Goal: Information Seeking & Learning: Learn about a topic

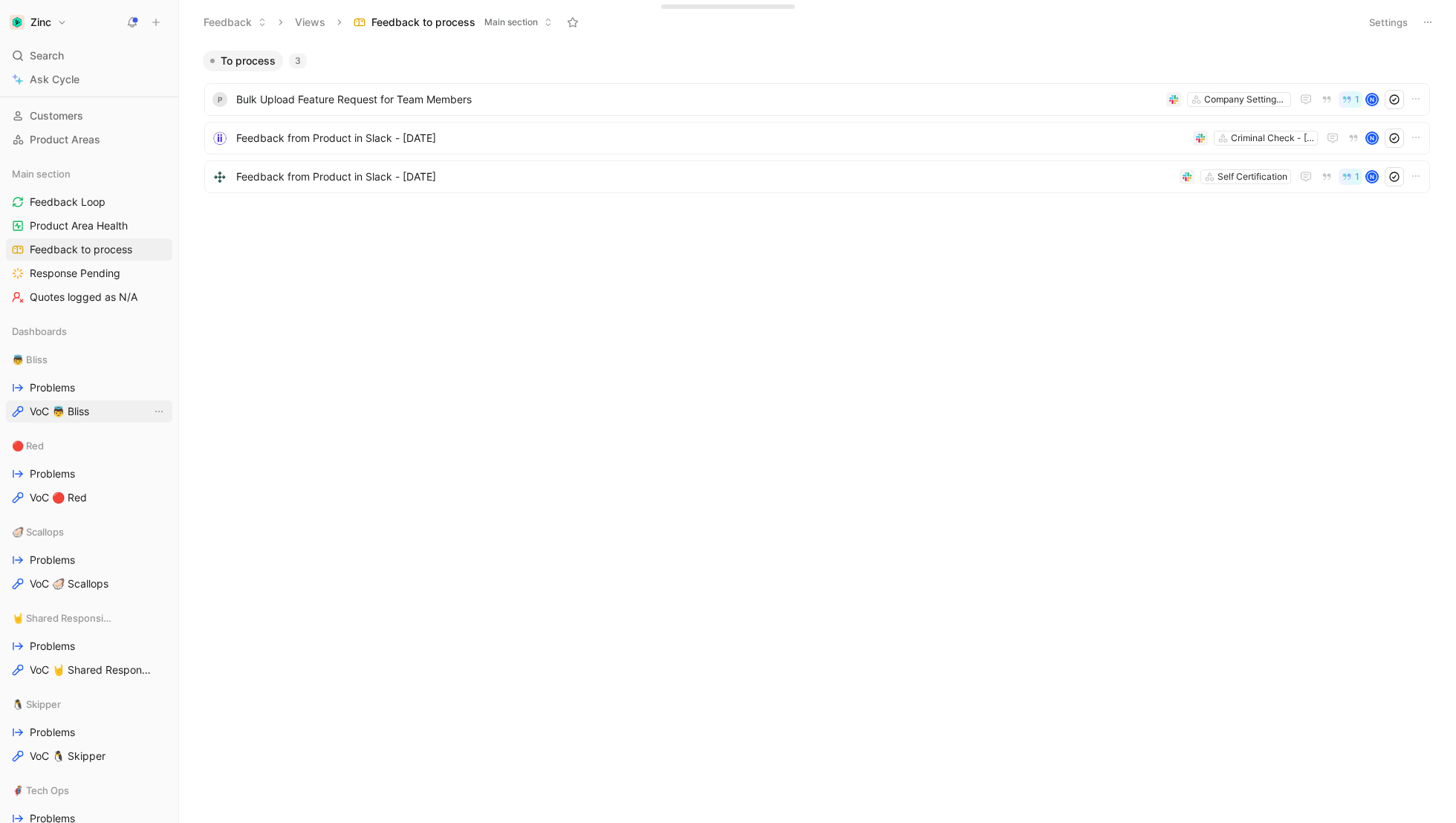
scroll to position [131, 0]
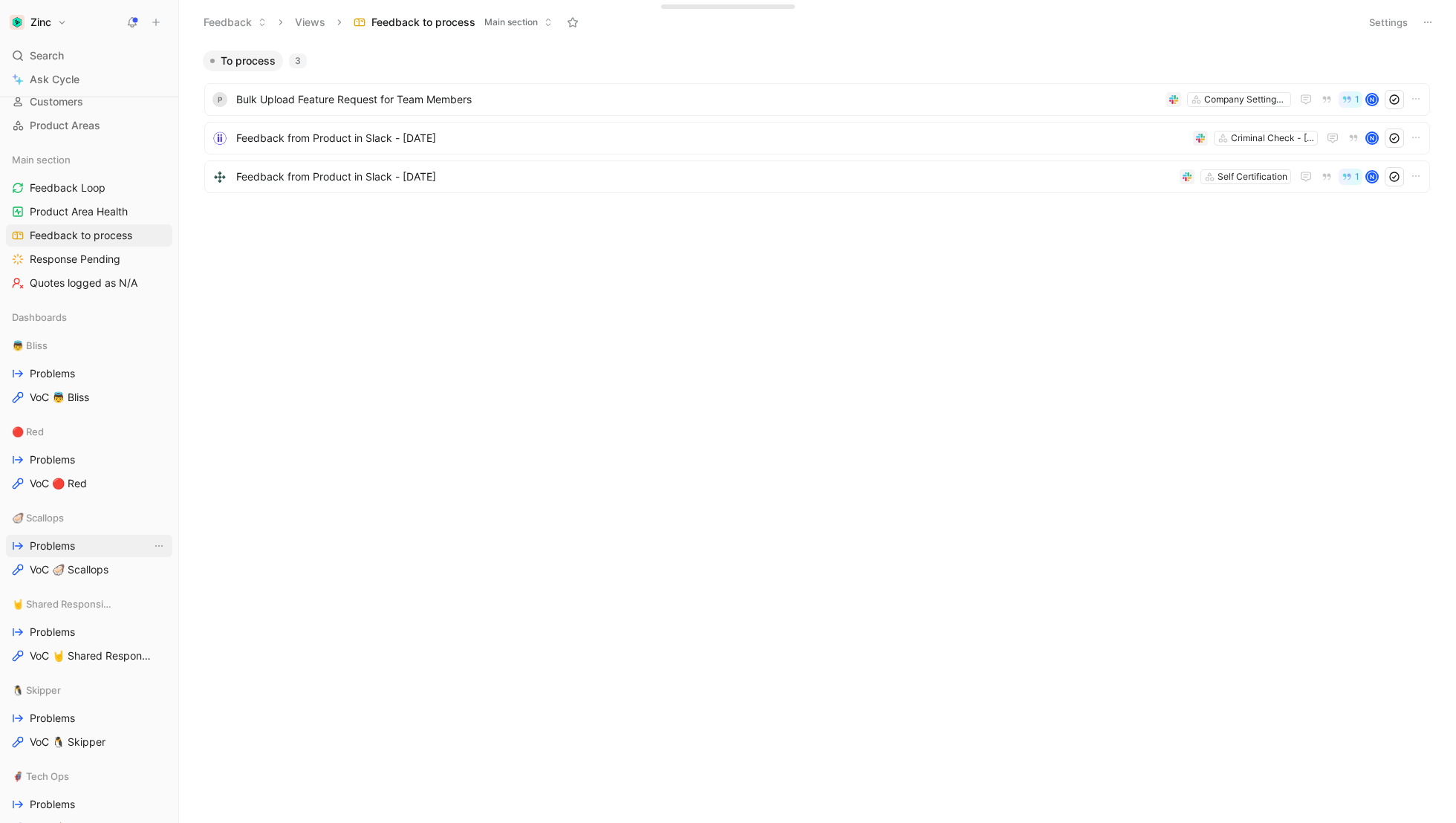
click at [63, 543] on span "Problems" at bounding box center [52, 546] width 45 height 15
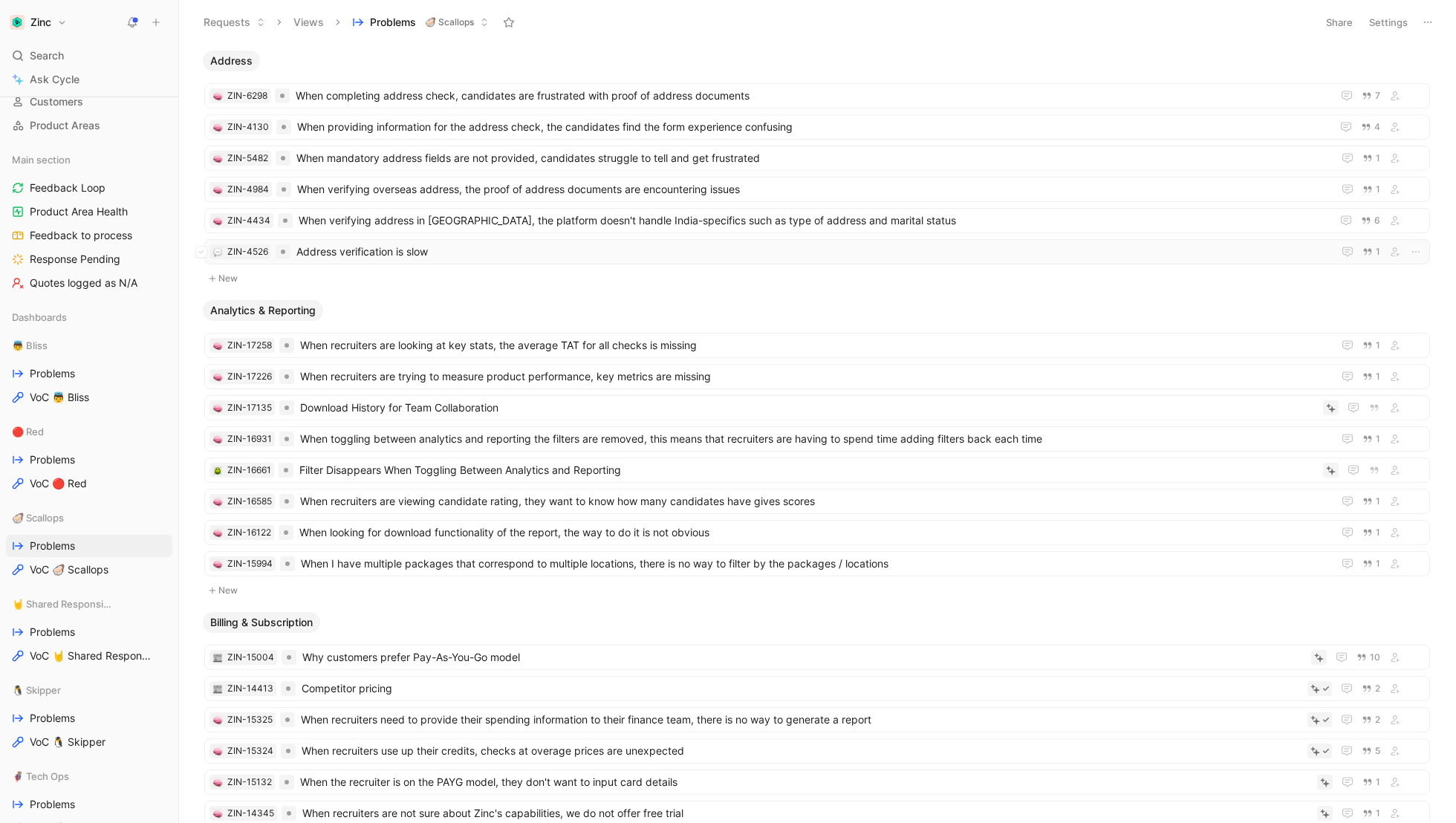
scroll to position [107, 0]
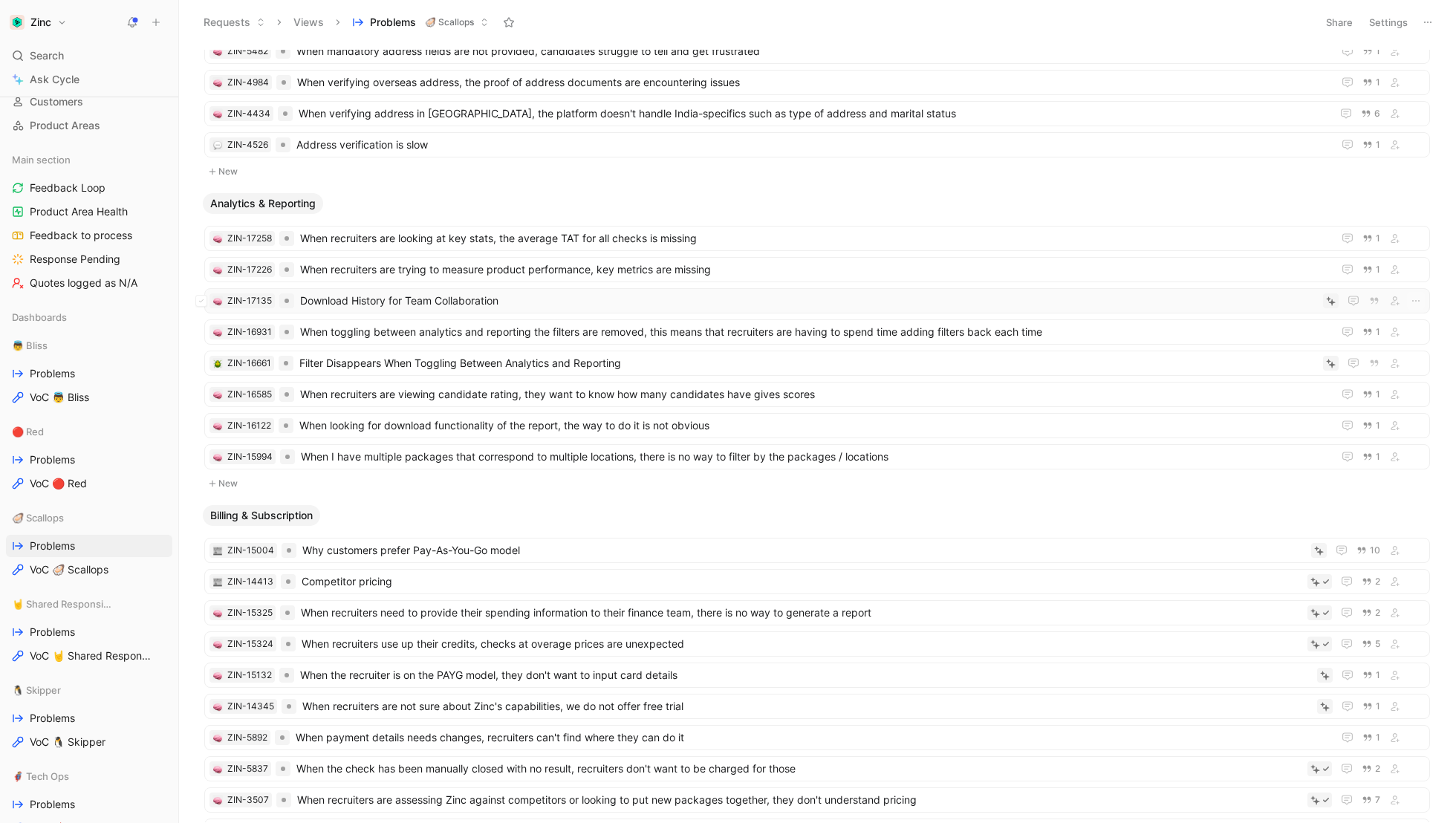
click at [841, 297] on span "Download History for Team Collaboration" at bounding box center [809, 300] width 1017 height 18
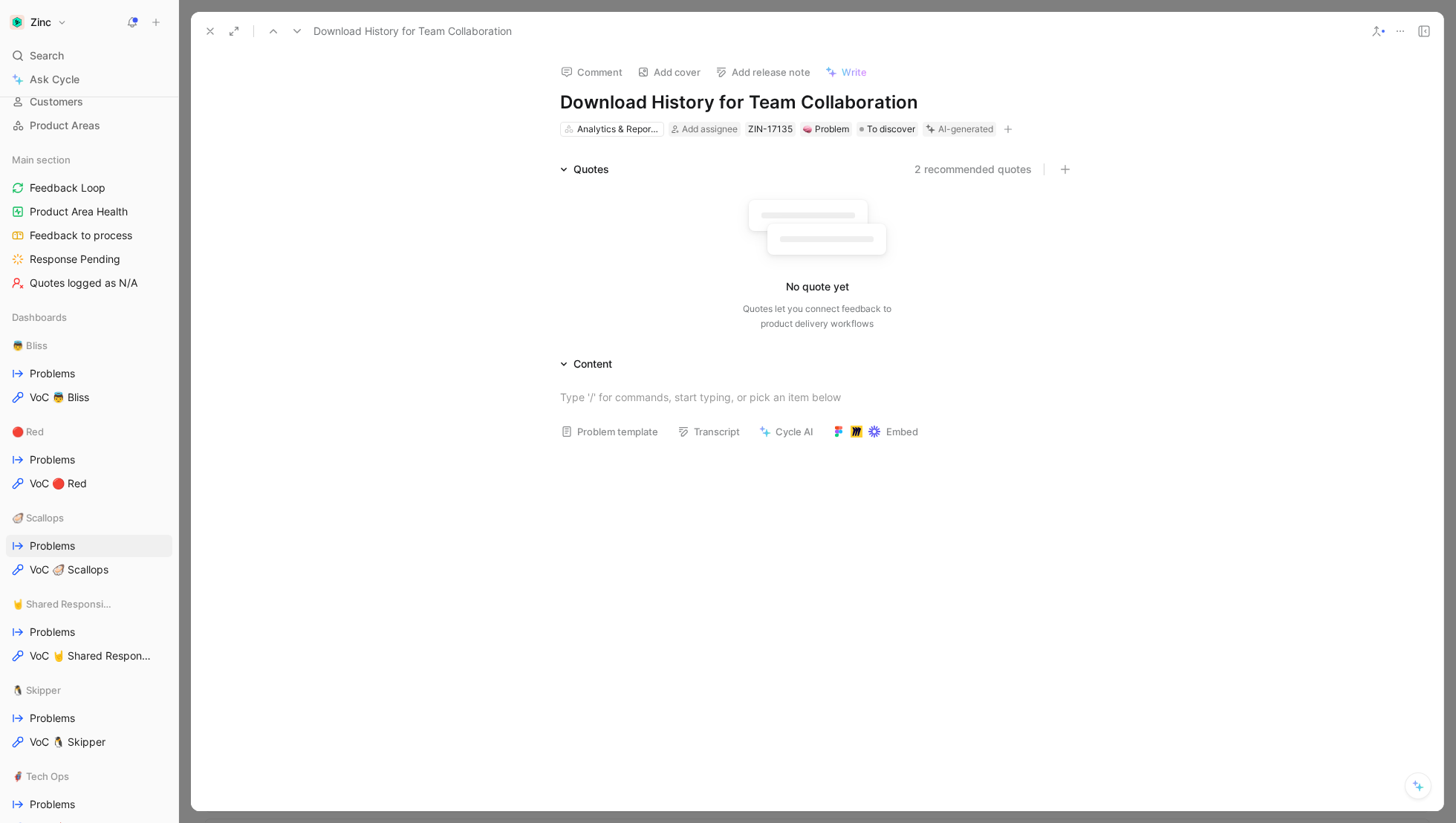
click at [1401, 27] on icon at bounding box center [1400, 31] width 12 height 12
click at [1299, 125] on div "Delete" at bounding box center [1350, 129] width 121 height 22
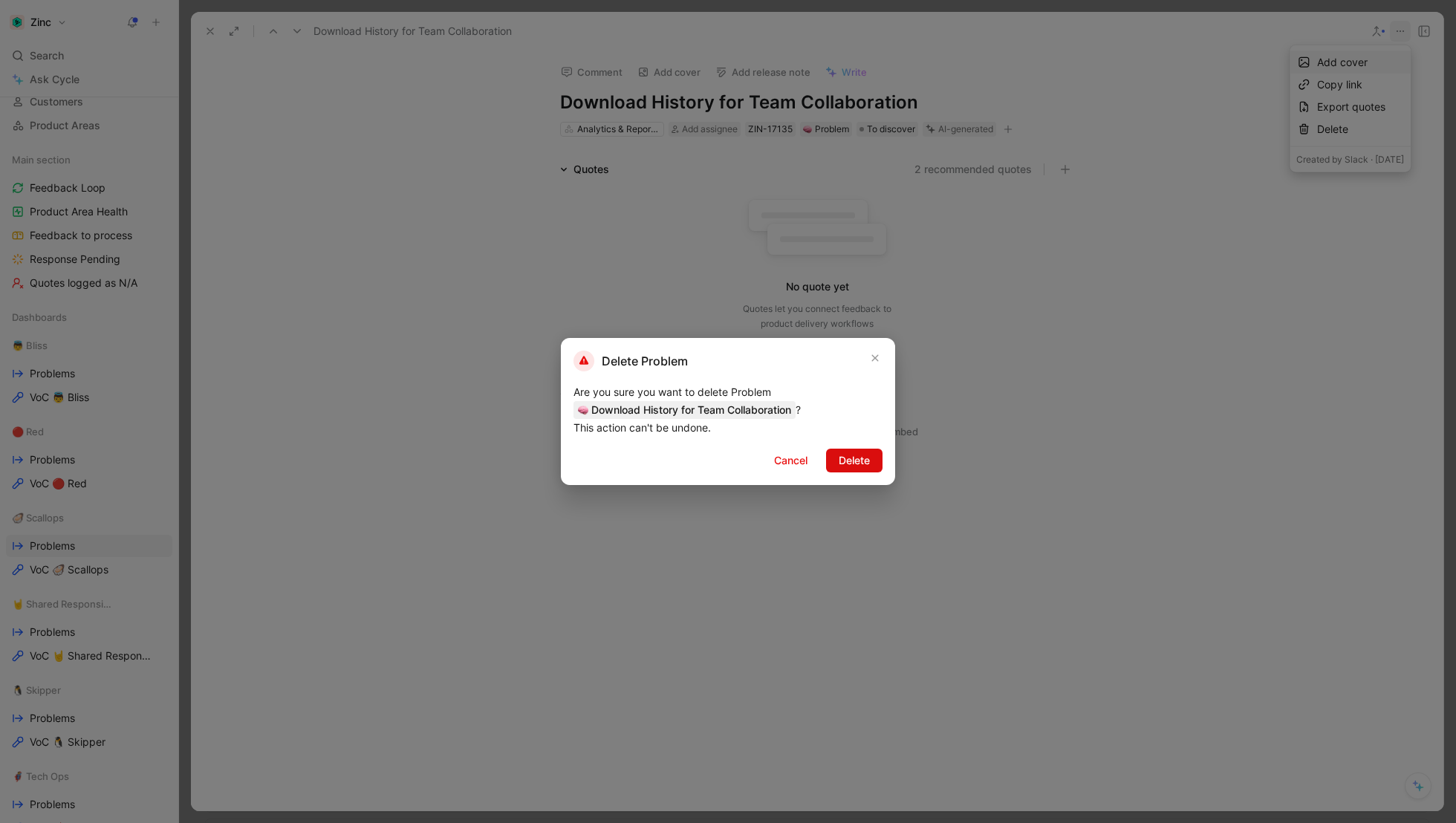
click at [860, 464] on span "Delete" at bounding box center [854, 461] width 31 height 18
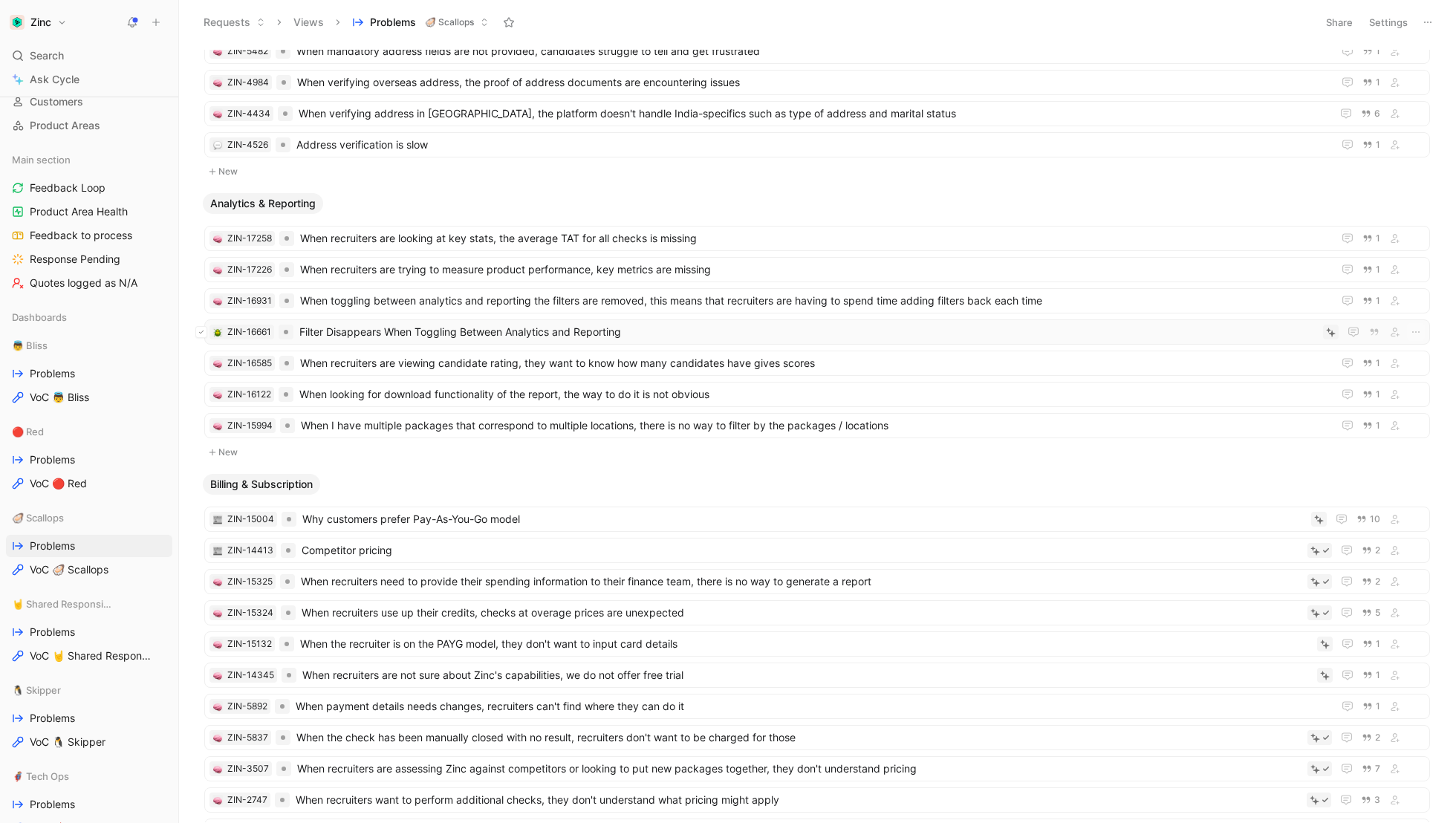
click at [203, 327] on button at bounding box center [201, 331] width 12 height 12
click at [925, 788] on icon "button" at bounding box center [922, 790] width 12 height 12
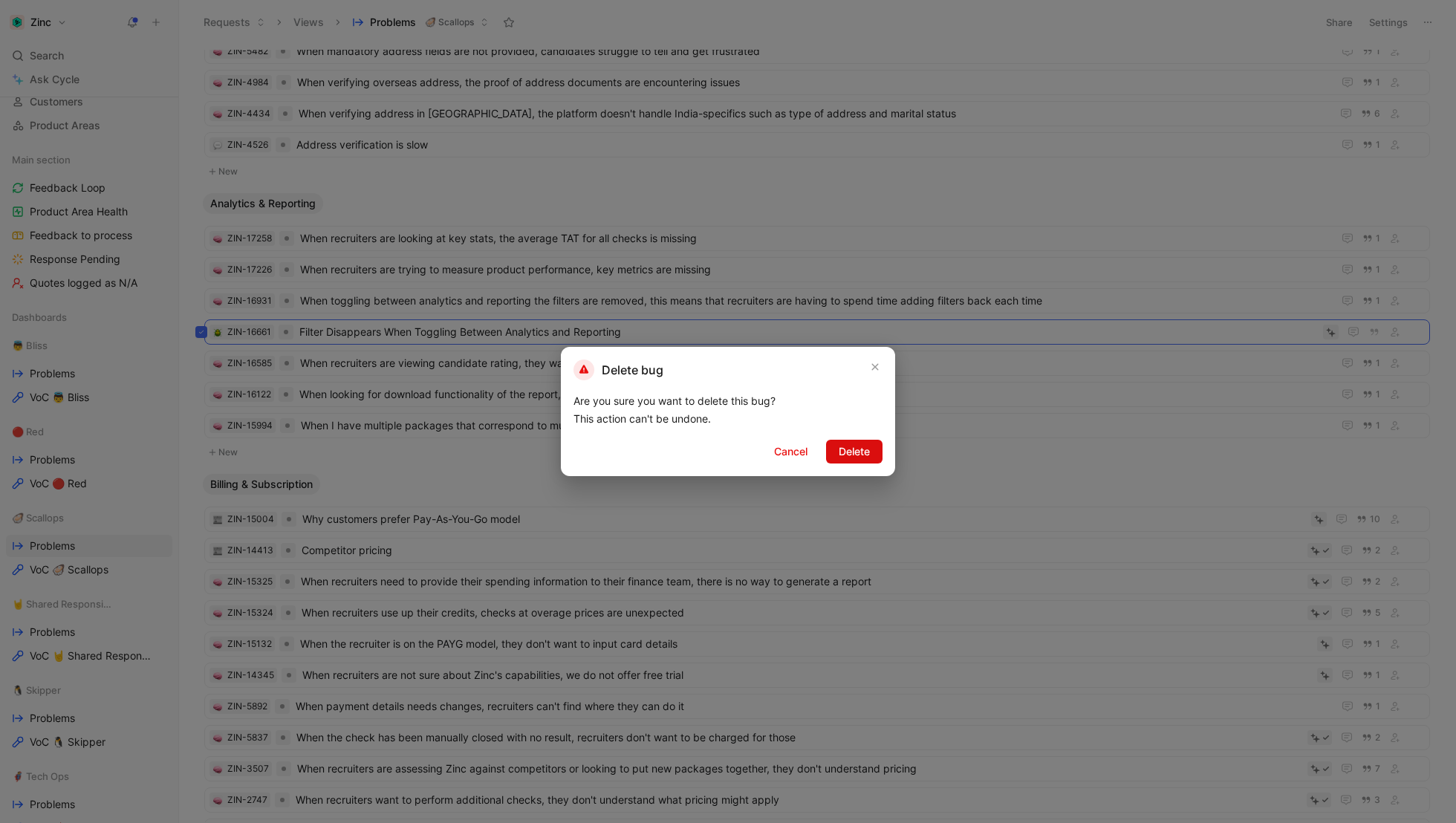
click at [855, 458] on span "Delete" at bounding box center [854, 452] width 31 height 18
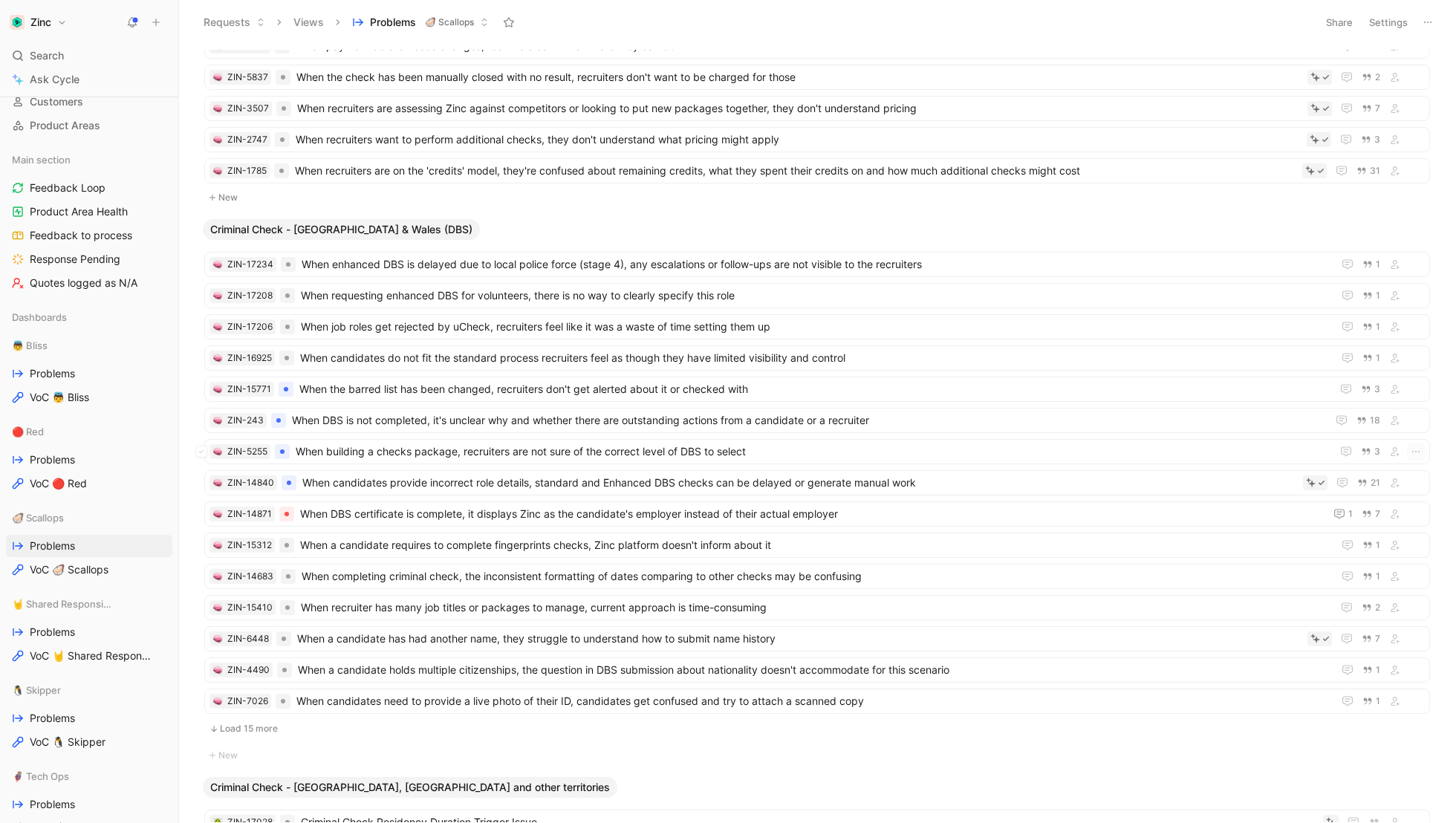
scroll to position [734, 0]
click at [234, 717] on button "Load 15 more" at bounding box center [817, 726] width 1226 height 18
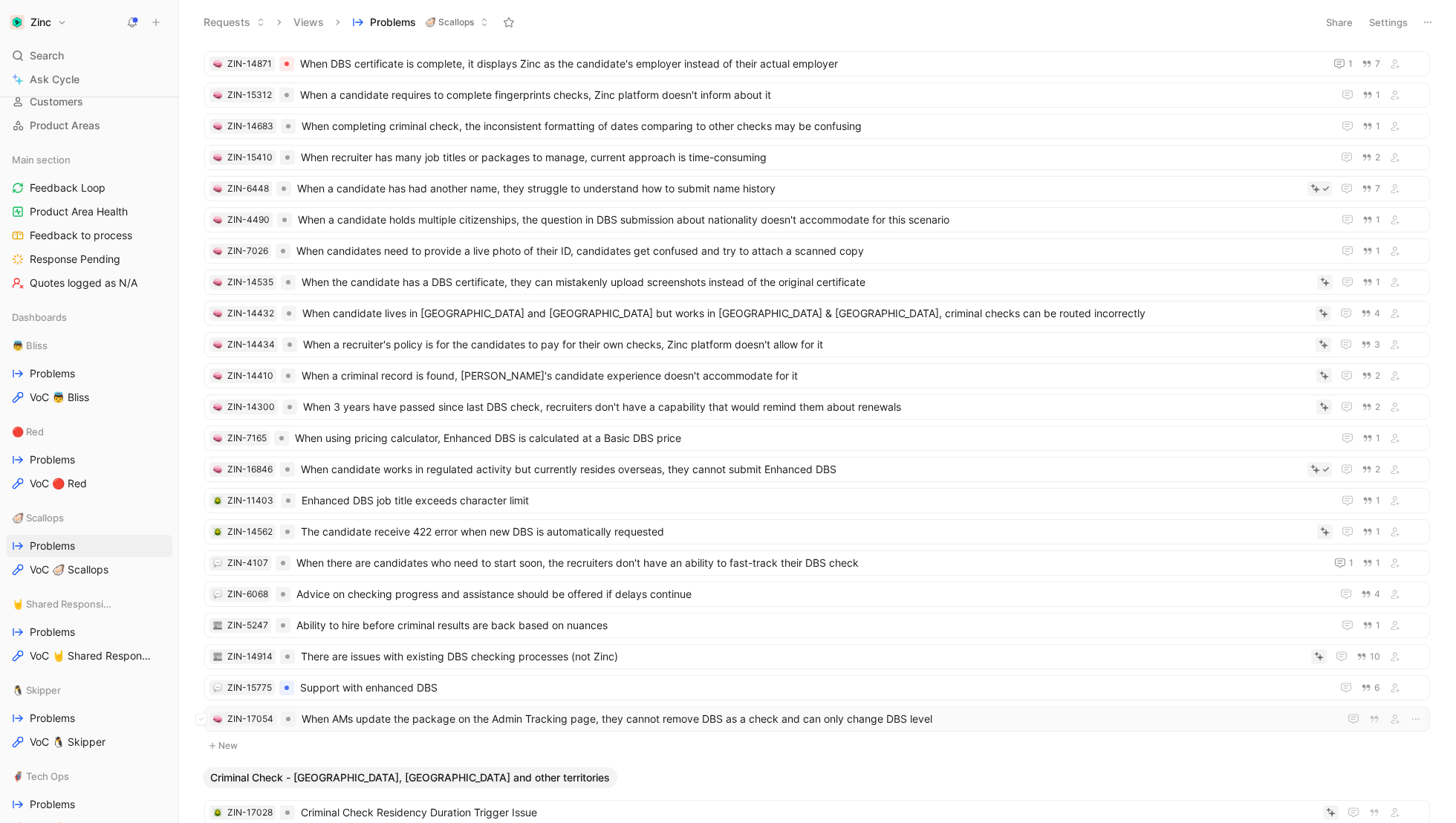
scroll to position [1229, 0]
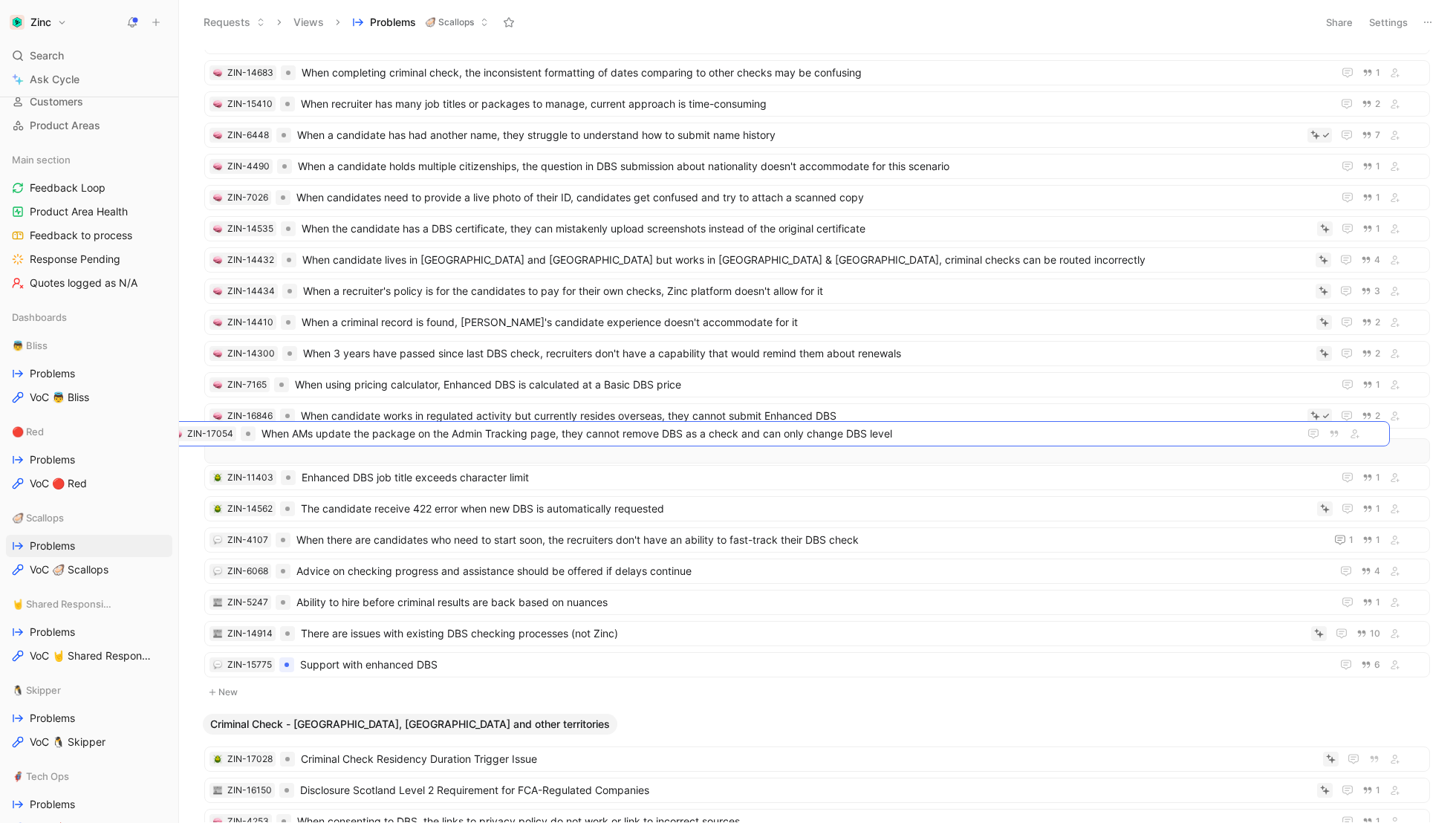
drag, startPoint x: 388, startPoint y: 649, endPoint x: 347, endPoint y: 432, distance: 220.8
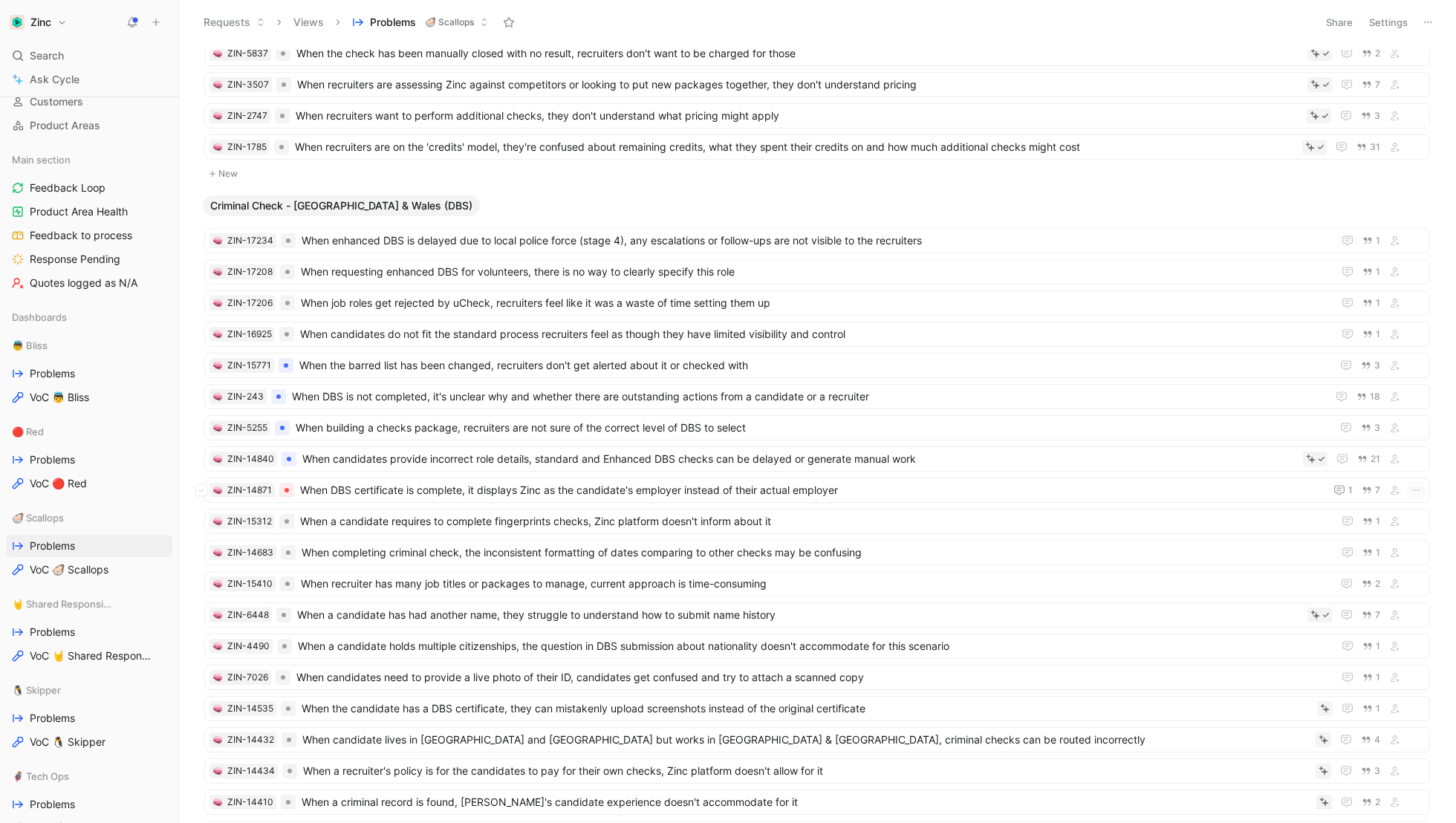
scroll to position [747, 0]
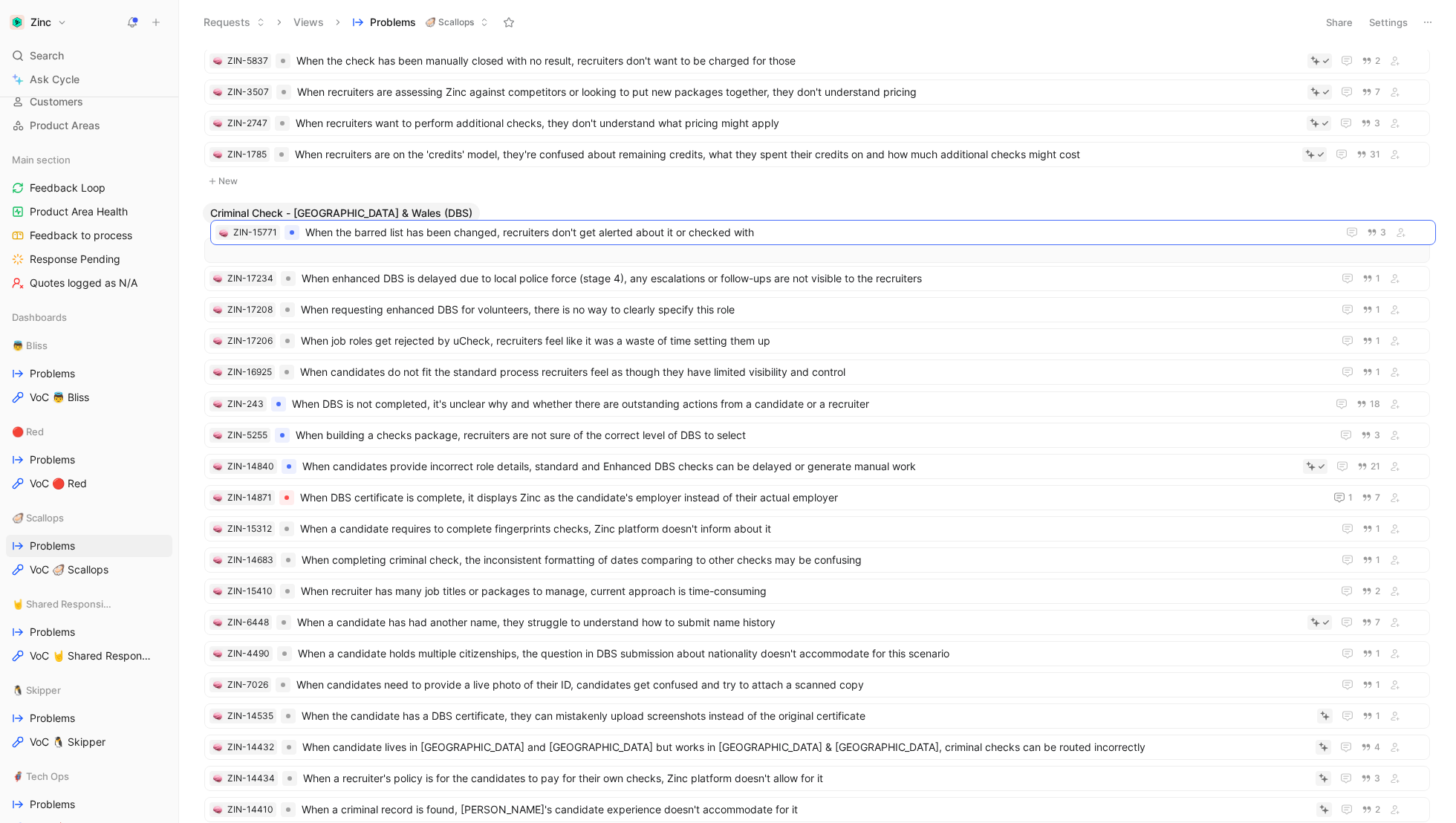
drag, startPoint x: 352, startPoint y: 369, endPoint x: 358, endPoint y: 237, distance: 132.1
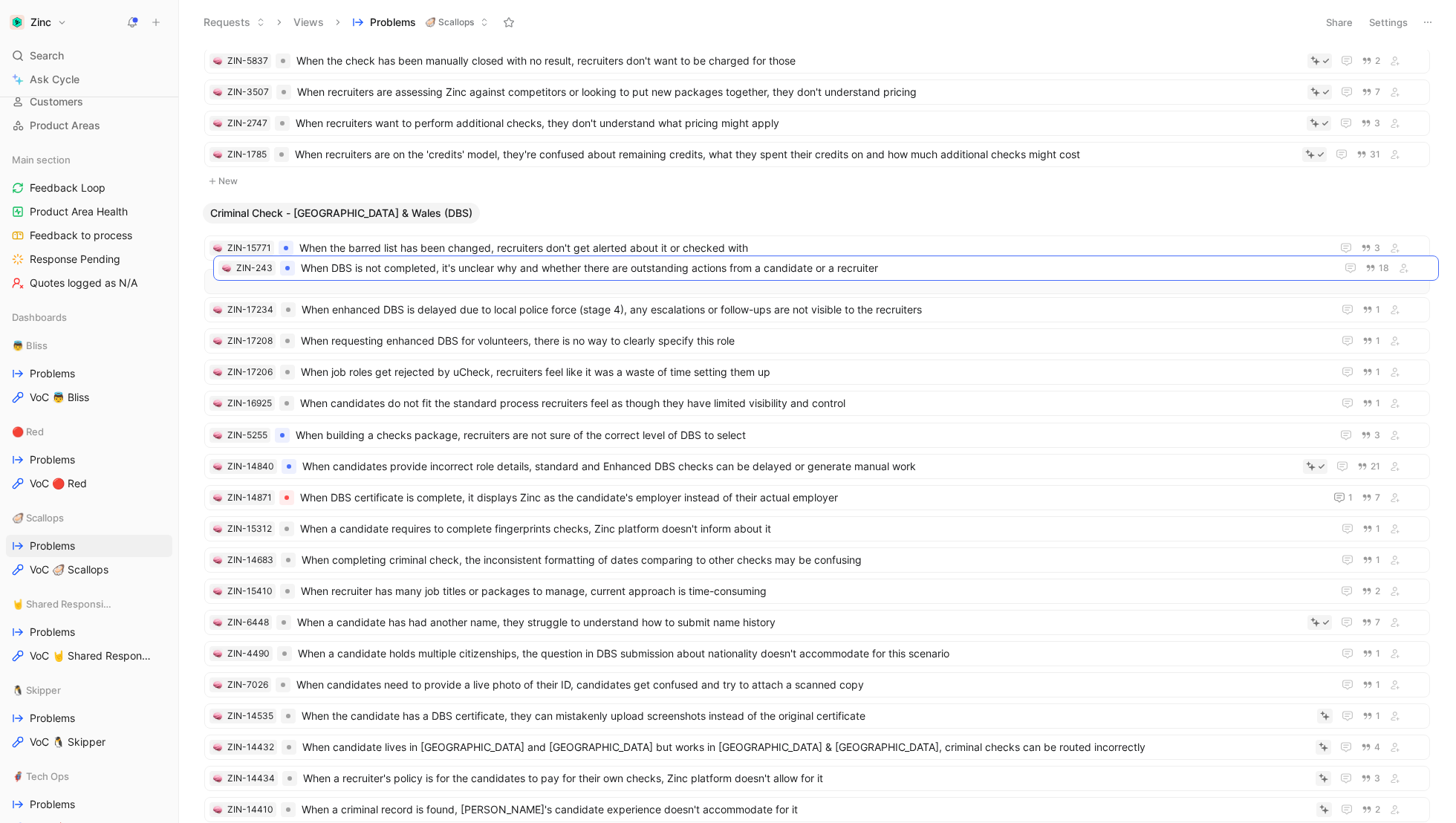
drag, startPoint x: 341, startPoint y: 394, endPoint x: 350, endPoint y: 266, distance: 128.3
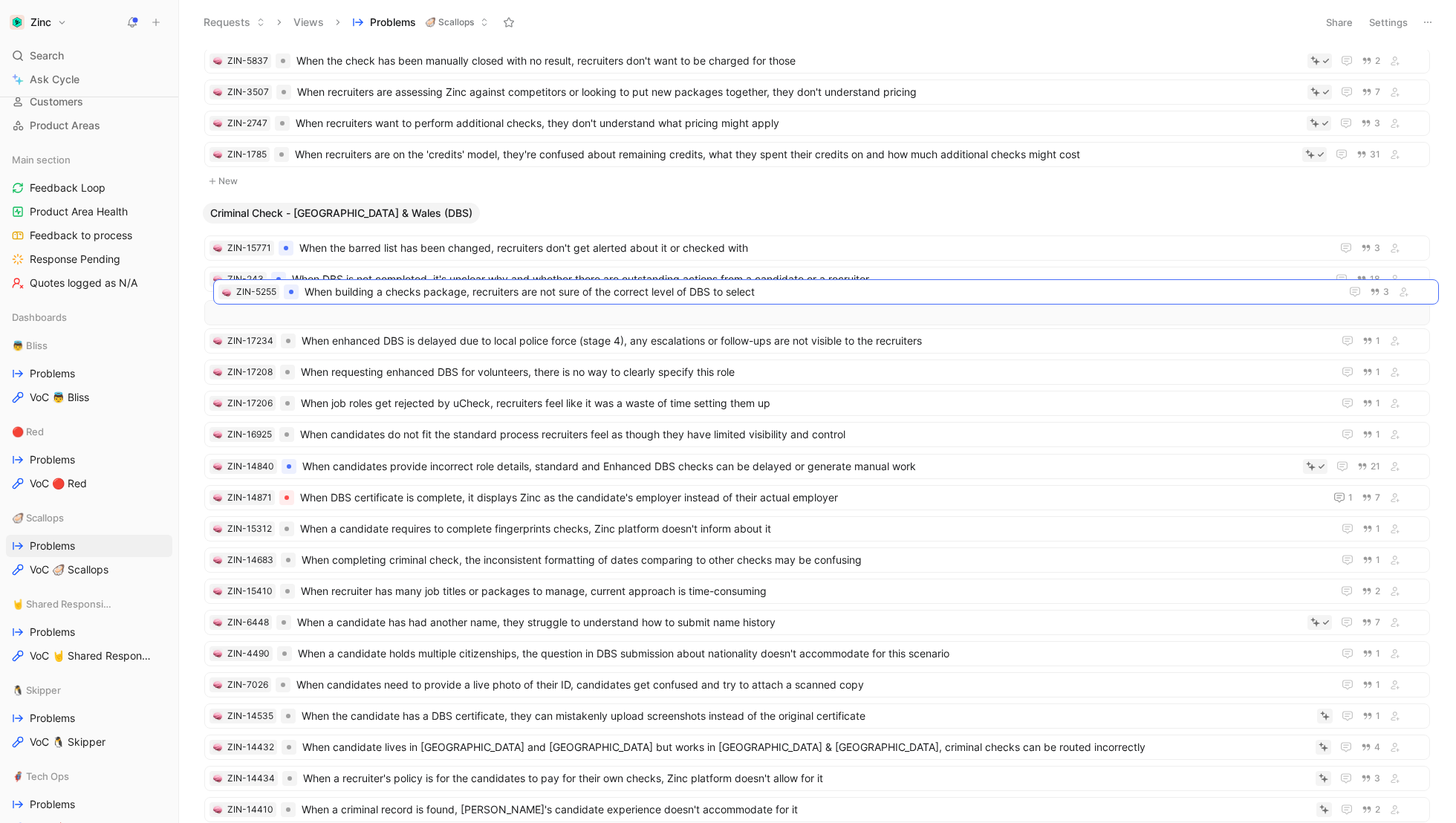
drag, startPoint x: 344, startPoint y: 424, endPoint x: 353, endPoint y: 291, distance: 133.3
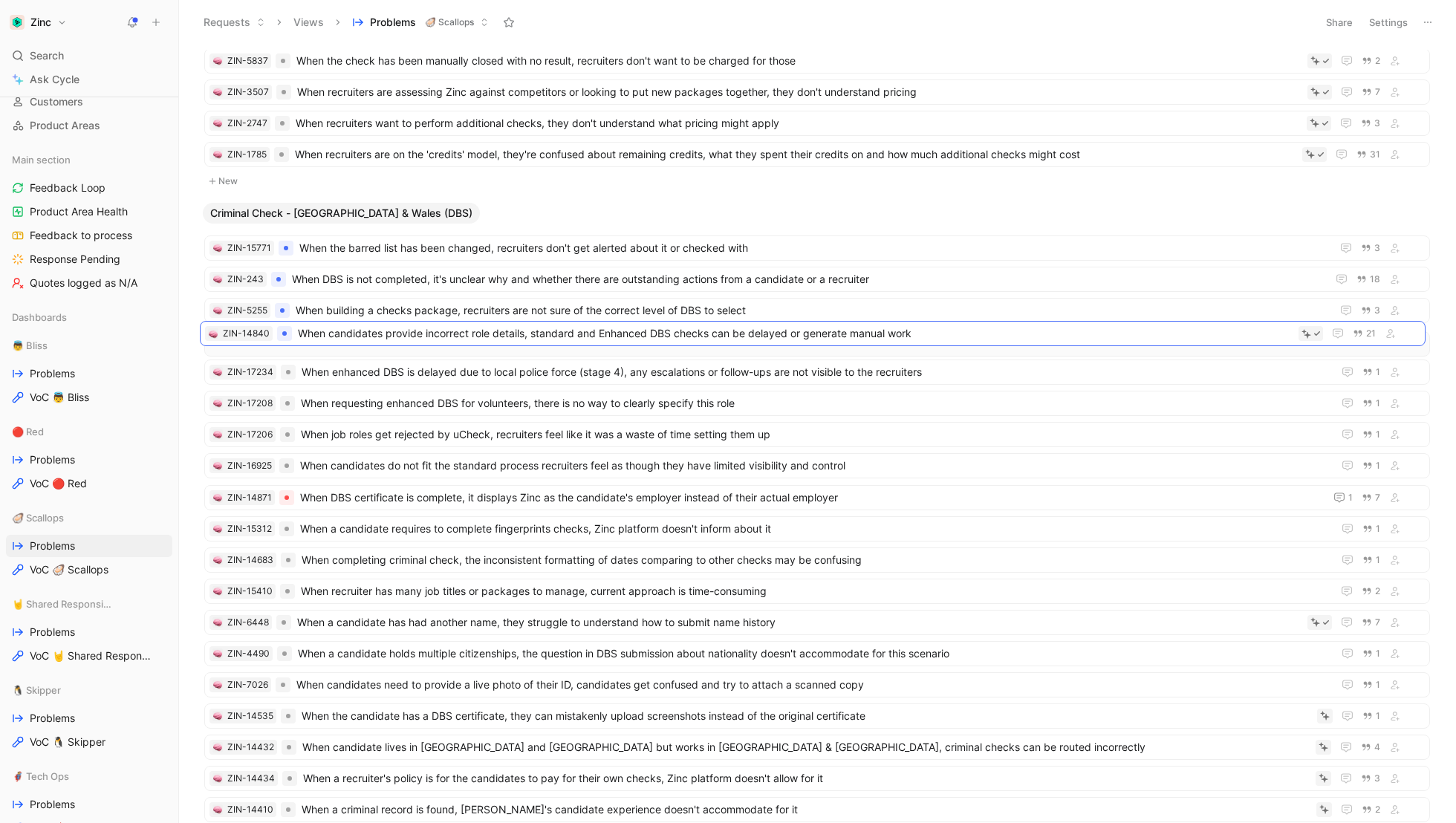
drag, startPoint x: 345, startPoint y: 451, endPoint x: 340, endPoint y: 328, distance: 123.1
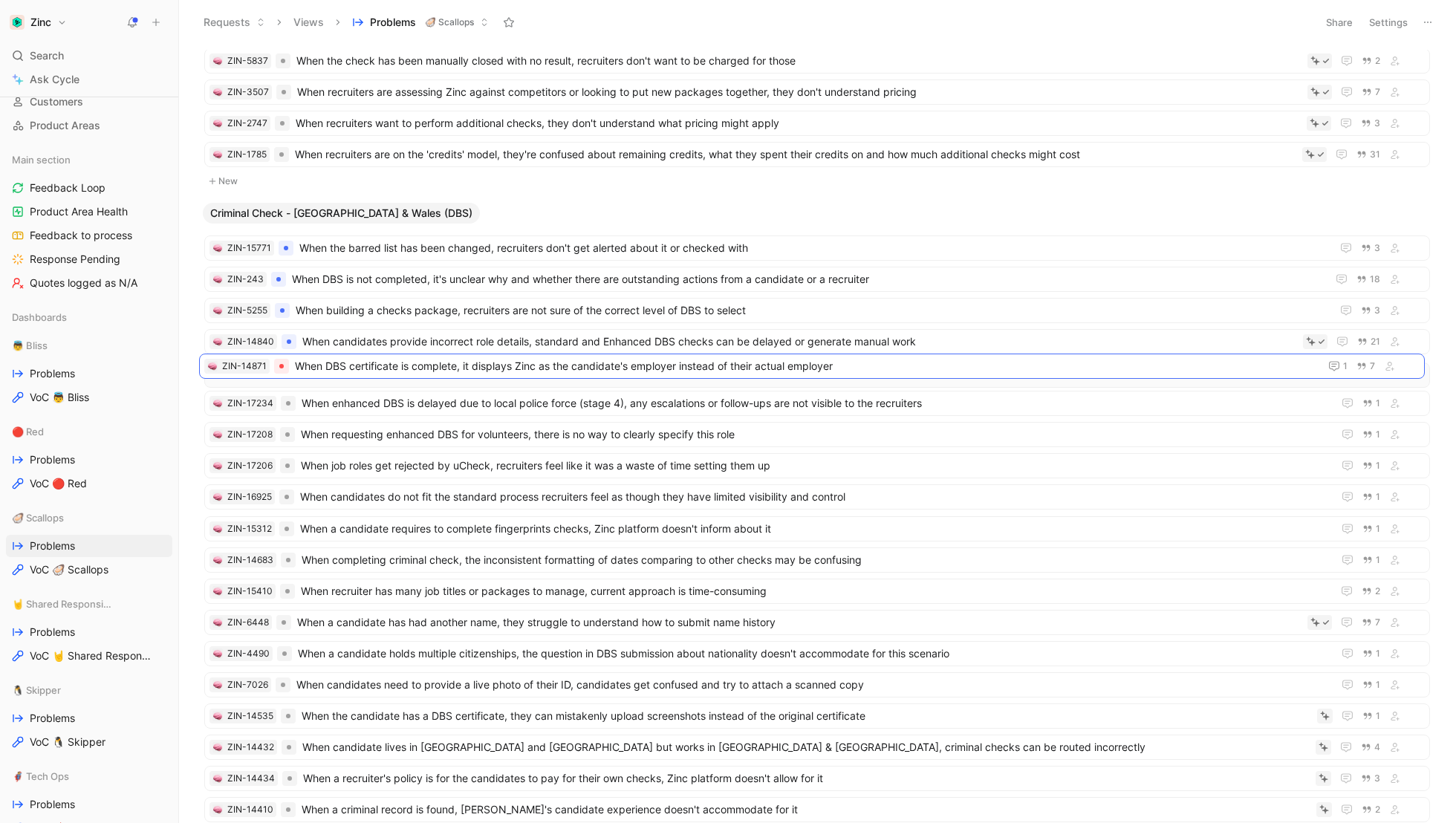
drag, startPoint x: 330, startPoint y: 488, endPoint x: 325, endPoint y: 367, distance: 121.1
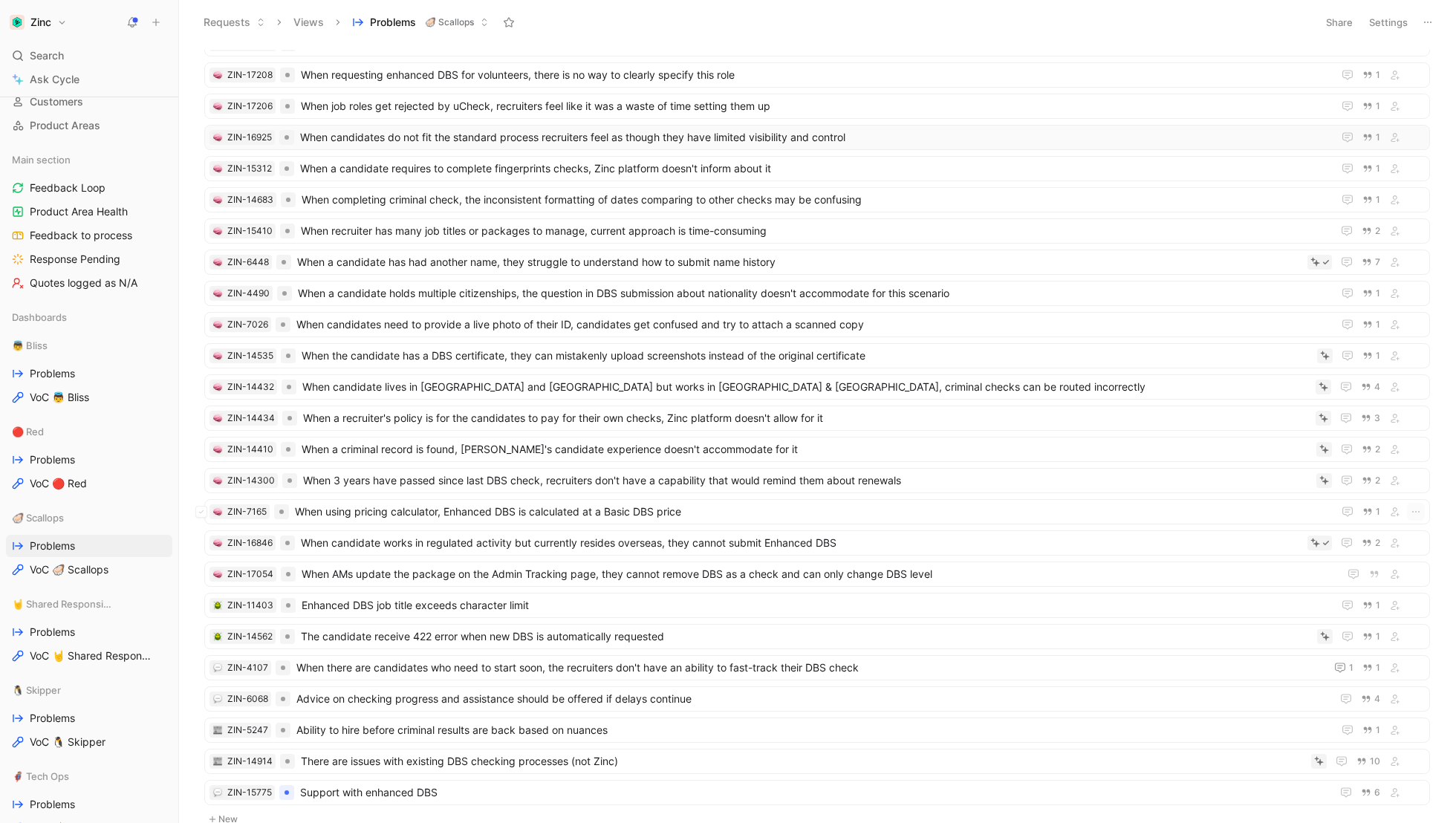
scroll to position [1100, 0]
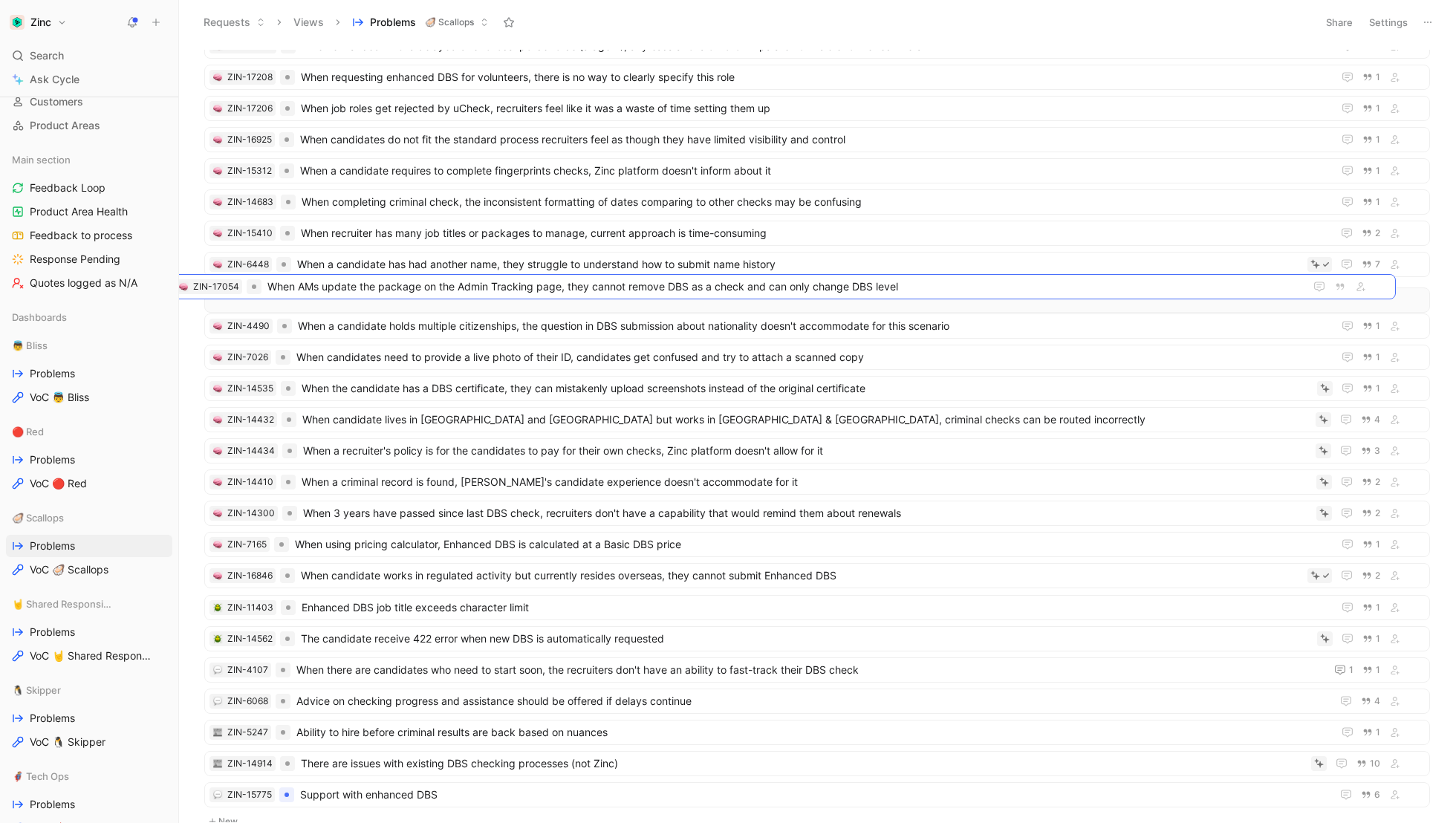
drag, startPoint x: 355, startPoint y: 556, endPoint x: 322, endPoint y: 279, distance: 279.0
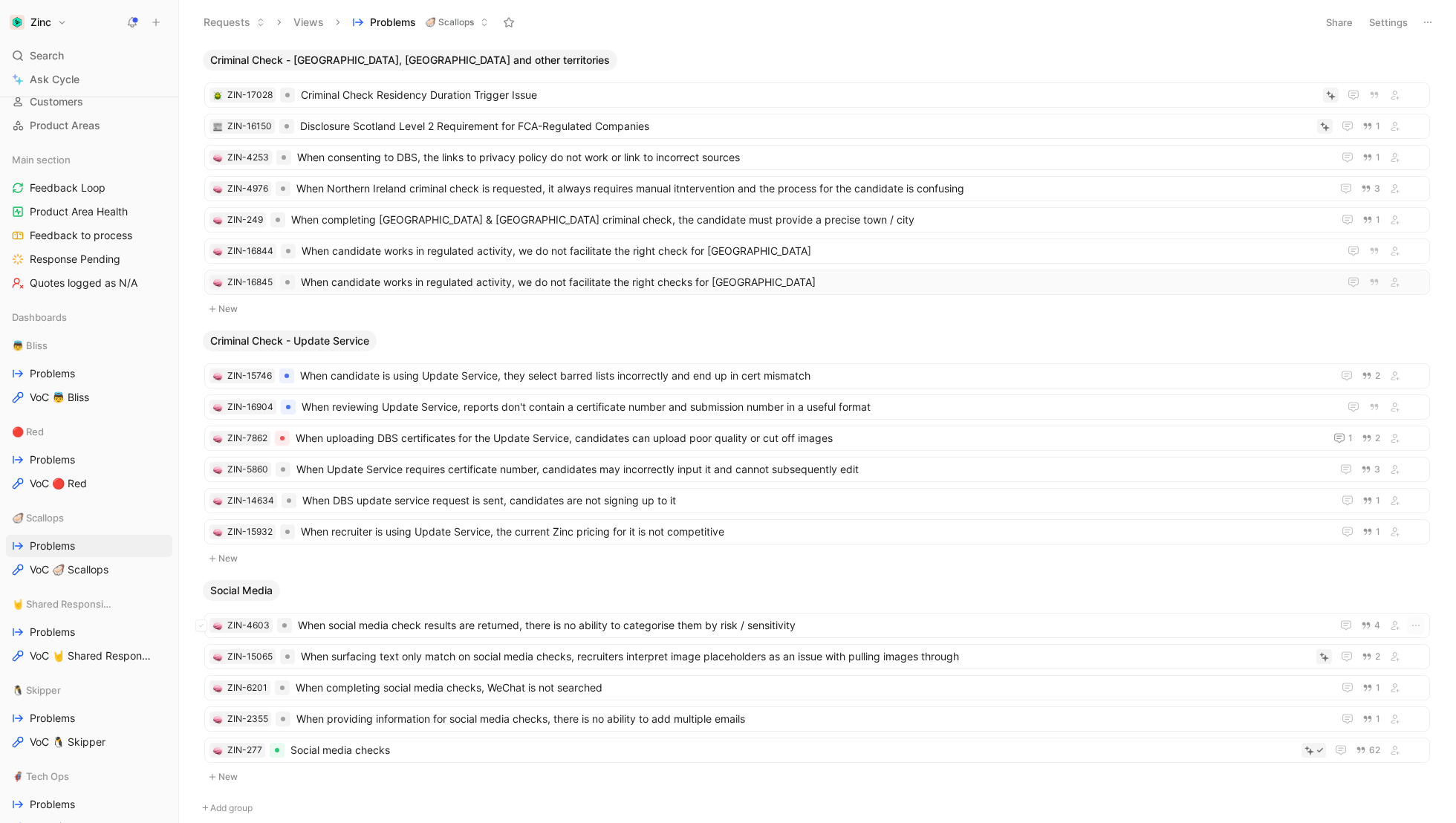
scroll to position [1881, 0]
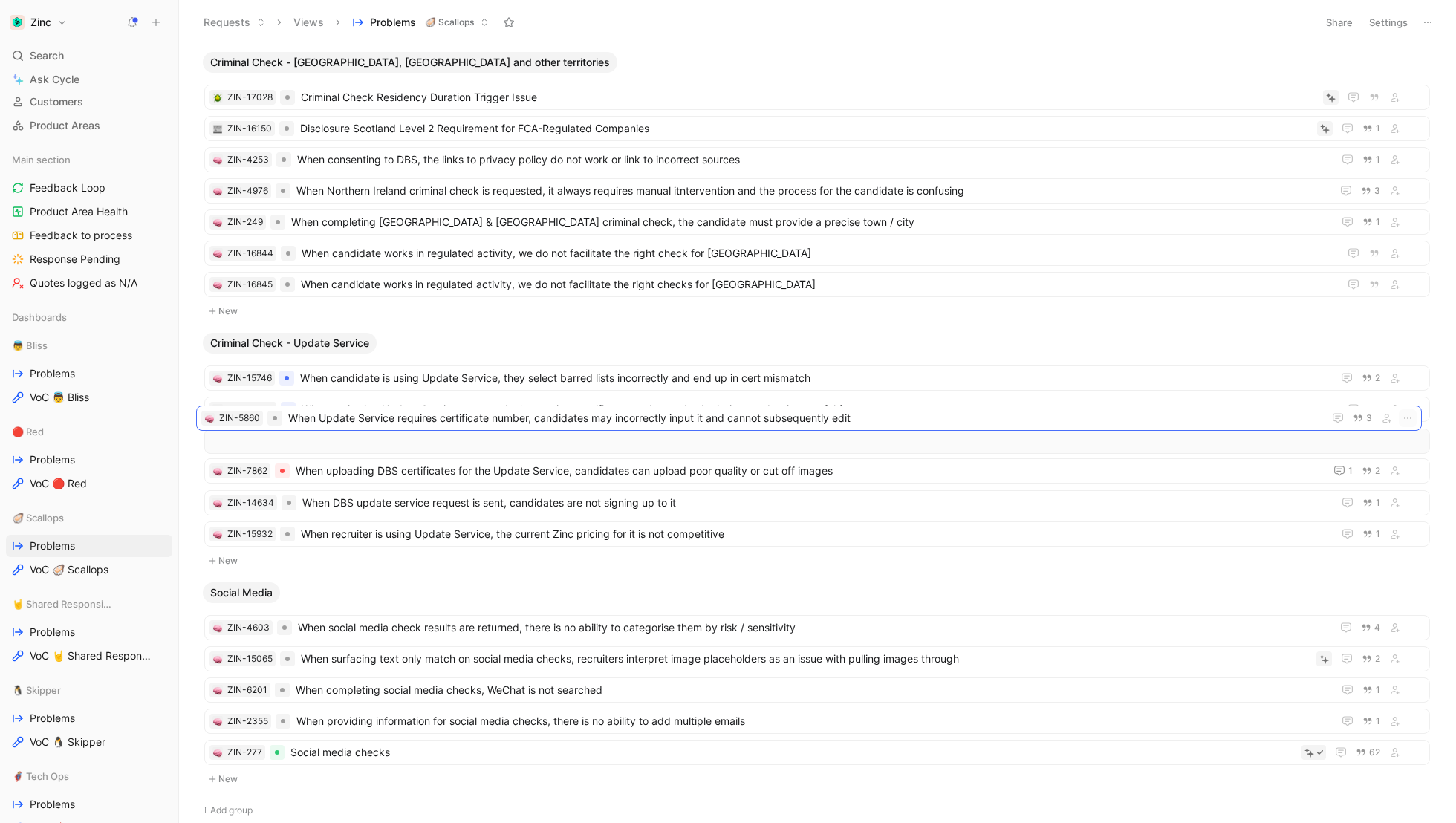
drag, startPoint x: 408, startPoint y: 465, endPoint x: 400, endPoint y: 421, distance: 44.7
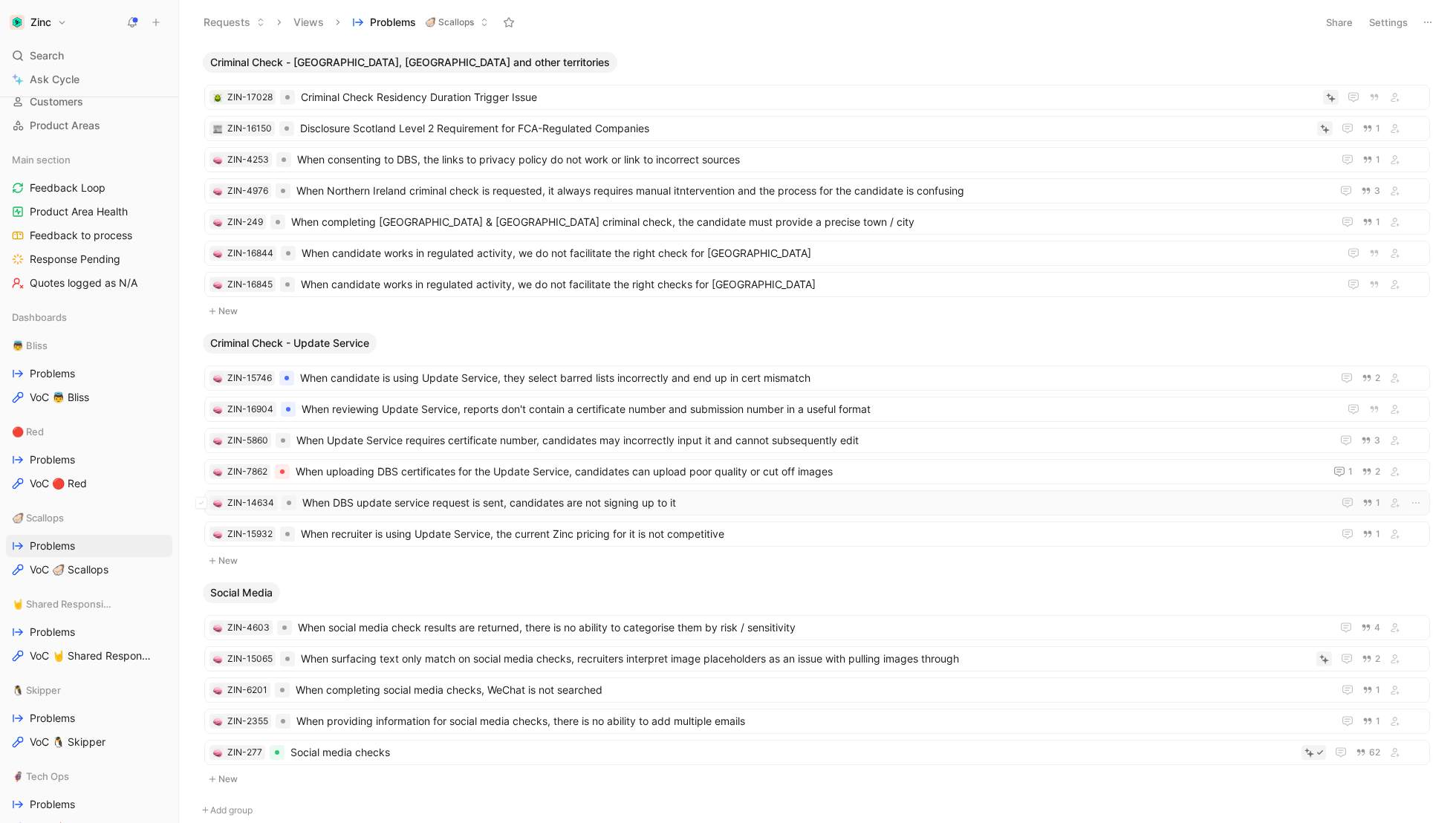
scroll to position [1938, 0]
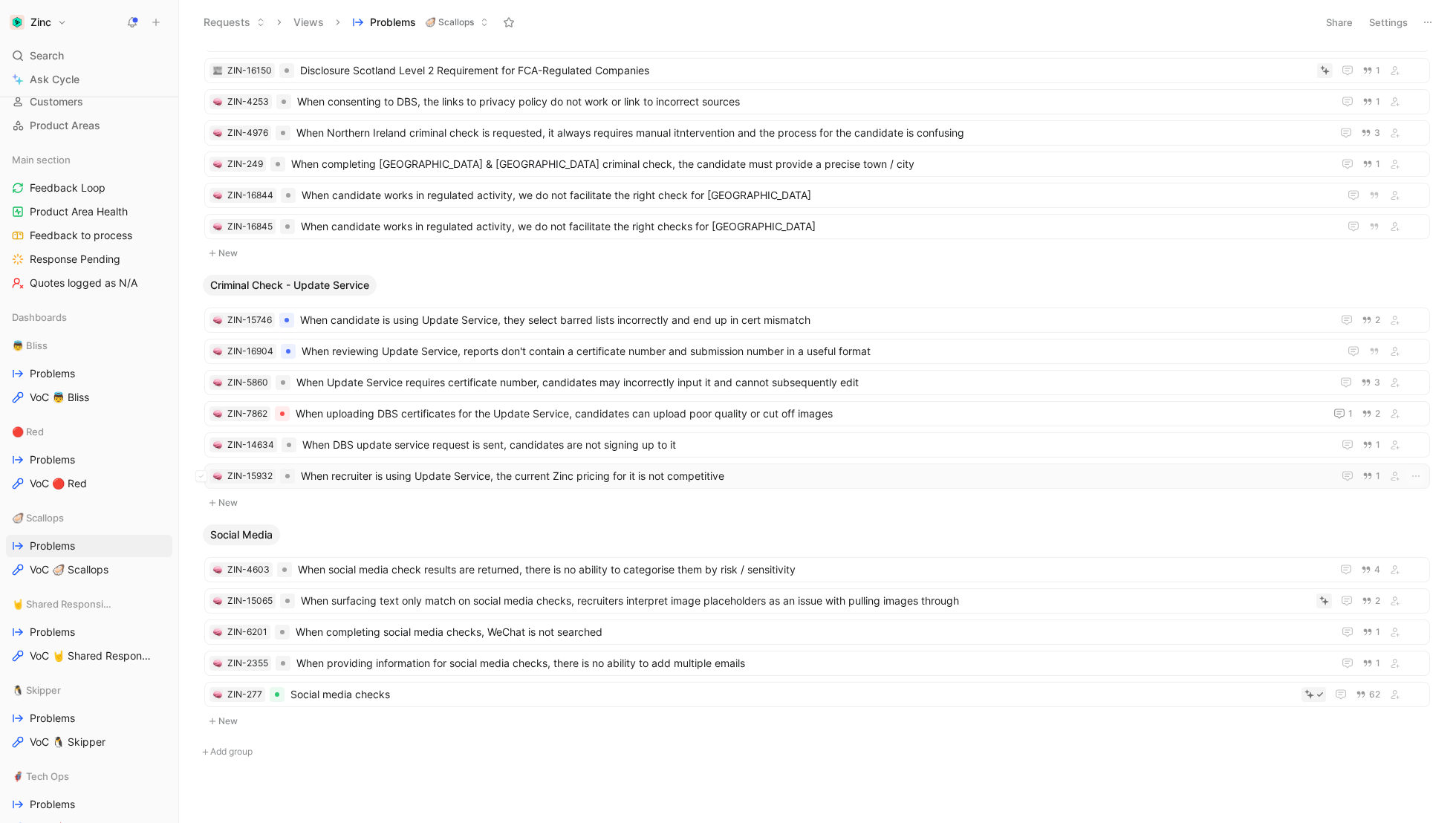
click at [336, 467] on span "When recruiter is using Update Service, the current Zinc pricing for it is not …" at bounding box center [813, 476] width 1026 height 18
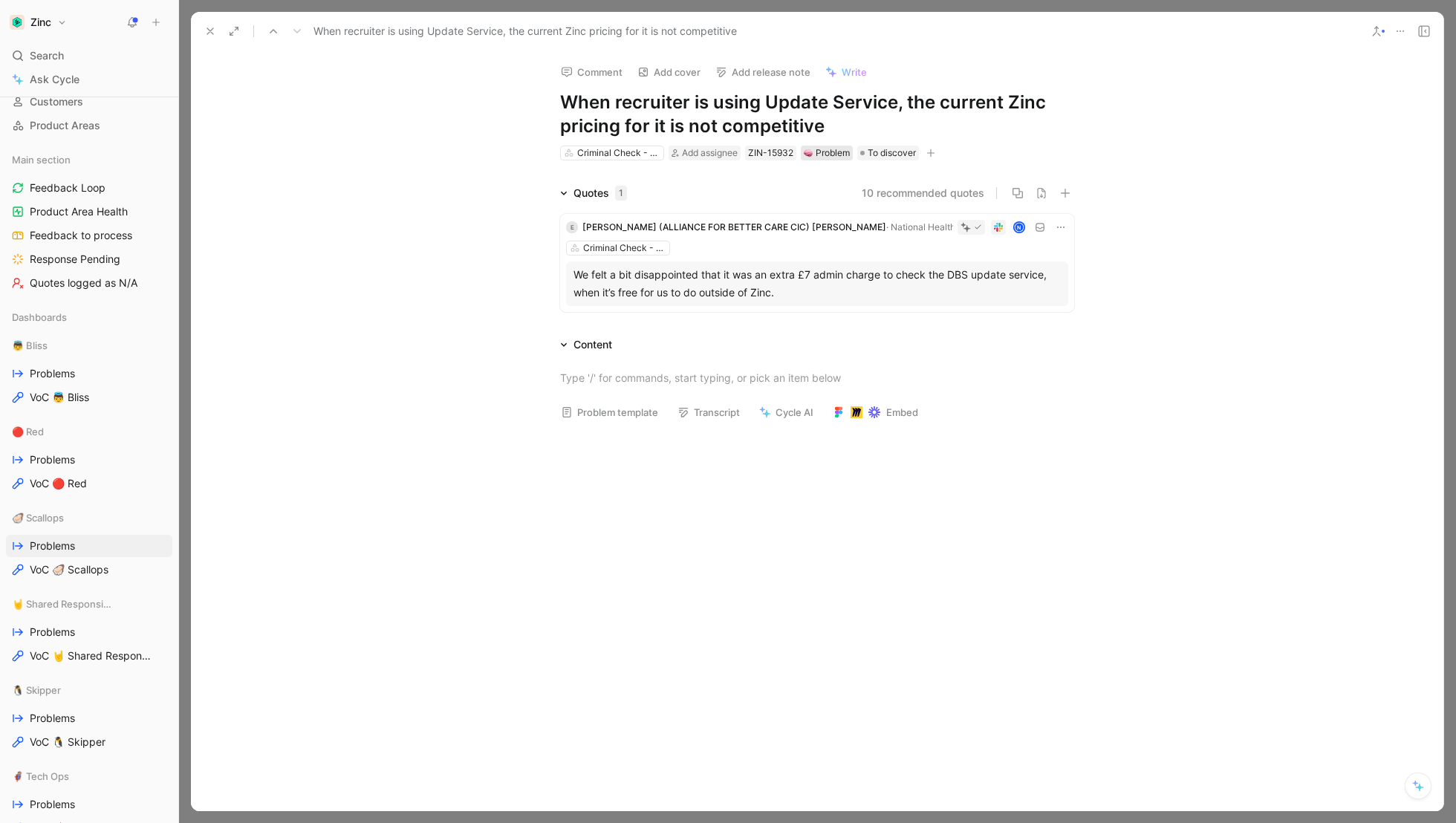
click at [818, 152] on div "Problem" at bounding box center [826, 153] width 46 height 15
click at [800, 237] on span "Research" at bounding box center [795, 231] width 45 height 13
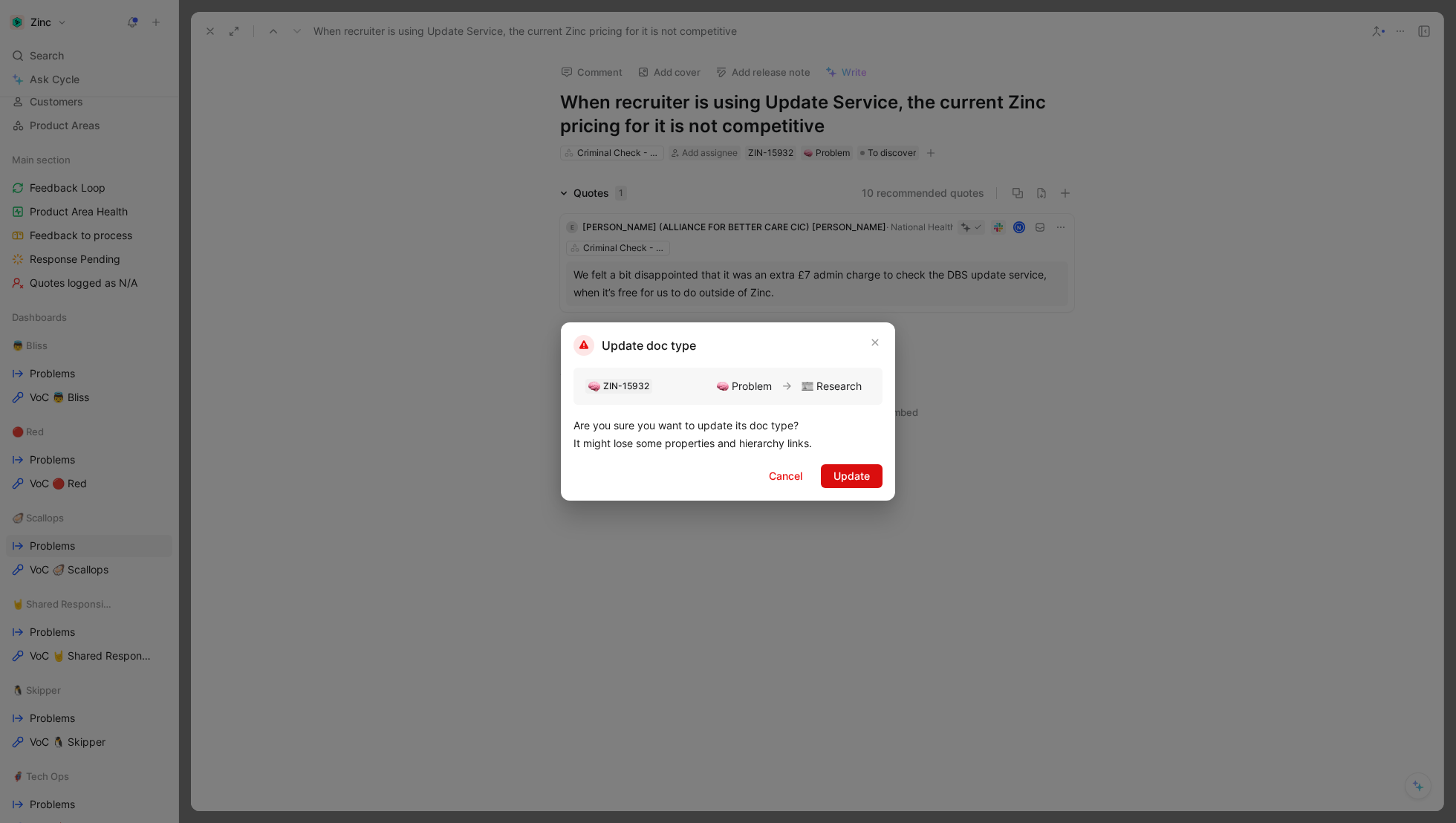
click at [849, 472] on span "Update" at bounding box center [851, 476] width 36 height 18
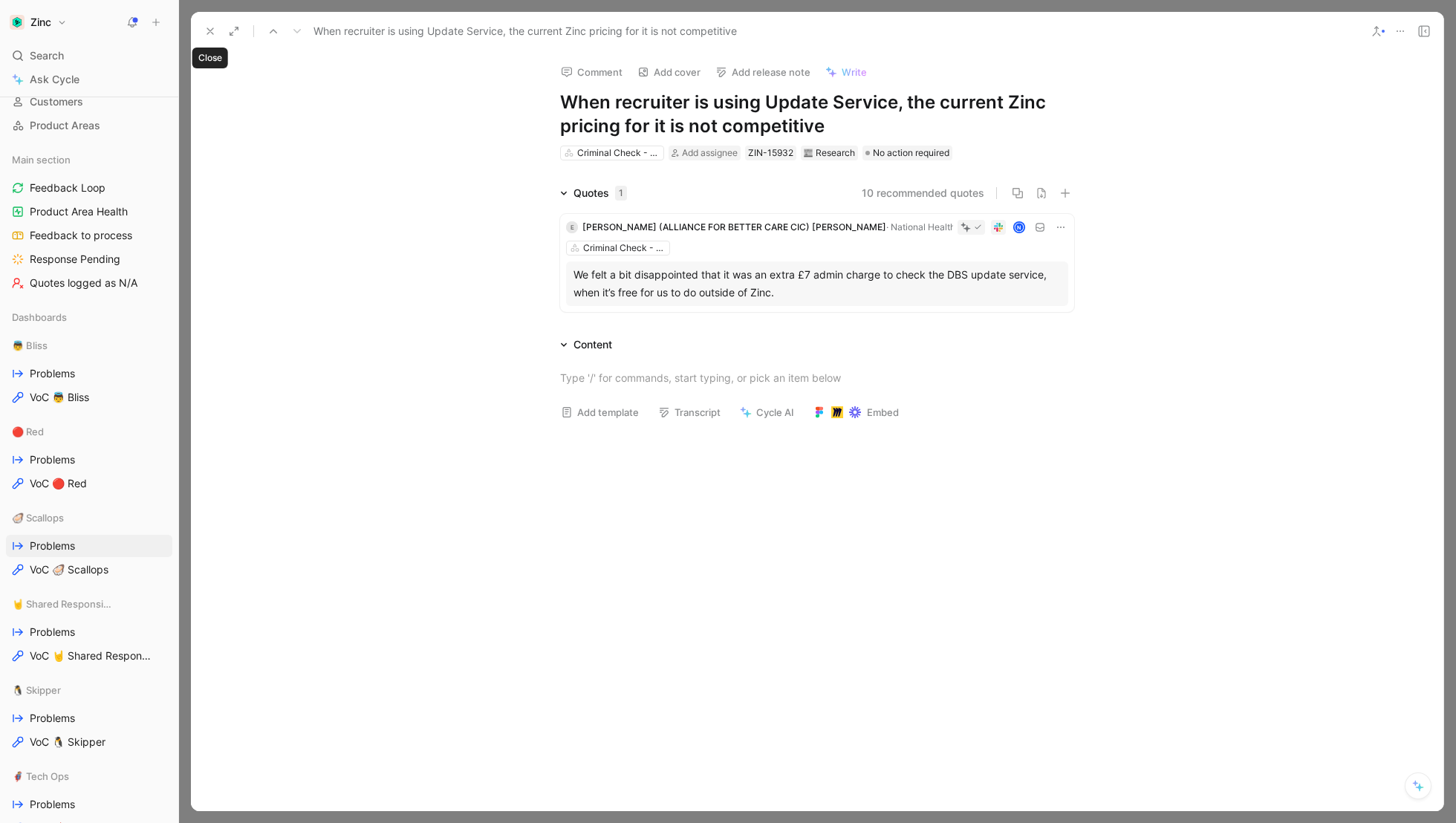
click at [205, 28] on icon at bounding box center [210, 31] width 12 height 12
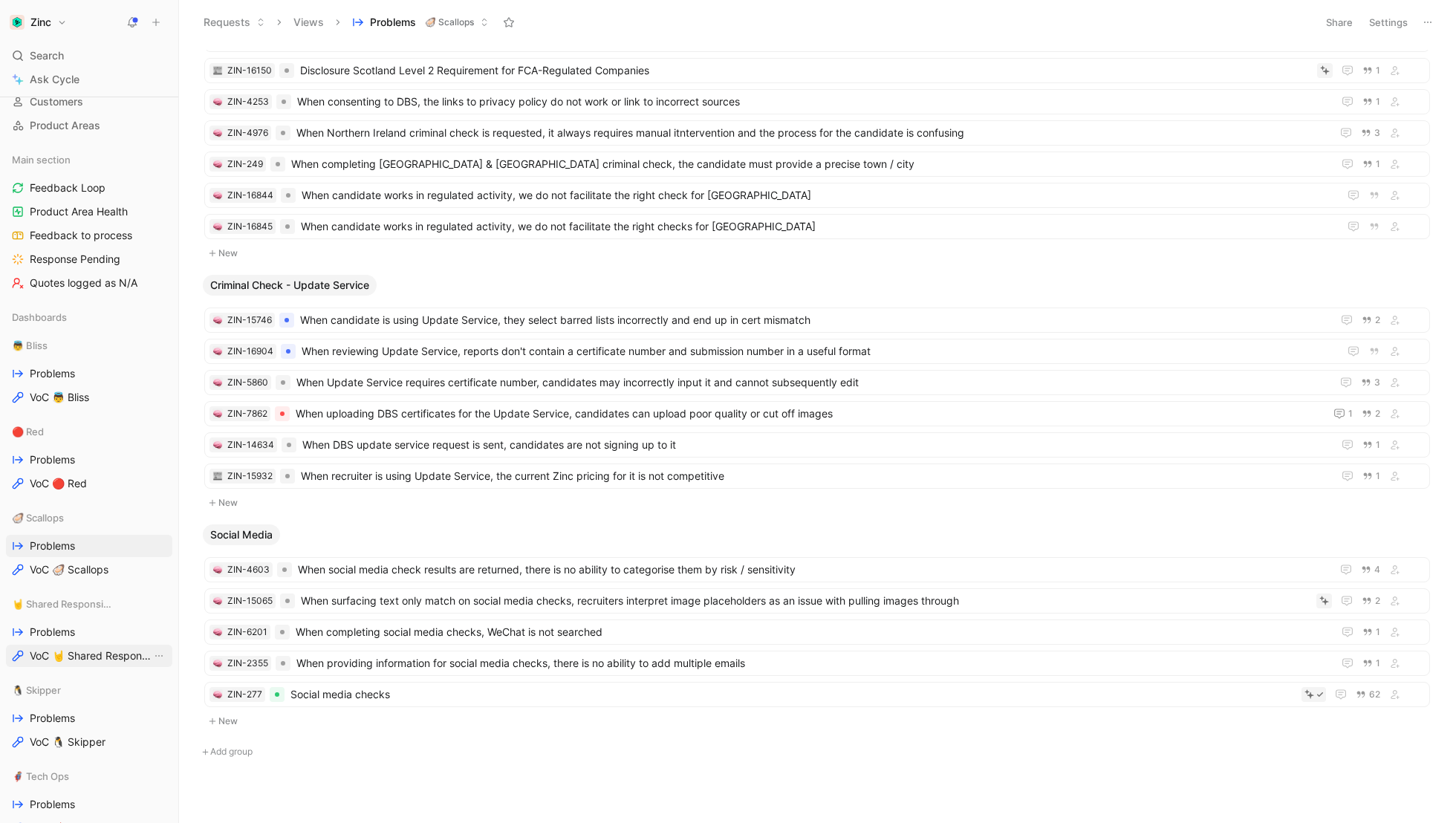
scroll to position [233, 0]
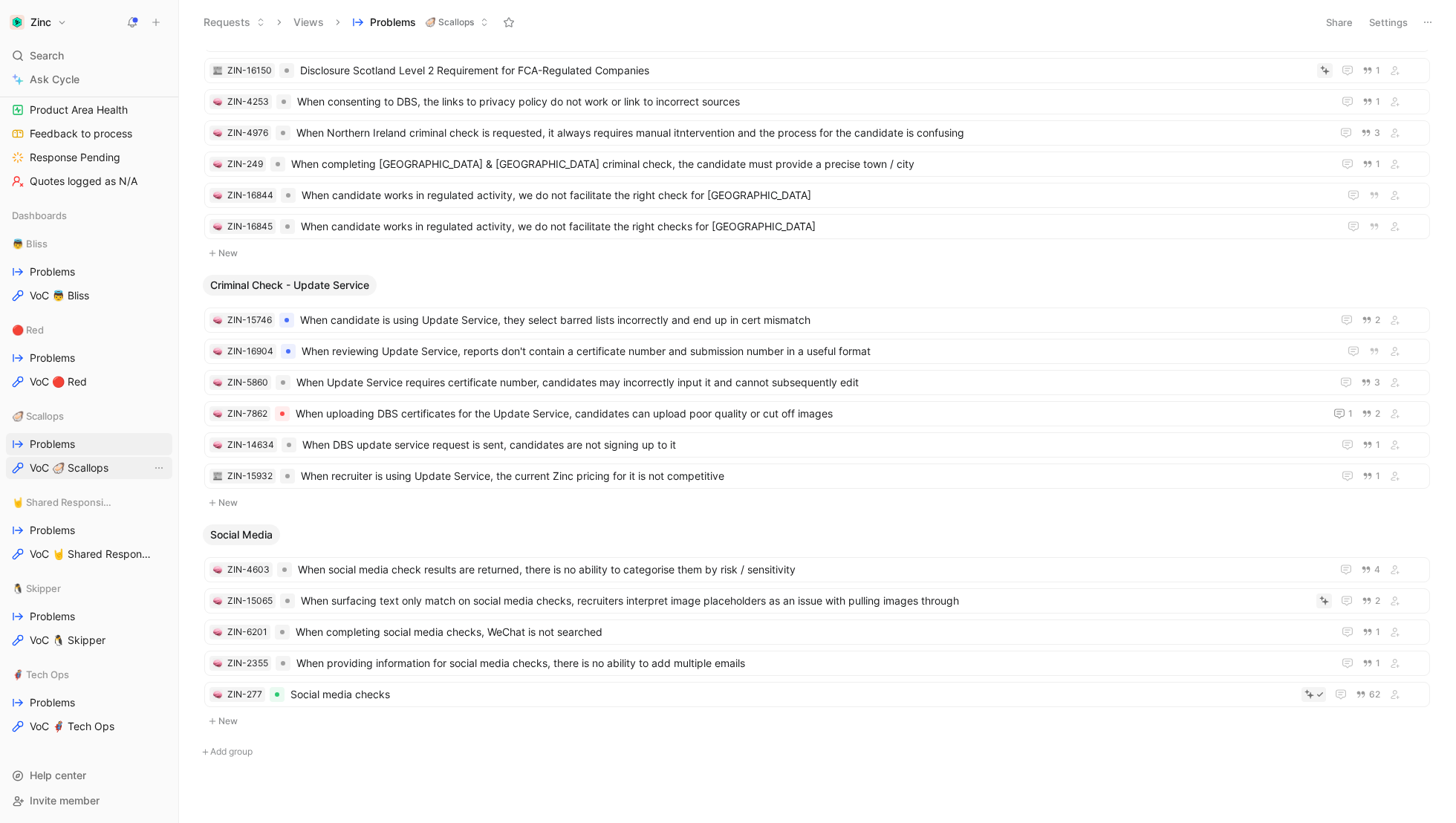
click at [80, 472] on span "VoC 🦪 Scallops" at bounding box center [69, 468] width 79 height 15
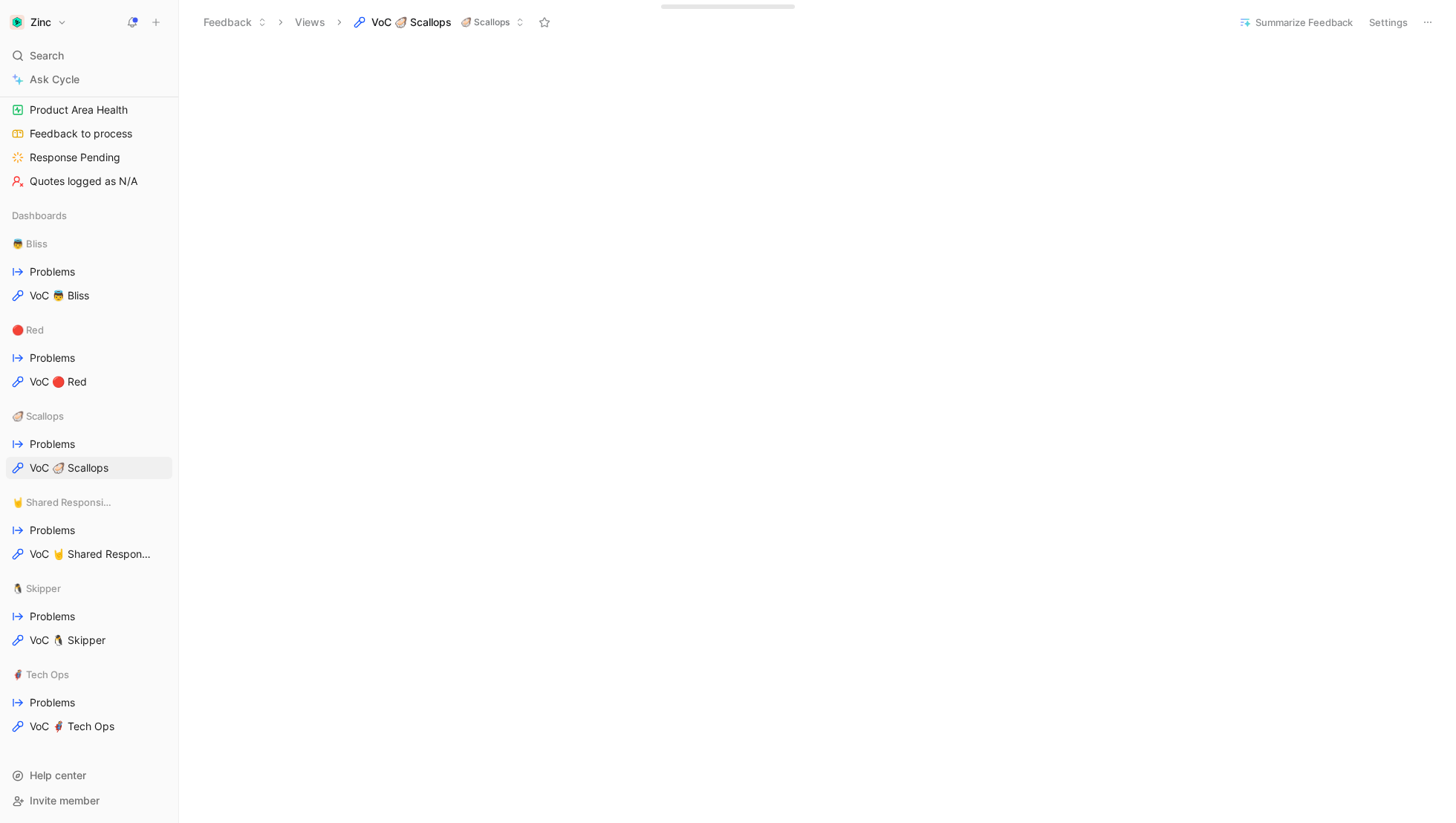
scroll to position [490, 0]
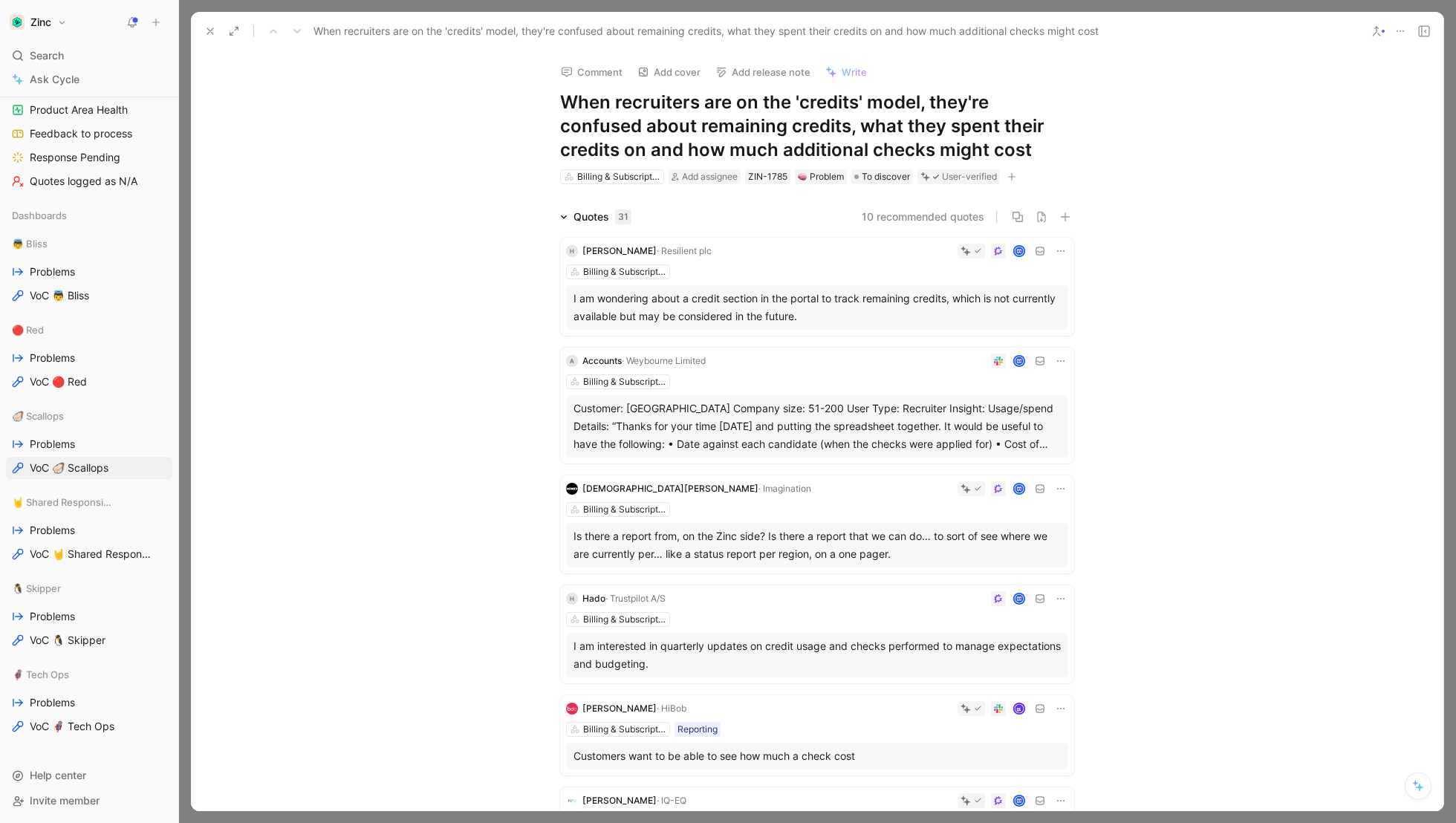
click at [304, 514] on div "Quotes 31 10 recommended quotes H [PERSON_NAME] · Resilient plc Billing & Subsc…" at bounding box center [817, 783] width 1253 height 1152
click at [201, 35] on button at bounding box center [210, 31] width 21 height 21
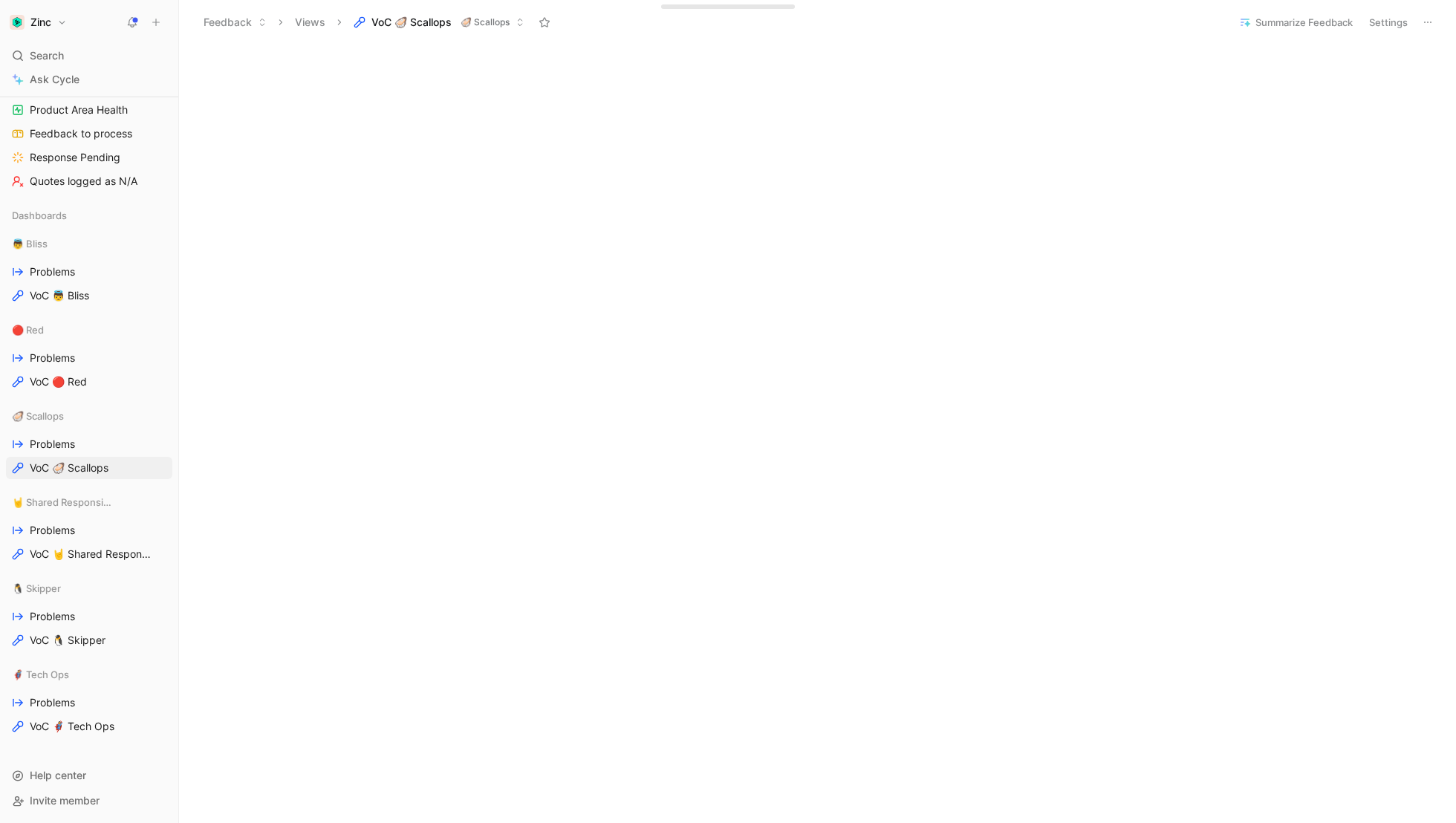
scroll to position [511, 0]
click at [54, 550] on span "VoC 🤘 Shared Responsibility" at bounding box center [90, 554] width 121 height 15
click at [62, 523] on span "Problems" at bounding box center [52, 530] width 45 height 15
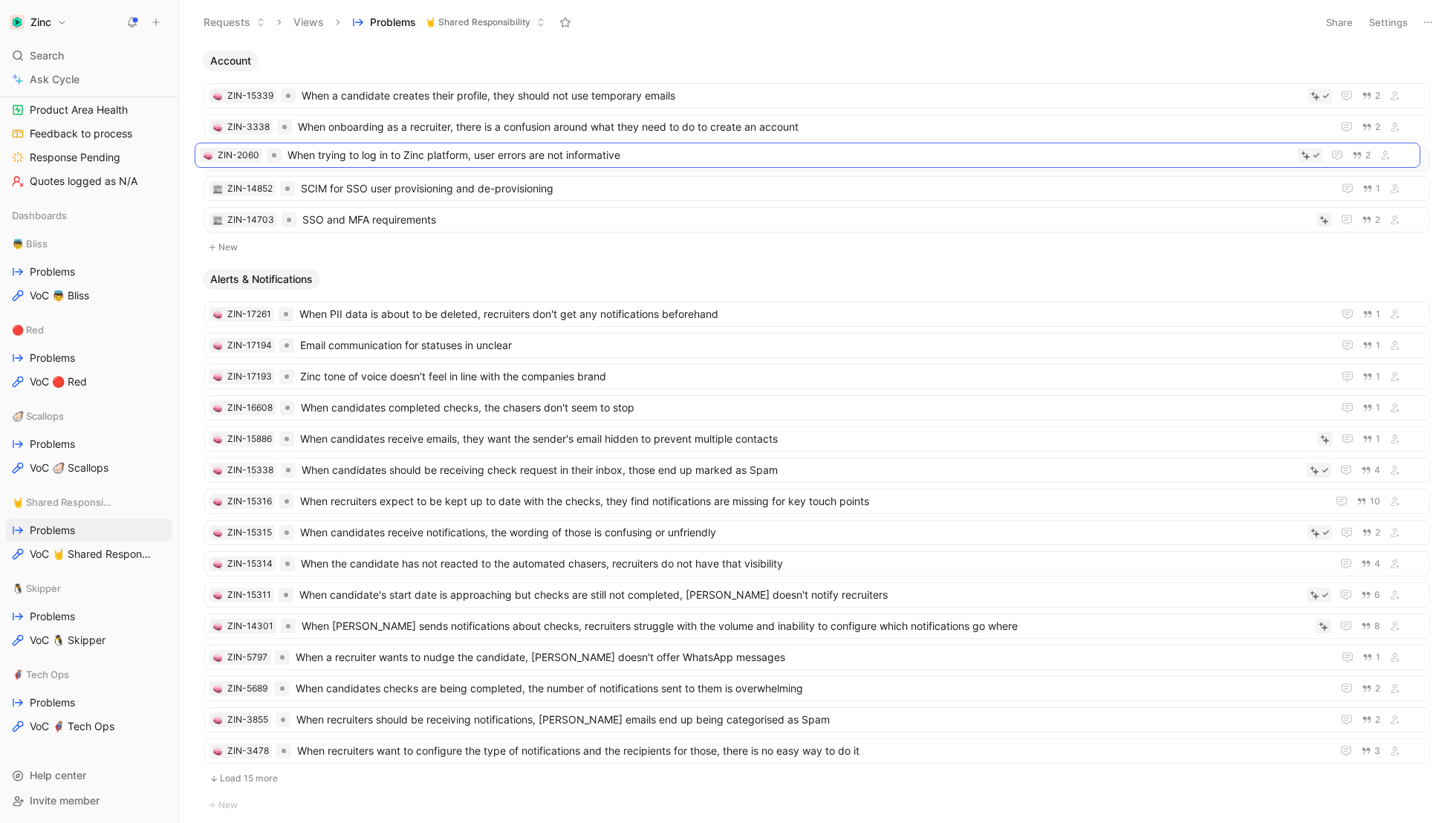
drag, startPoint x: 352, startPoint y: 212, endPoint x: 343, endPoint y: 149, distance: 63.6
click at [337, 369] on span "Zinc tone of voice doesn't feel in line with the companies brand" at bounding box center [813, 377] width 1027 height 18
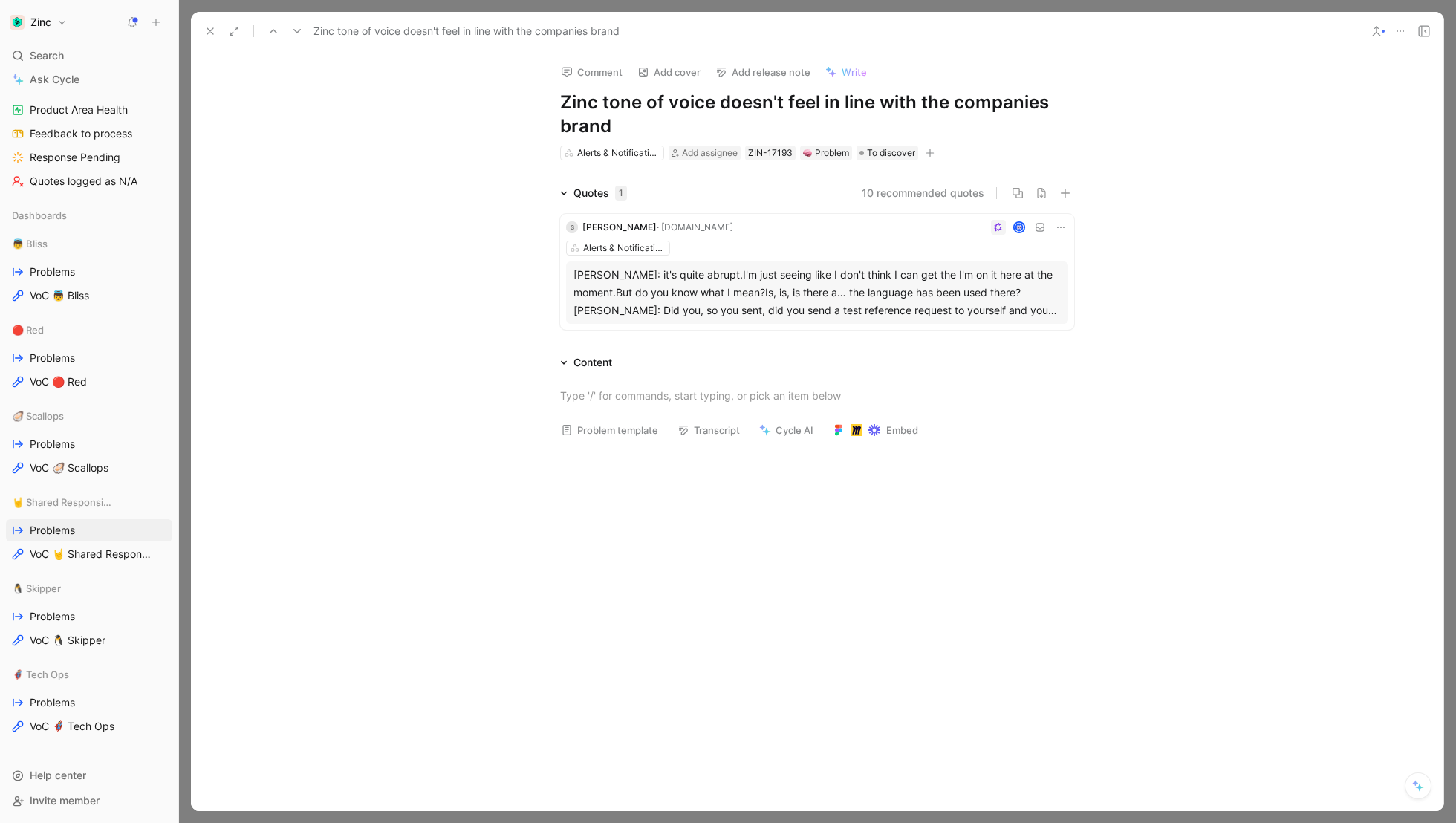
click at [812, 231] on div at bounding box center [904, 227] width 329 height 15
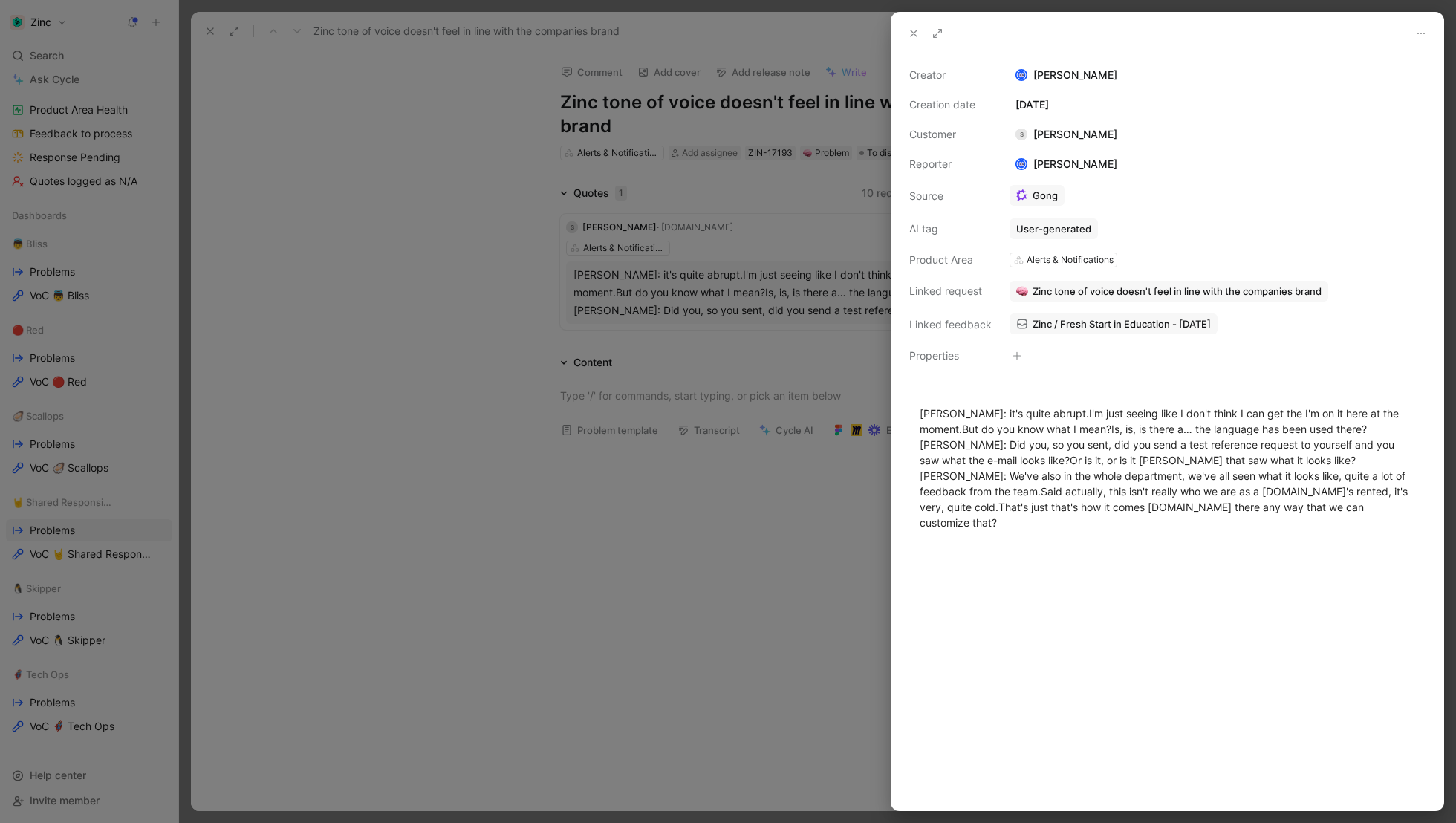
click at [1106, 287] on span "Zinc tone of voice doesn't feel in line with the companies brand" at bounding box center [1177, 291] width 289 height 13
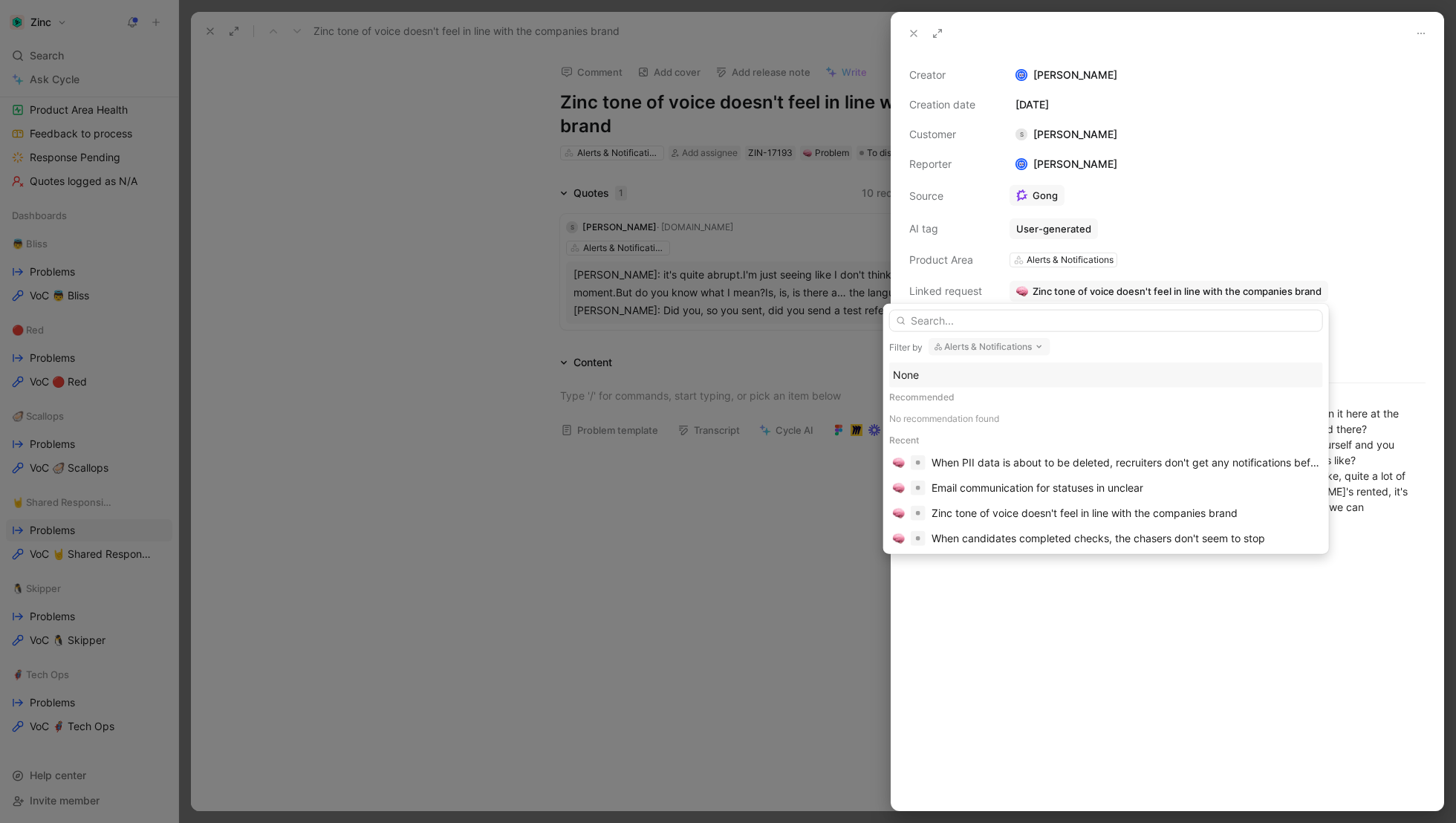
click at [1001, 341] on button "Alerts & Notifications" at bounding box center [989, 347] width 121 height 18
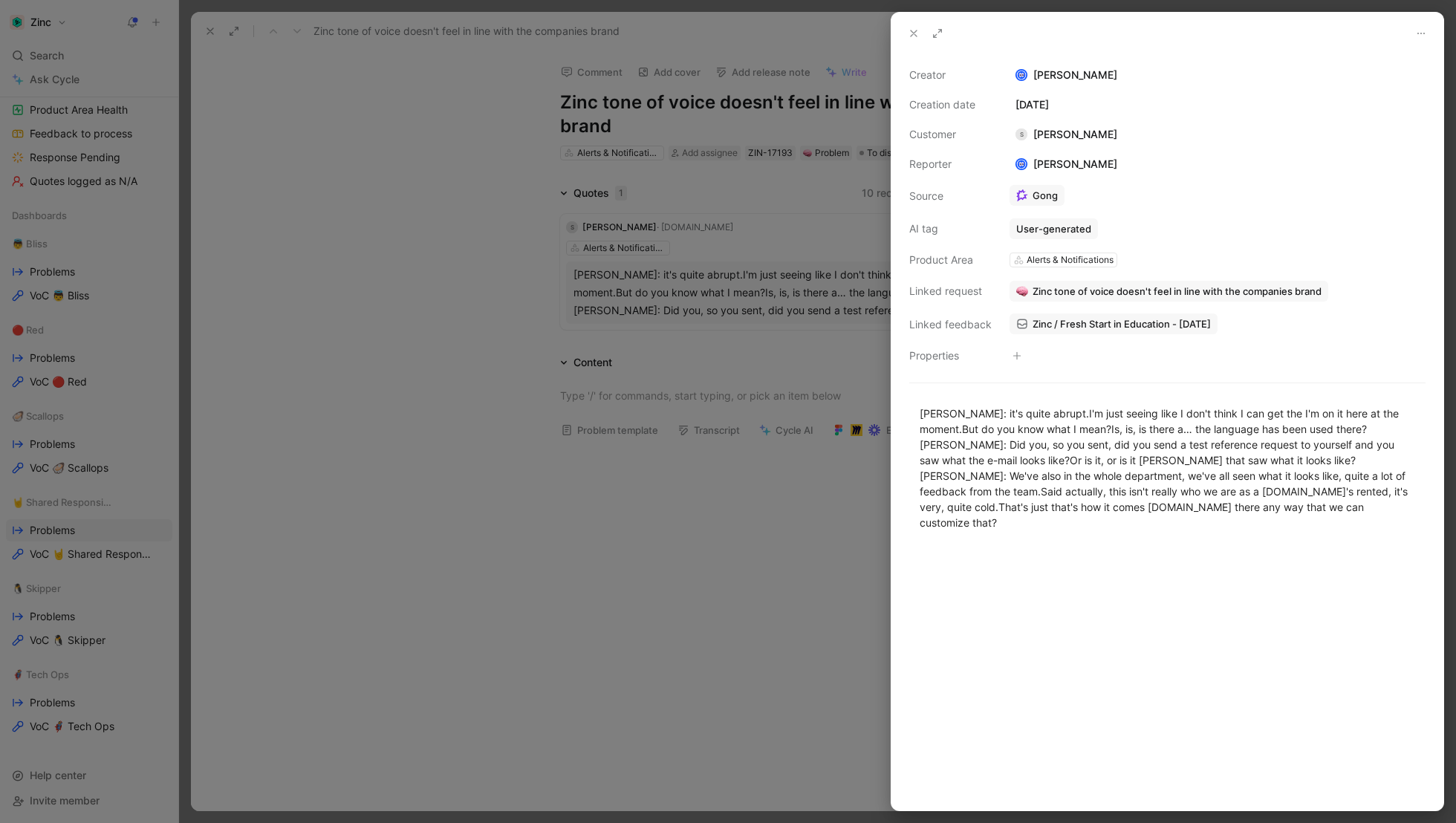
click at [913, 33] on use at bounding box center [913, 33] width 6 height 6
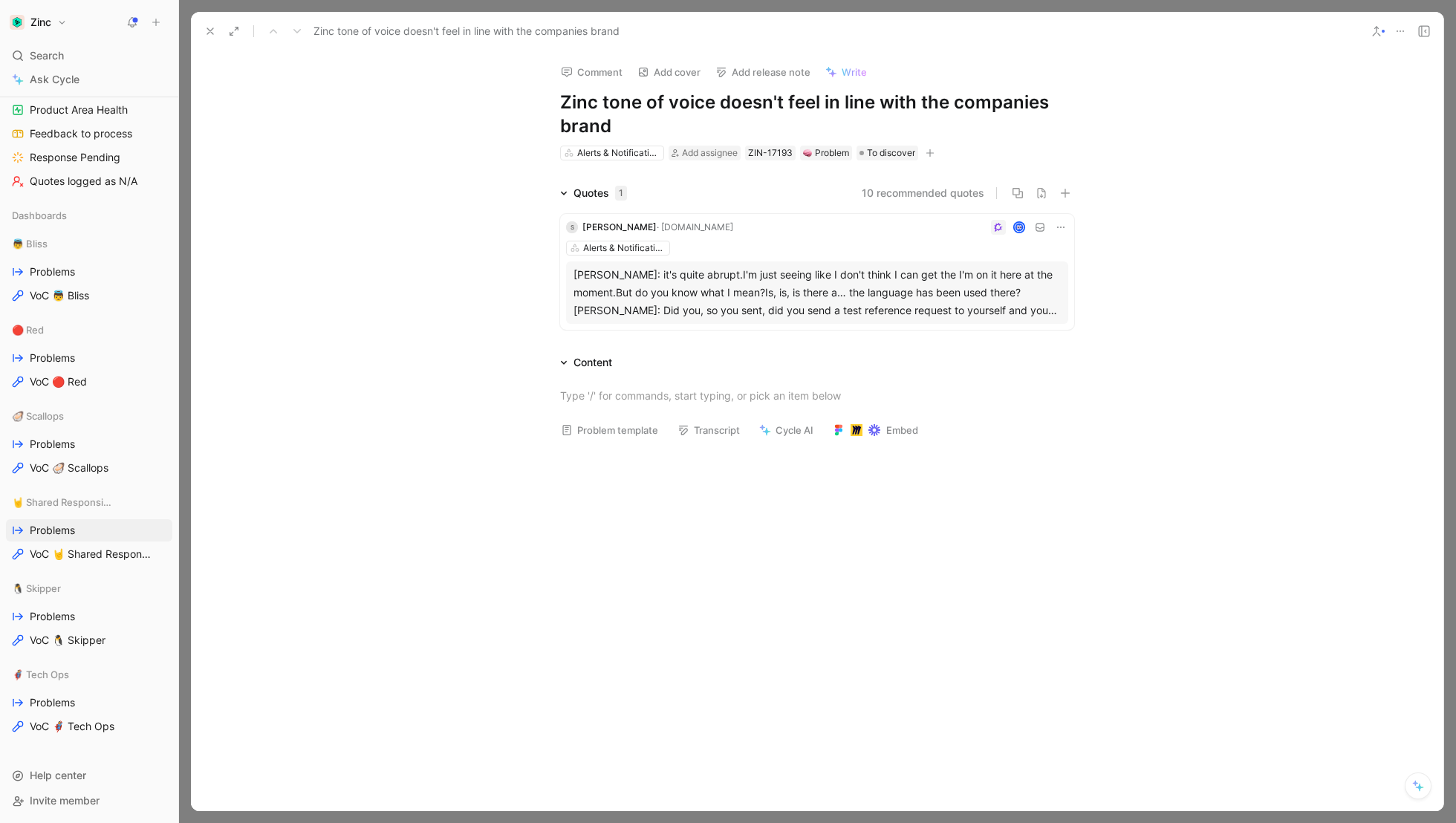
click at [207, 23] on button at bounding box center [210, 31] width 21 height 21
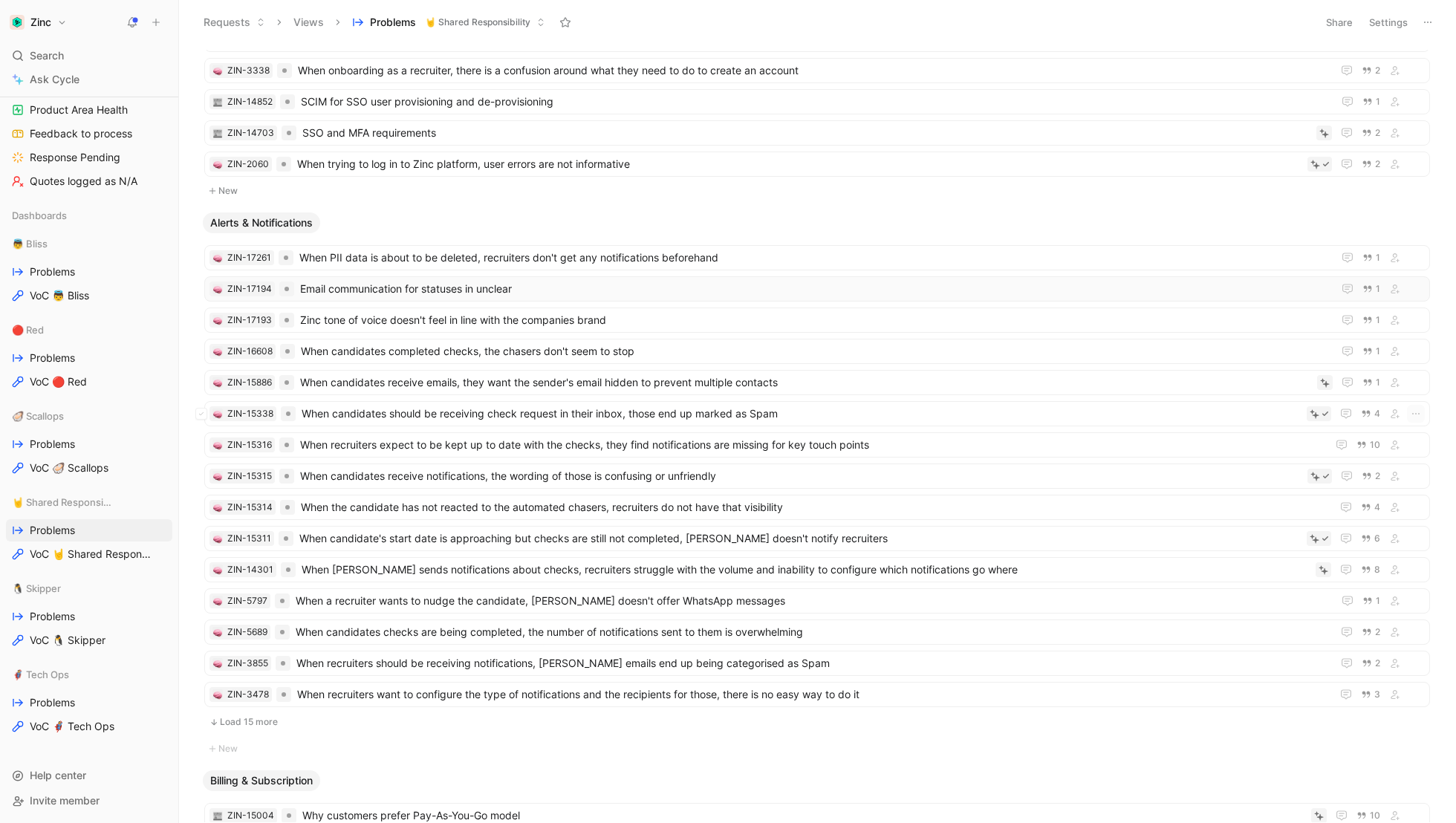
scroll to position [143, 0]
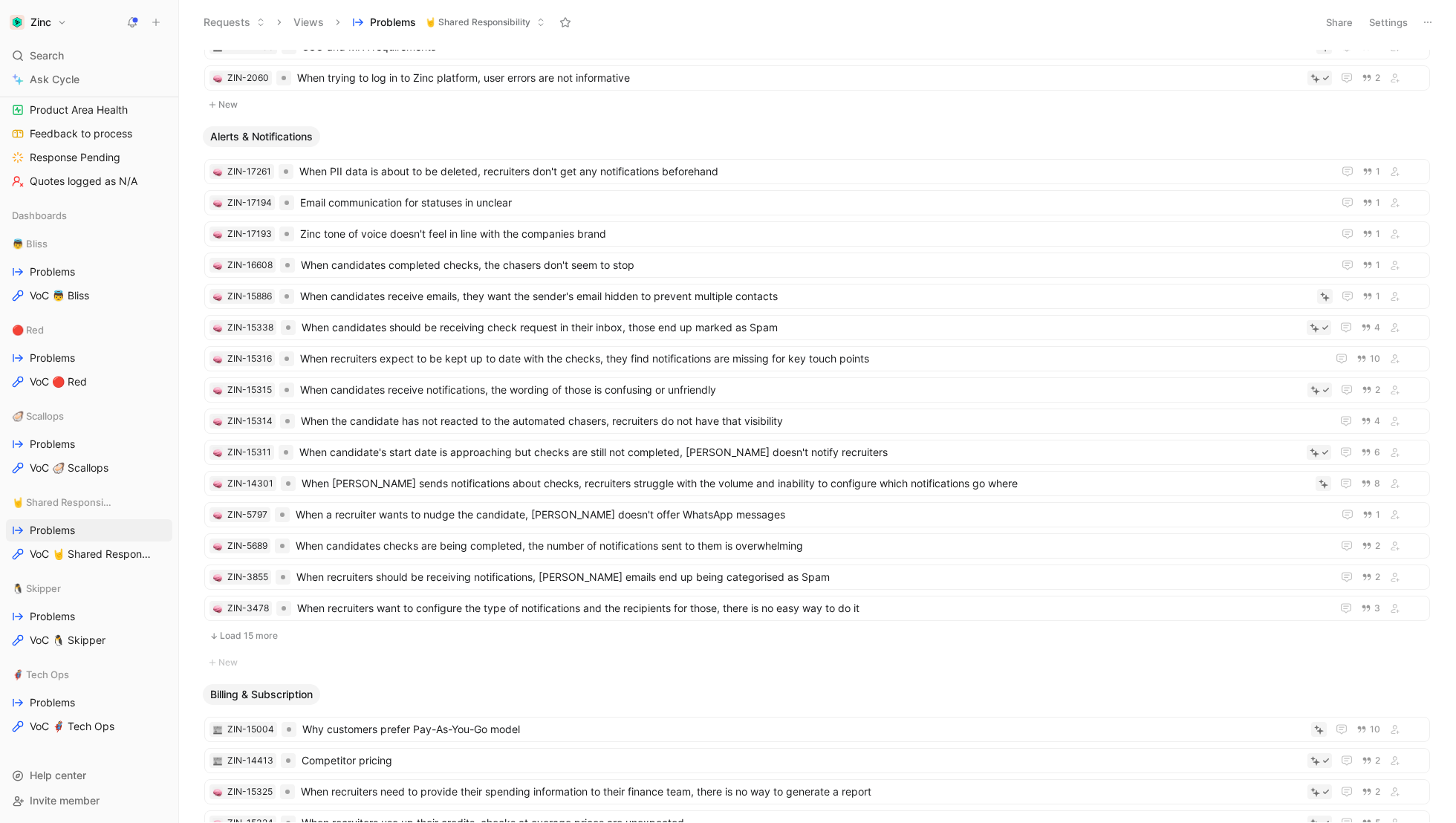
click at [230, 633] on button "Load 15 more" at bounding box center [817, 636] width 1226 height 18
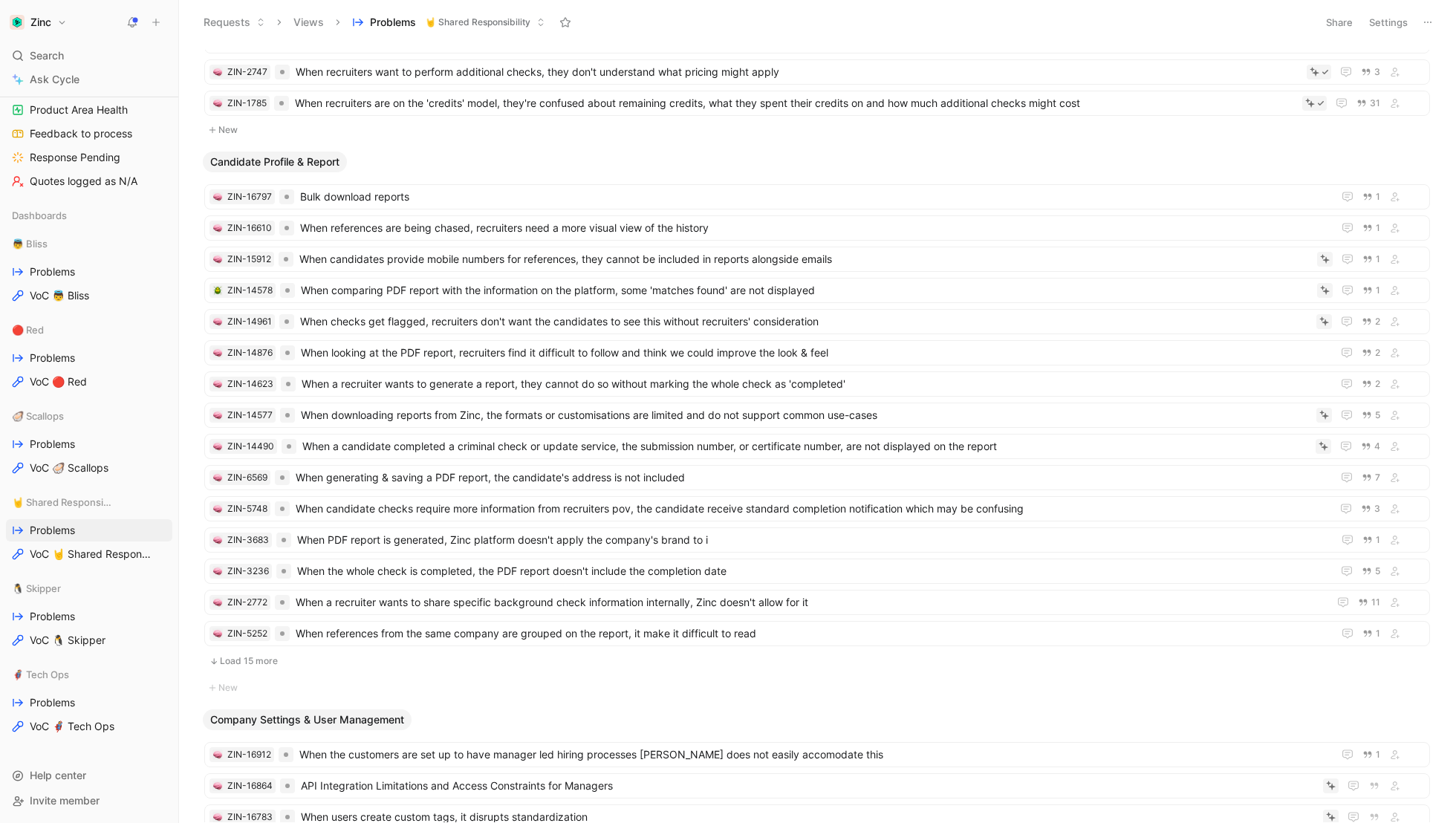
scroll to position [1161, 0]
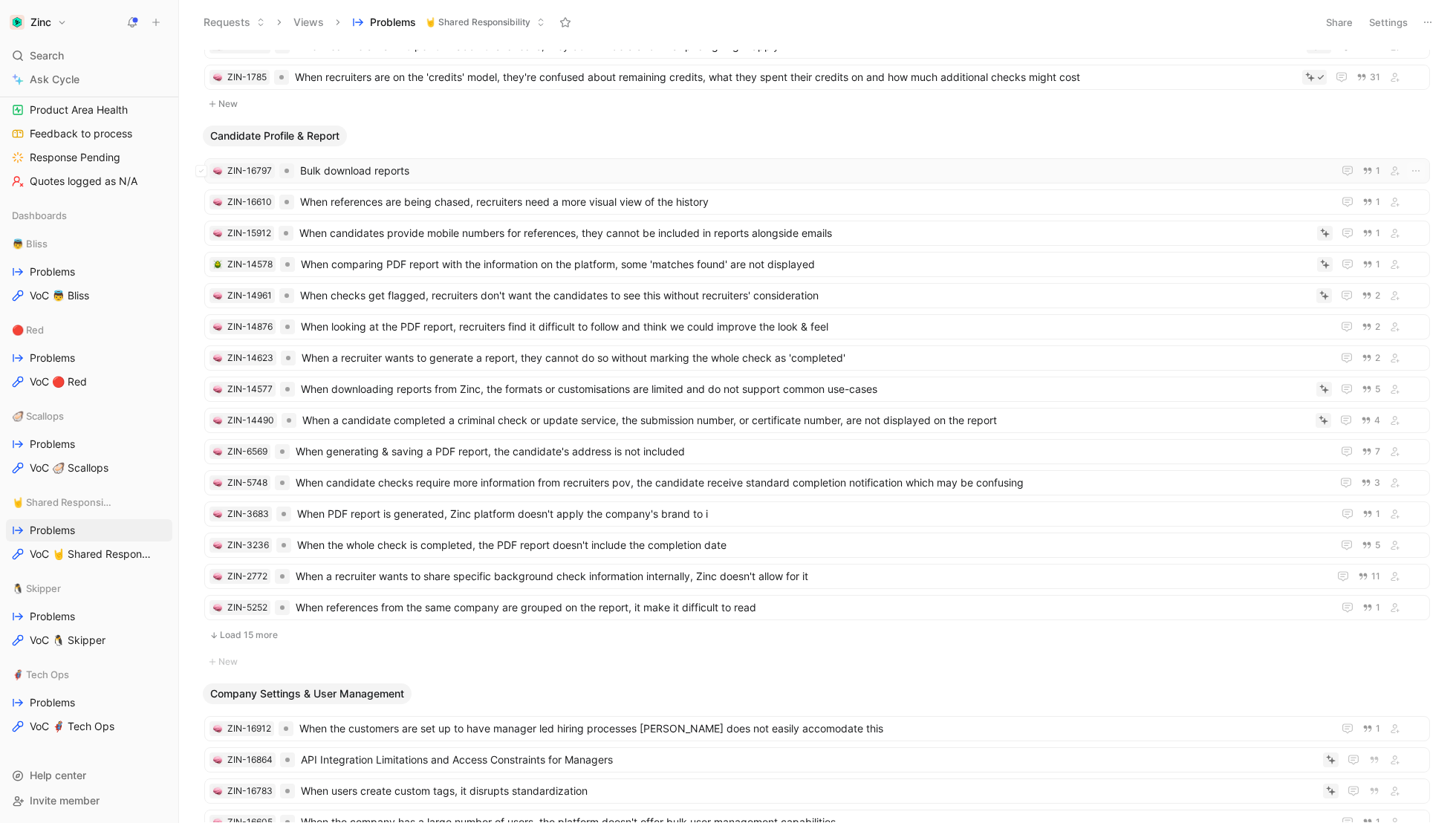
click at [908, 173] on span "Bulk download reports" at bounding box center [813, 171] width 1027 height 18
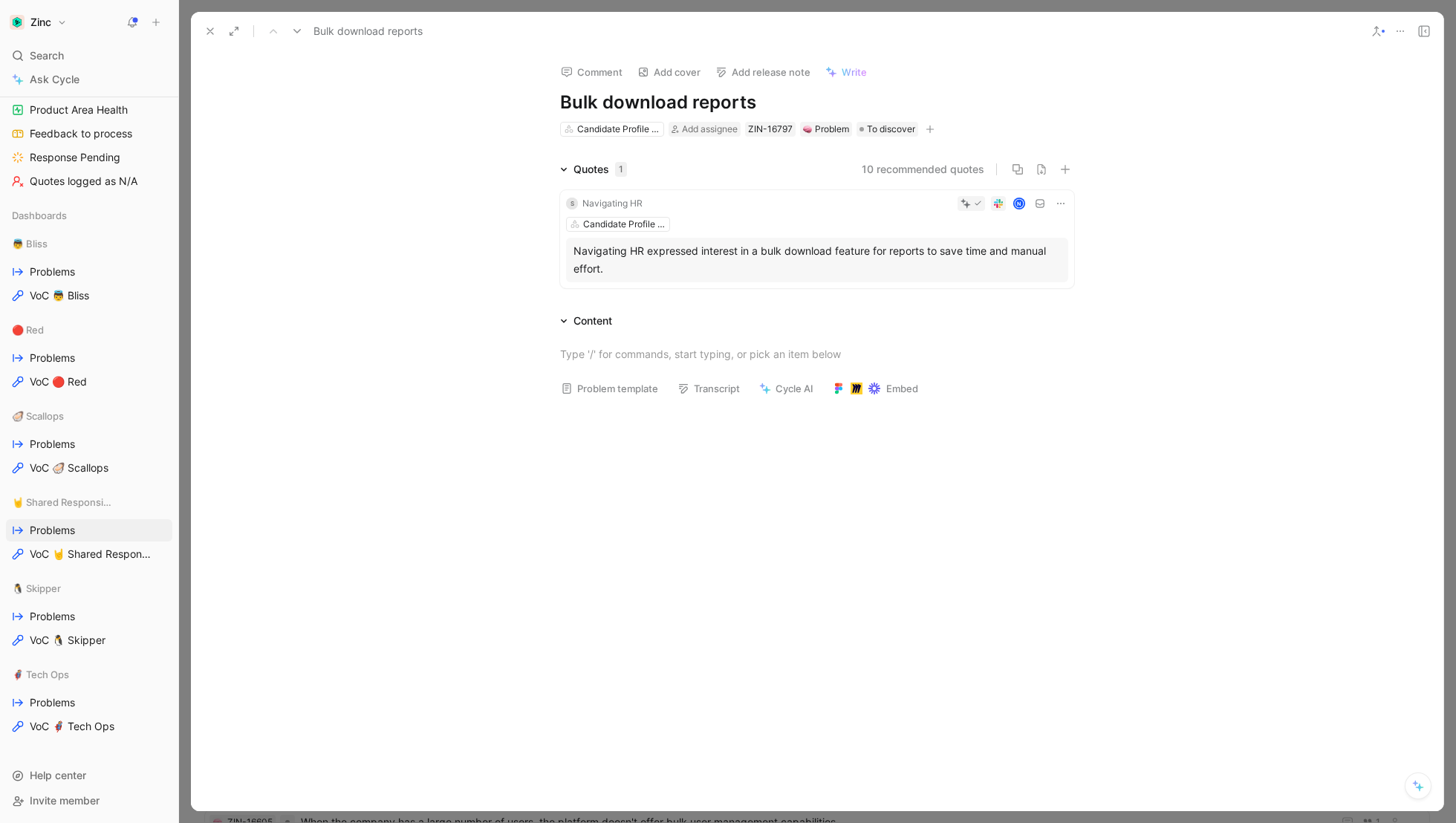
click at [210, 27] on icon at bounding box center [210, 31] width 12 height 12
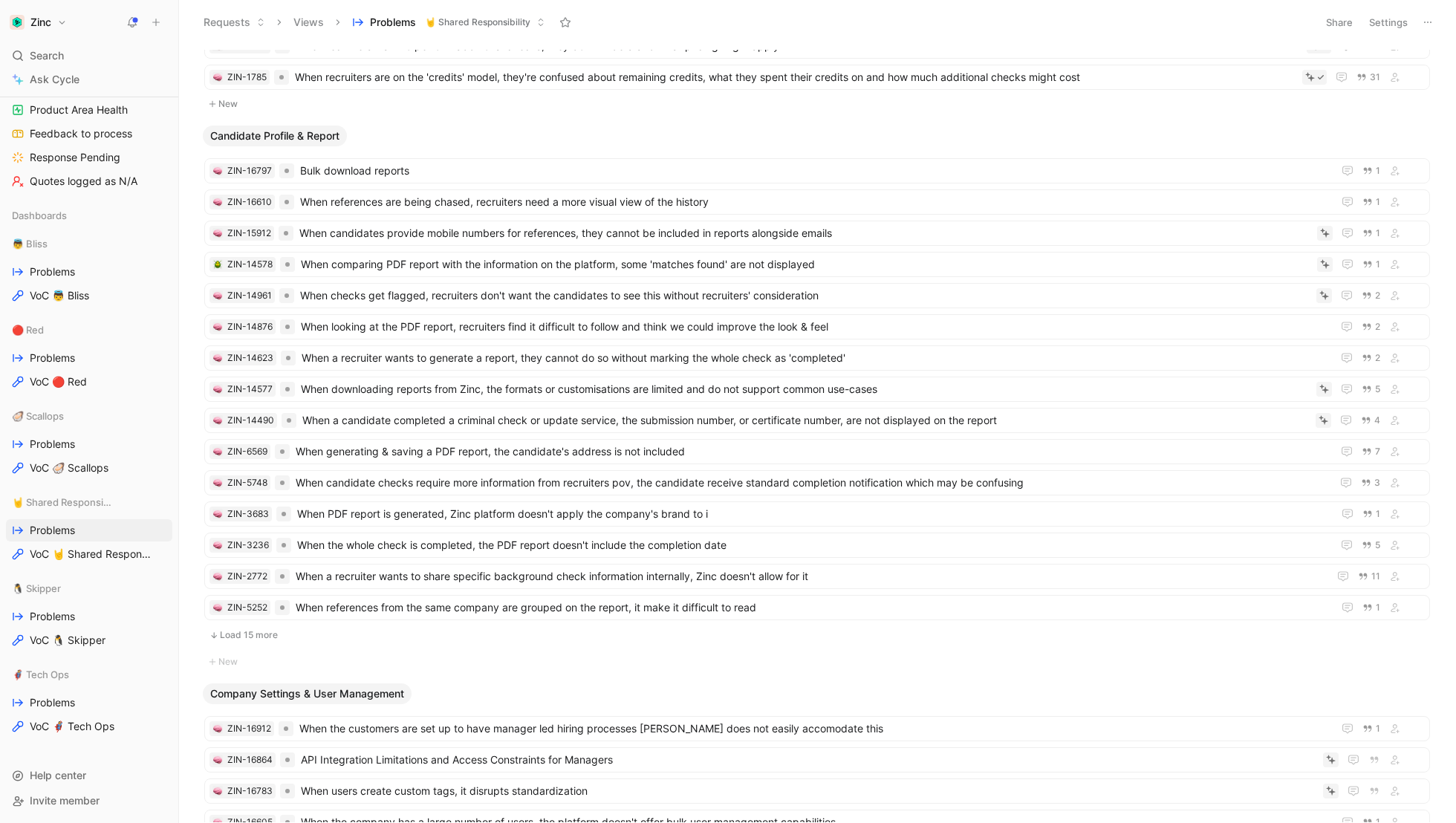
click at [252, 626] on button "Load 15 more" at bounding box center [817, 635] width 1226 height 18
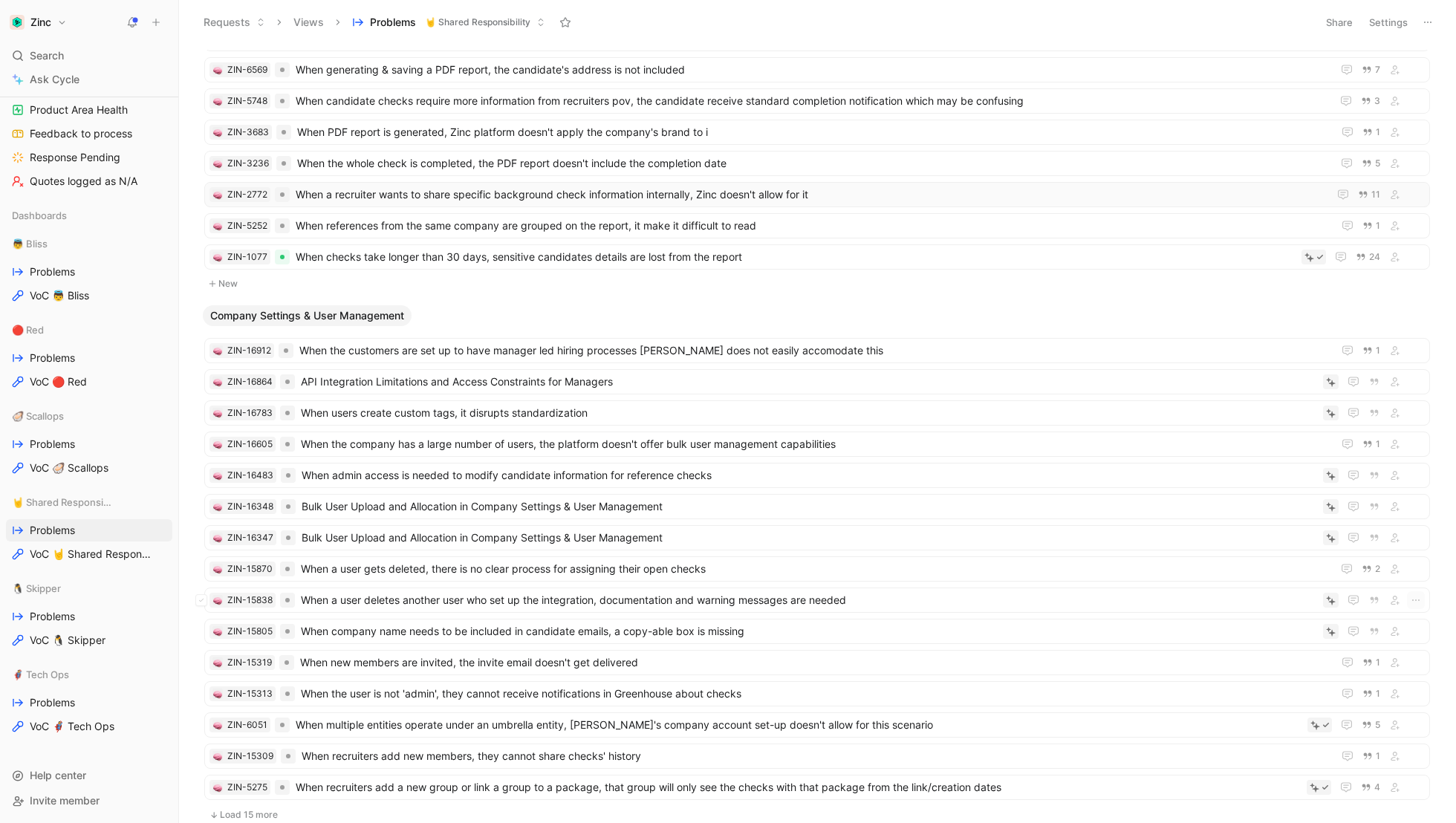
scroll to position [1624, 0]
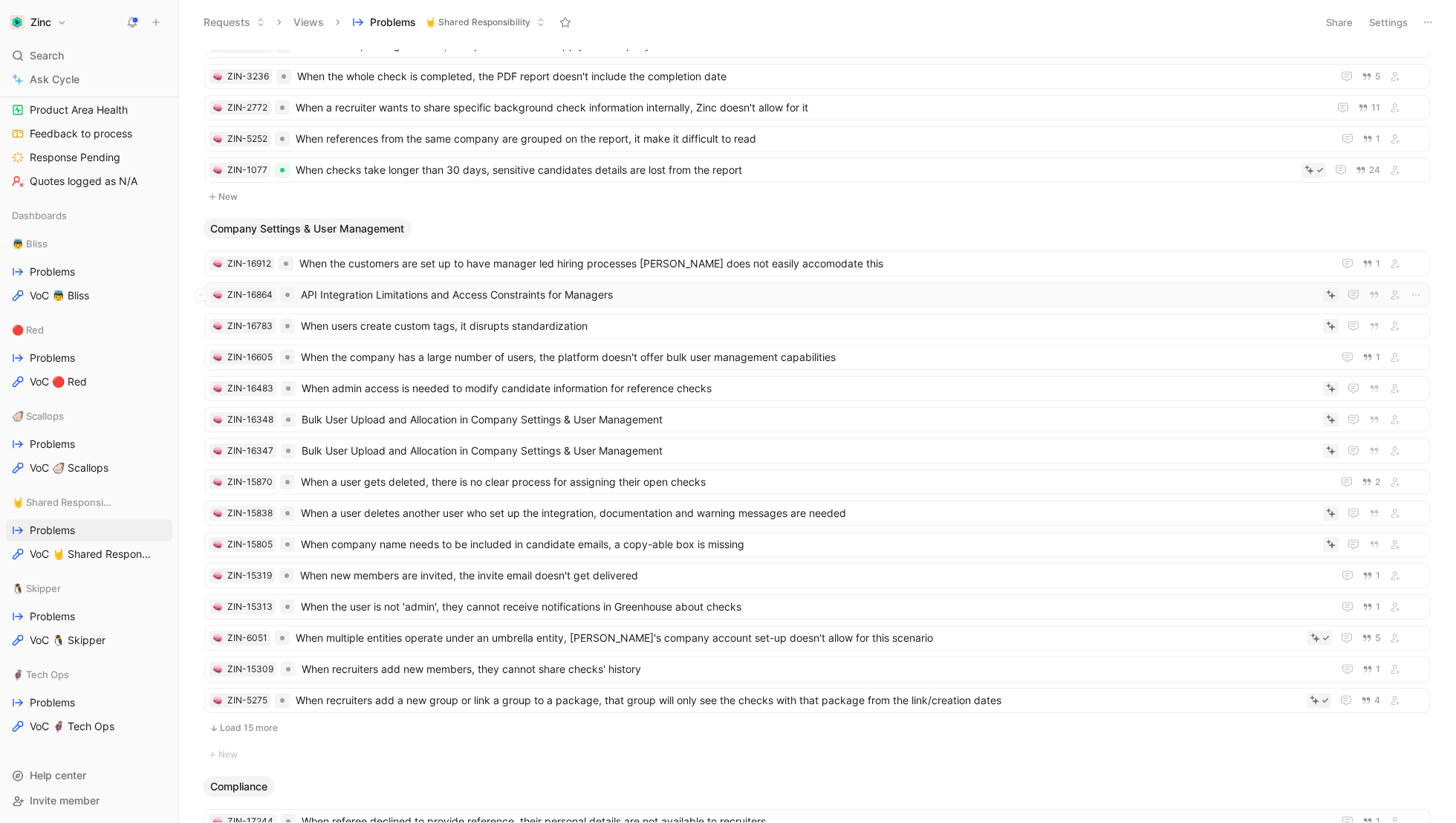
click at [355, 286] on span "API Integration Limitations and Access Constraints for Managers" at bounding box center [808, 295] width 1016 height 18
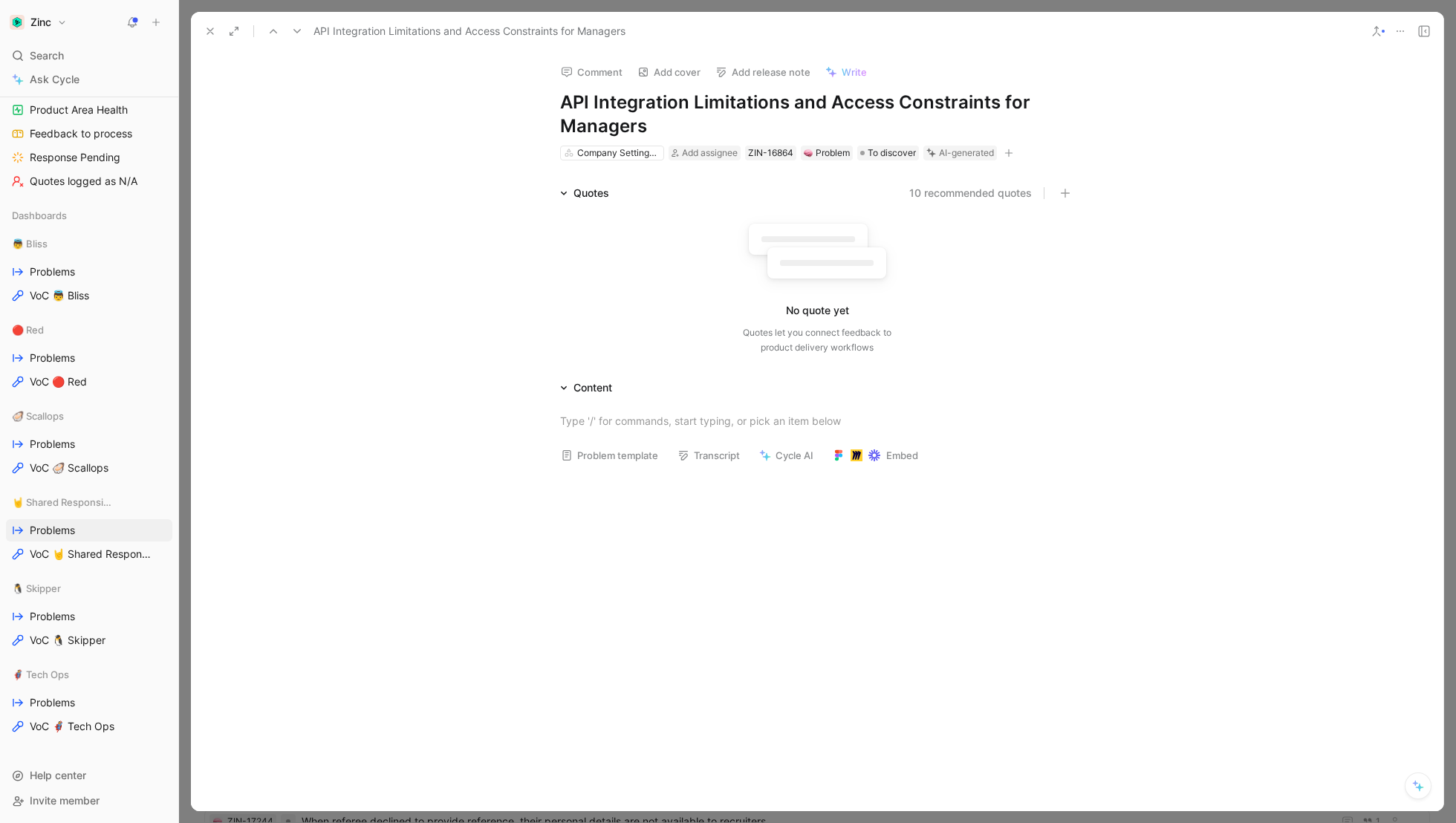
click at [1411, 23] on button at bounding box center [1400, 31] width 21 height 21
click at [1317, 132] on div "Delete" at bounding box center [1361, 130] width 87 height 18
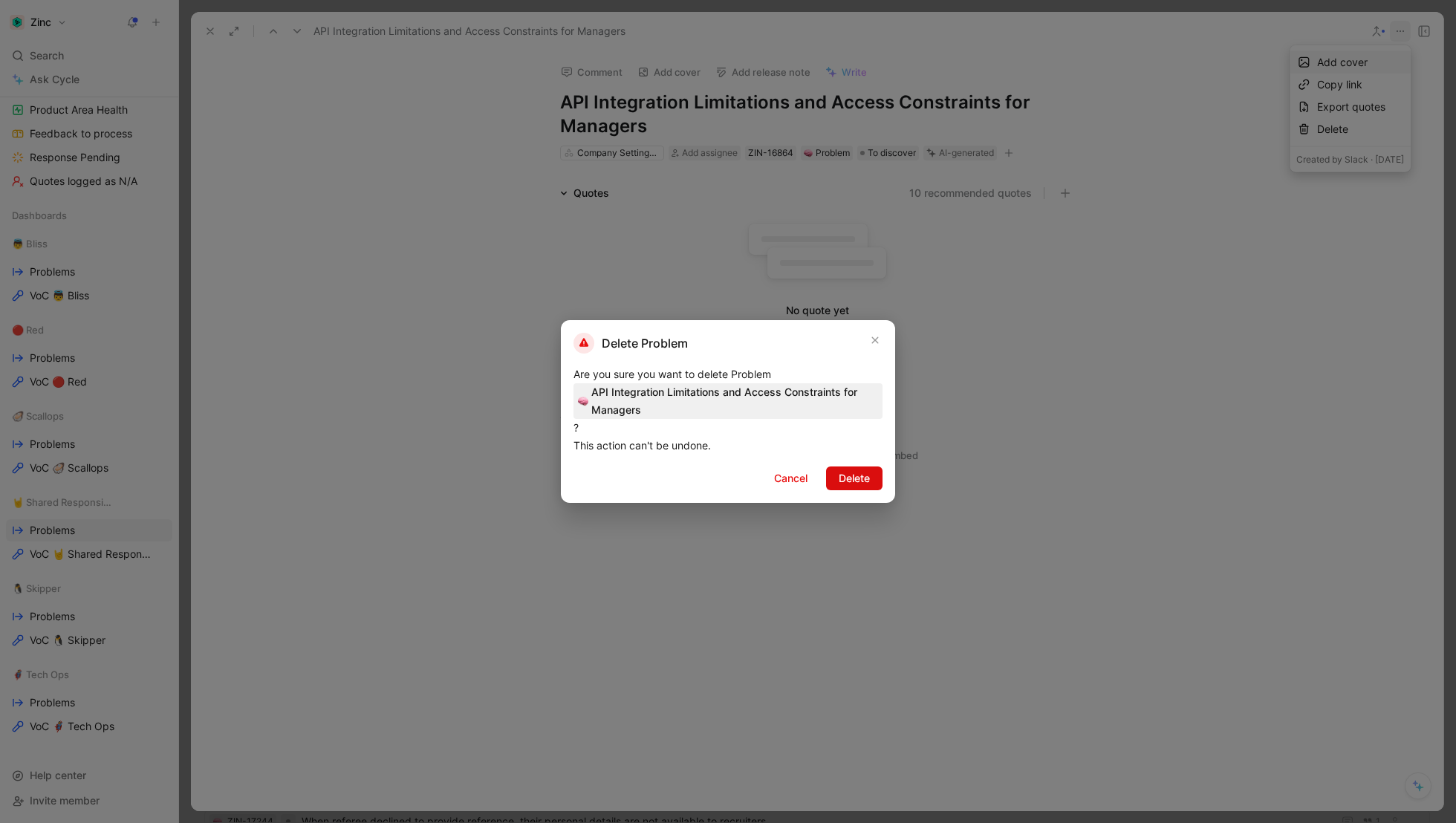
click at [858, 481] on span "Delete" at bounding box center [854, 479] width 31 height 18
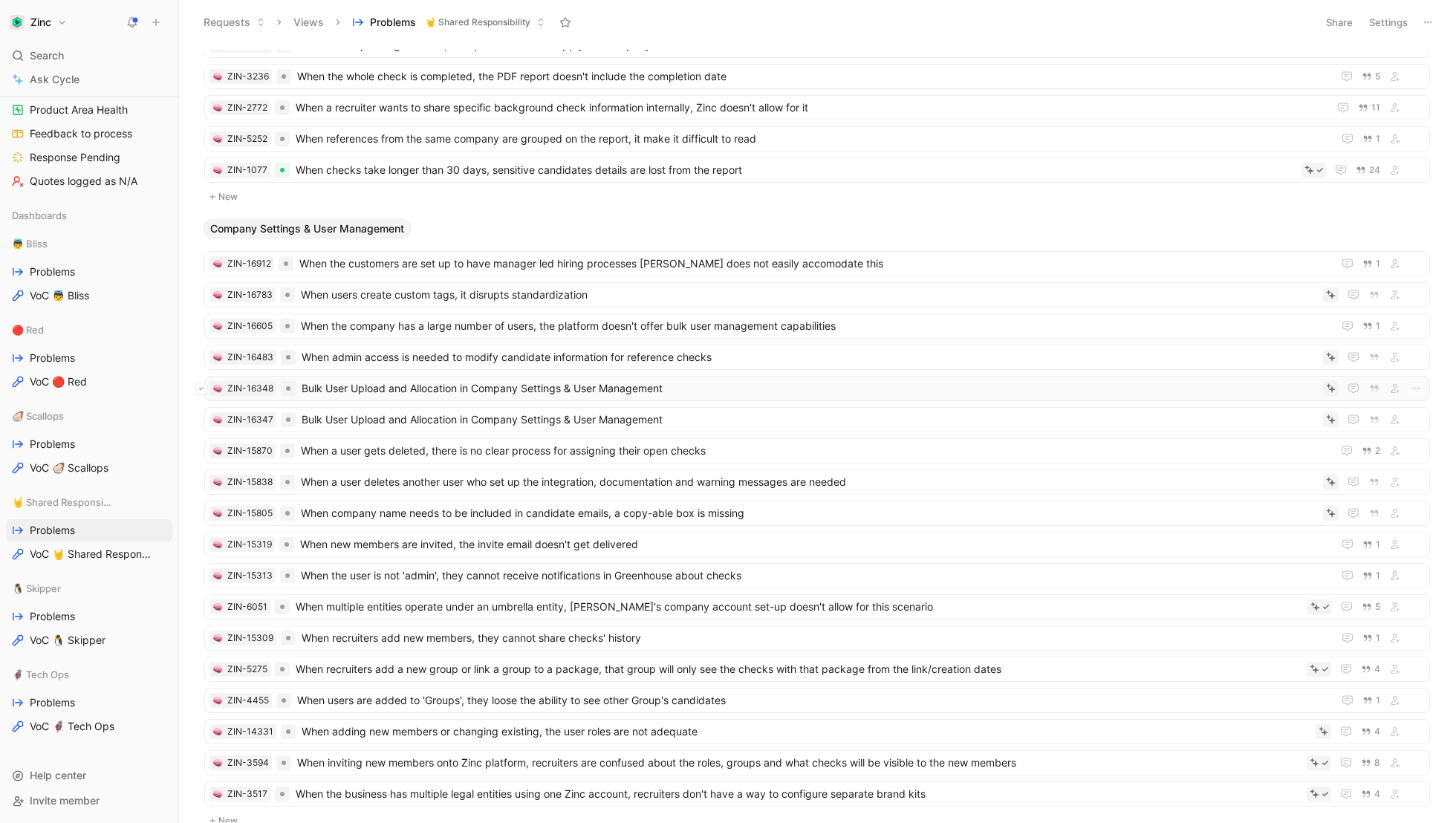
click at [203, 386] on icon at bounding box center [201, 389] width 6 height 6
click at [202, 416] on icon at bounding box center [201, 419] width 6 height 6
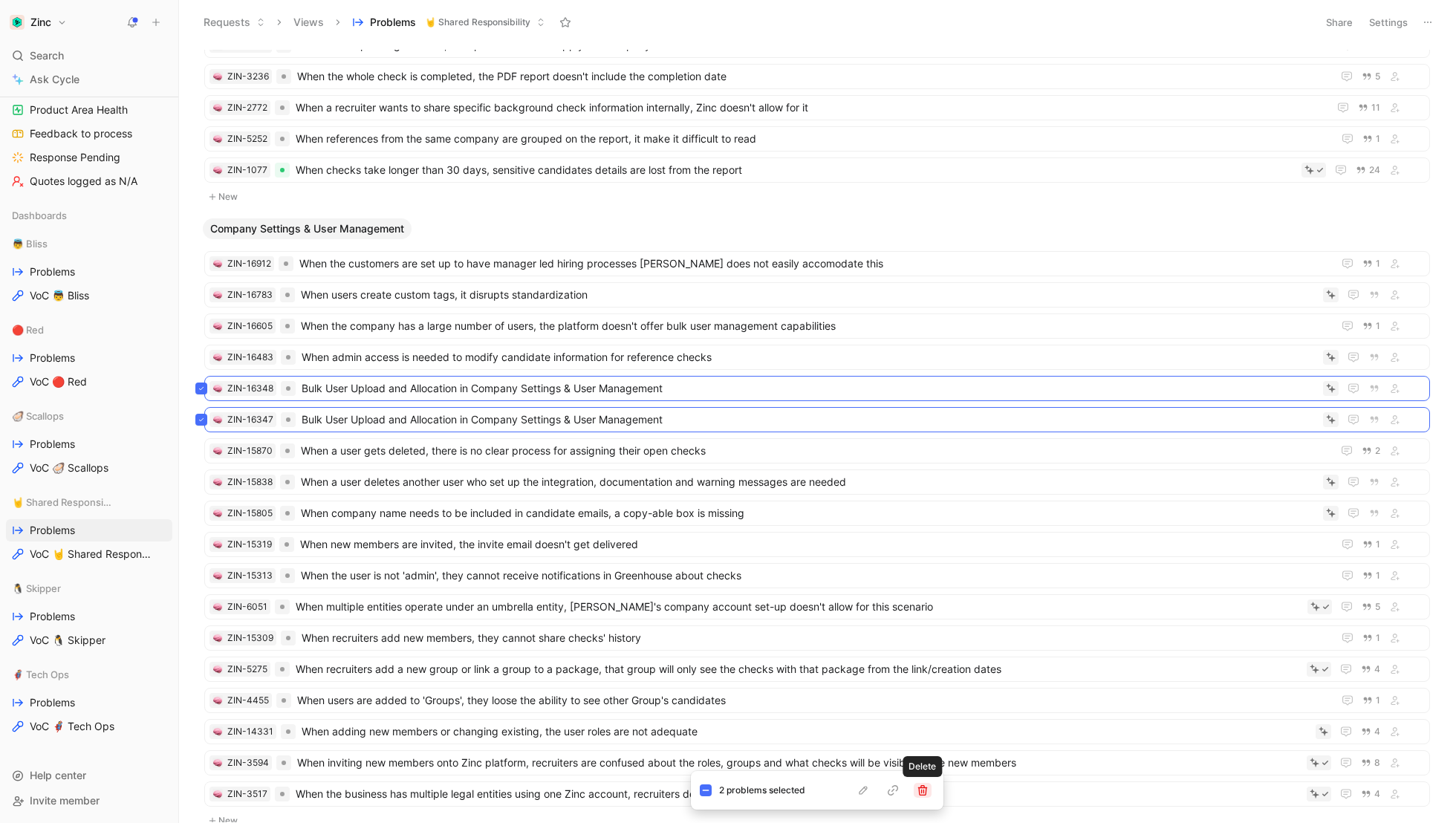
click at [928, 791] on icon "button" at bounding box center [922, 790] width 12 height 12
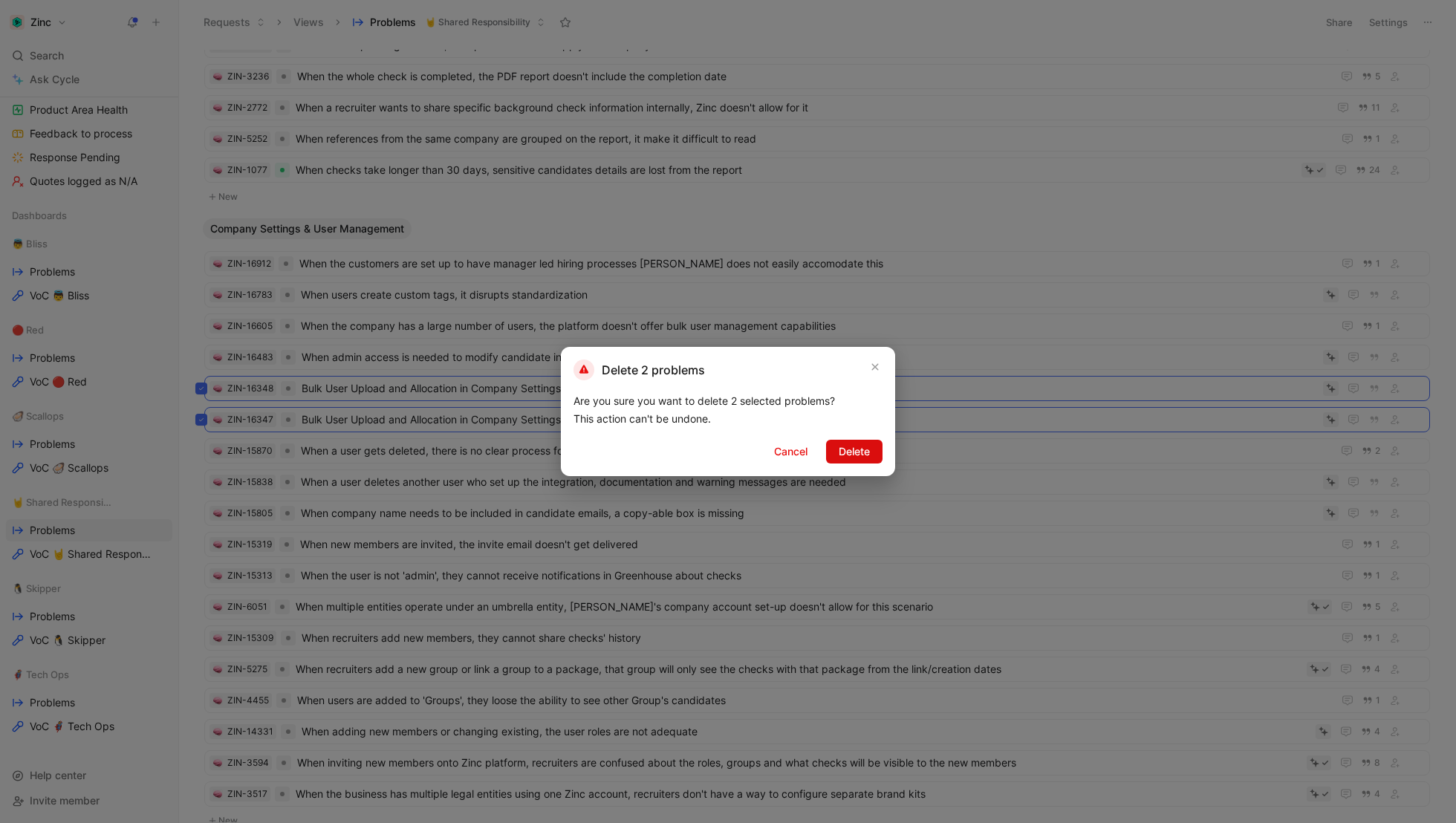
click at [876, 452] on button "Delete" at bounding box center [854, 452] width 57 height 23
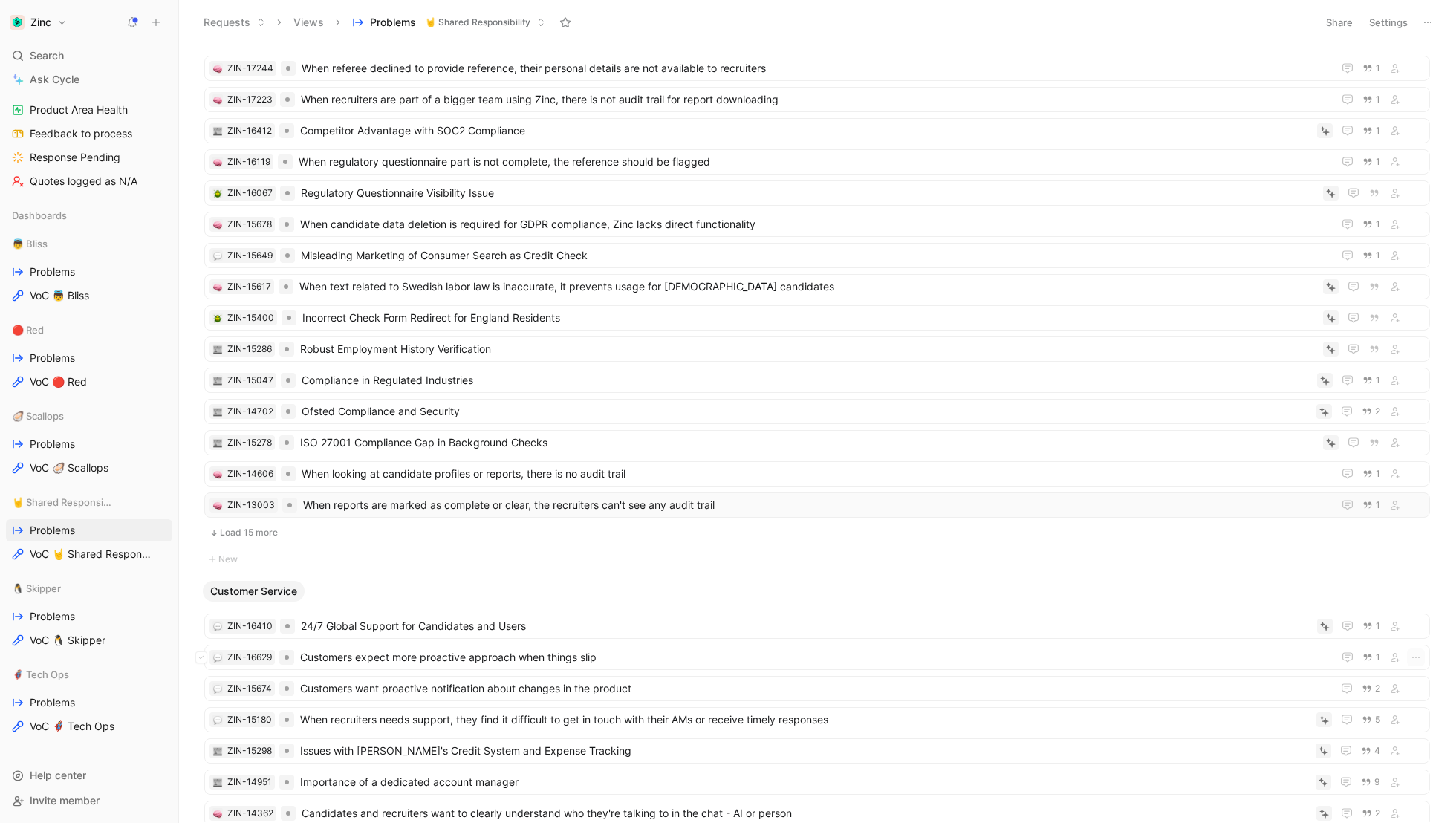
scroll to position [2565, 0]
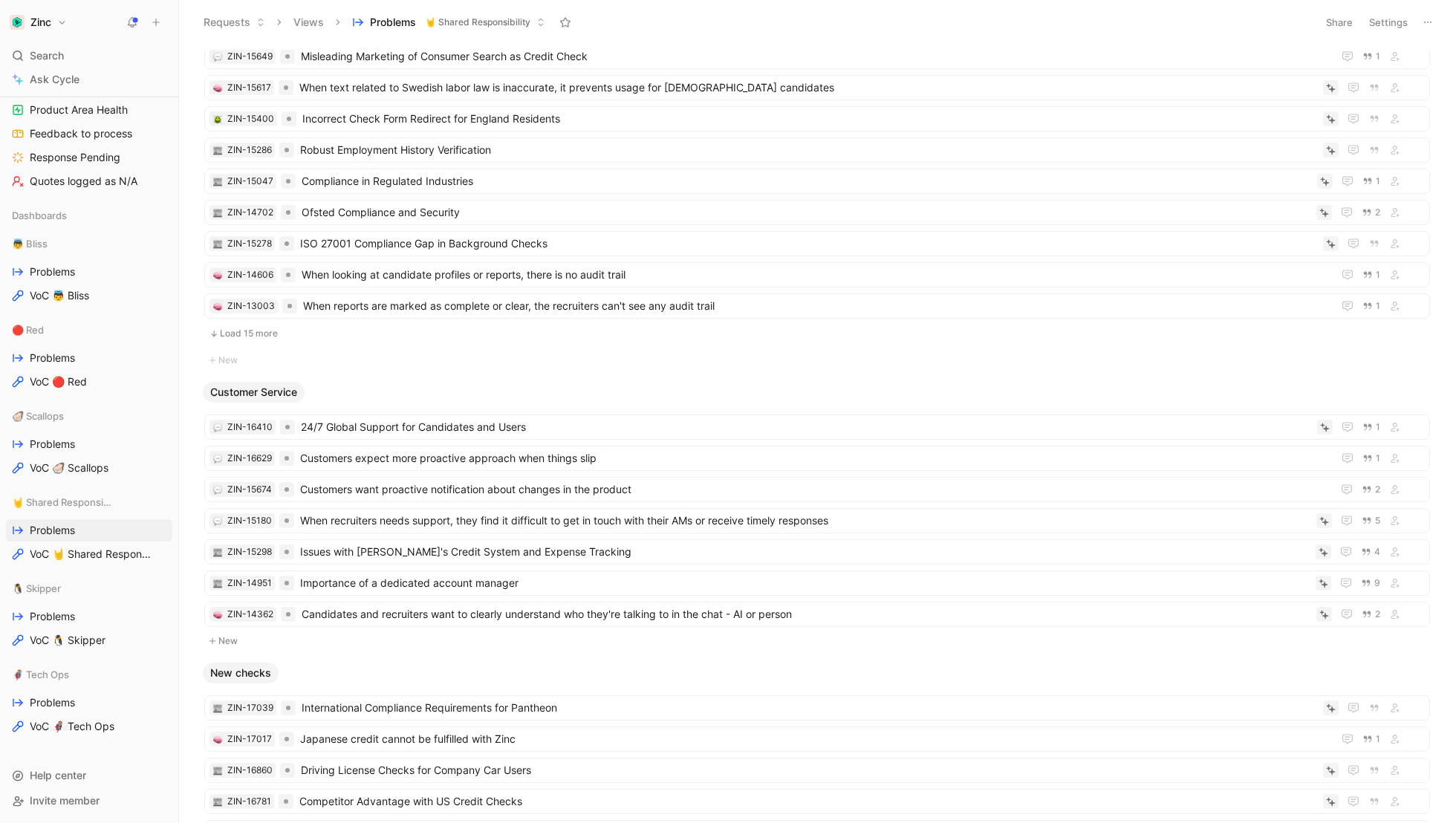
click at [266, 327] on button "Load 15 more" at bounding box center [817, 334] width 1226 height 18
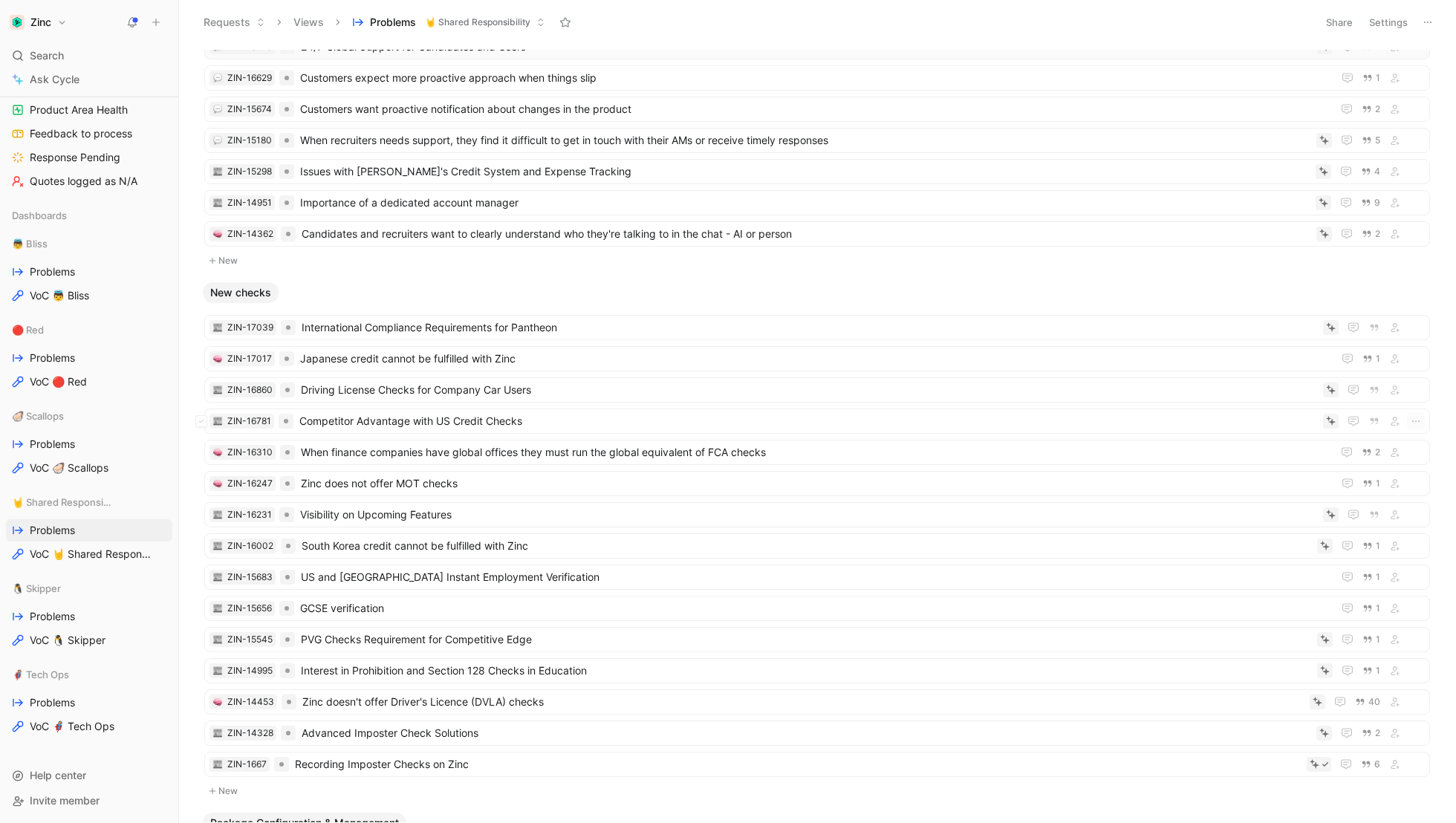
scroll to position [2945, 0]
click at [406, 224] on span "Candidates and recruiters want to clearly understand who they're talking to in …" at bounding box center [805, 233] width 1009 height 18
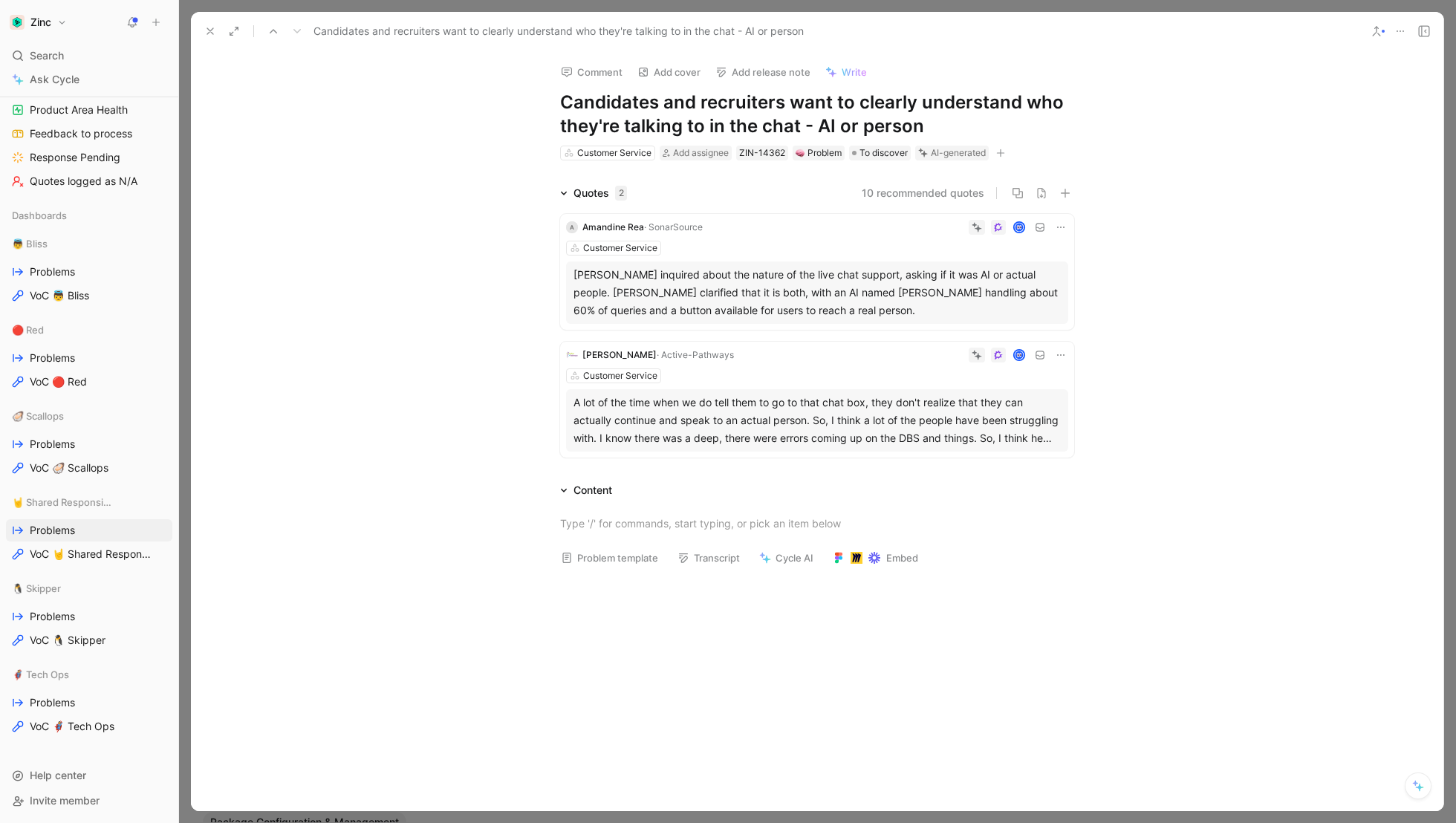
click at [207, 32] on icon at bounding box center [210, 31] width 12 height 12
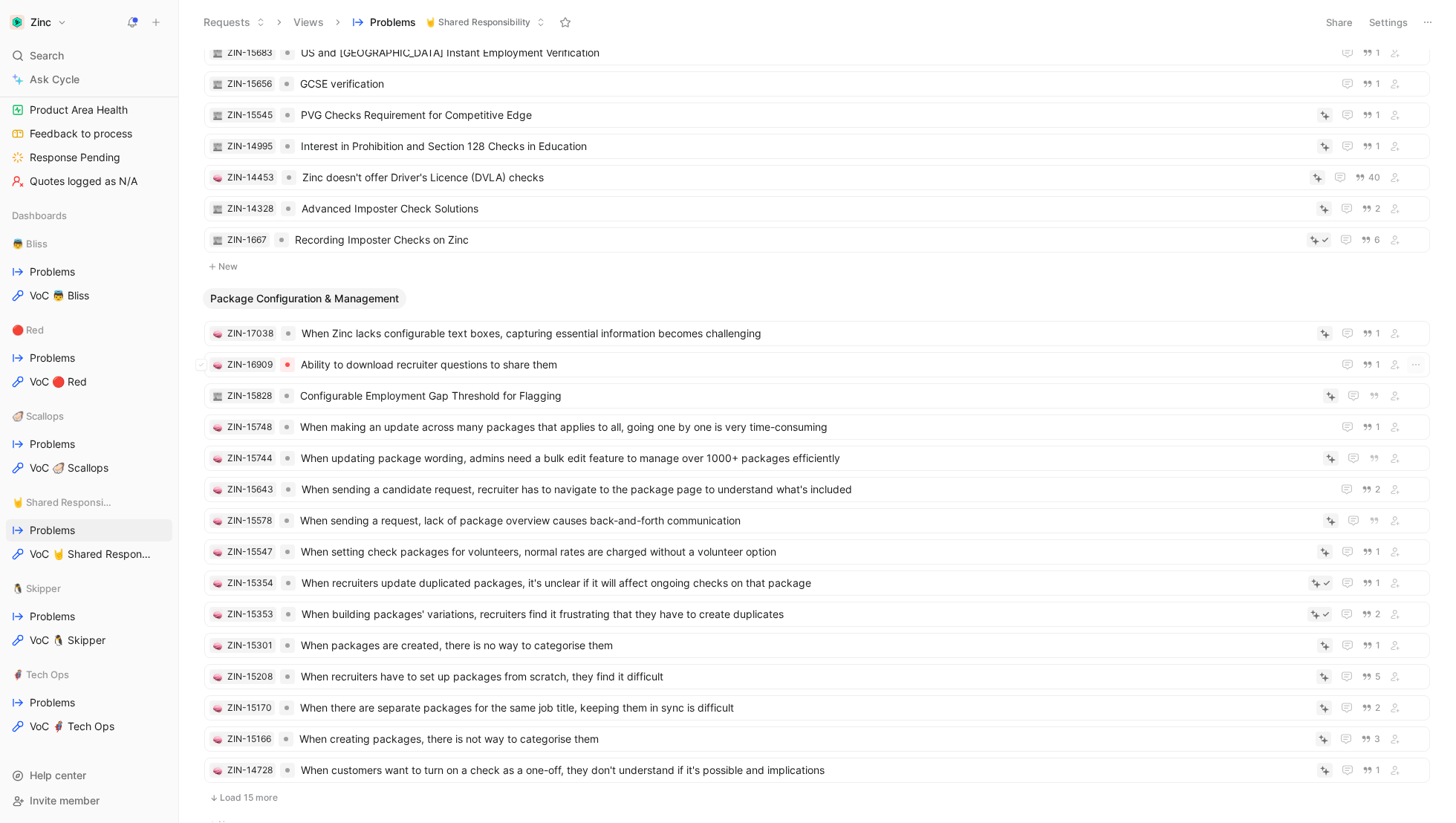
scroll to position [3654, 0]
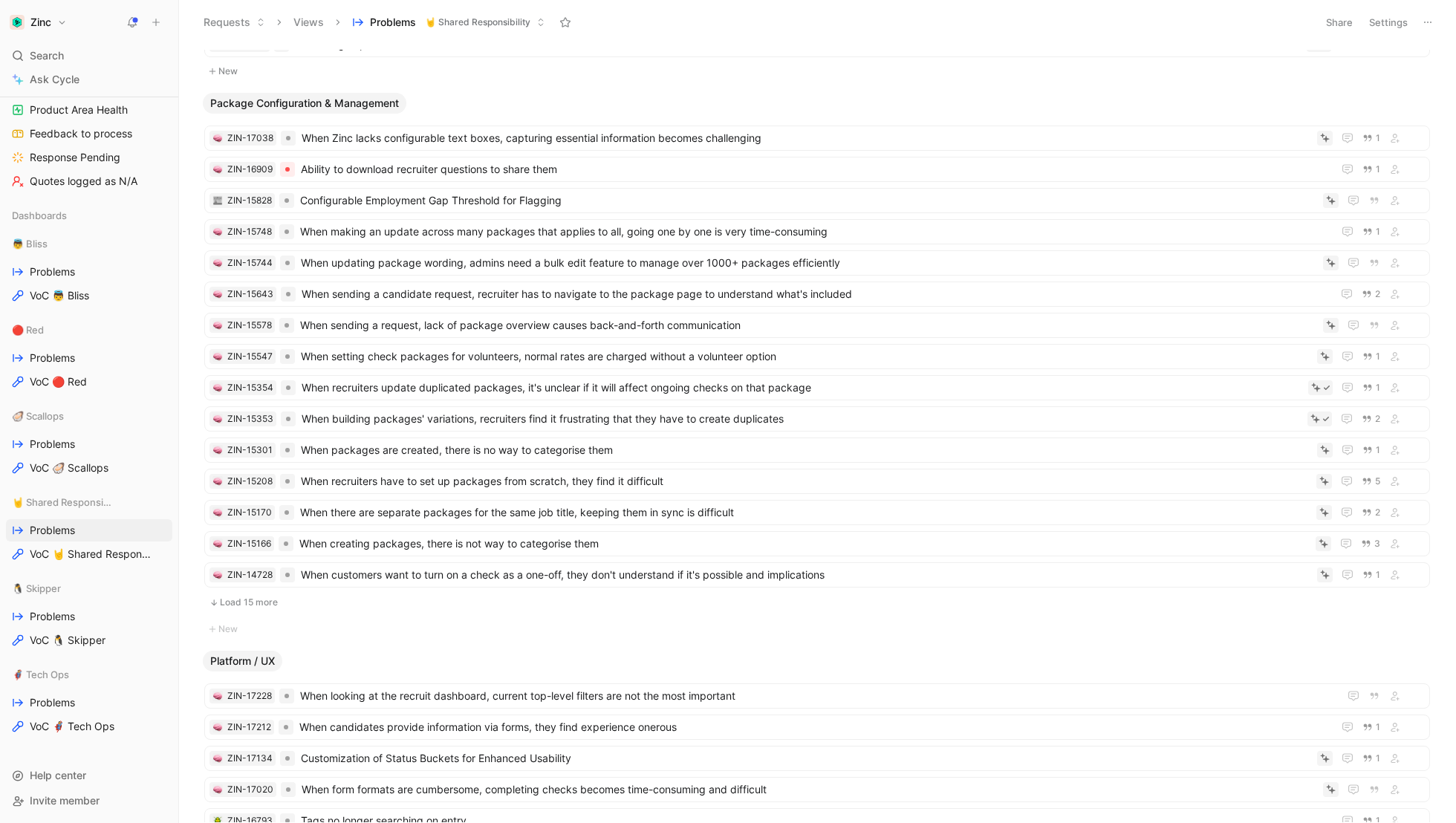
click at [262, 594] on button "Load 15 more" at bounding box center [817, 603] width 1226 height 18
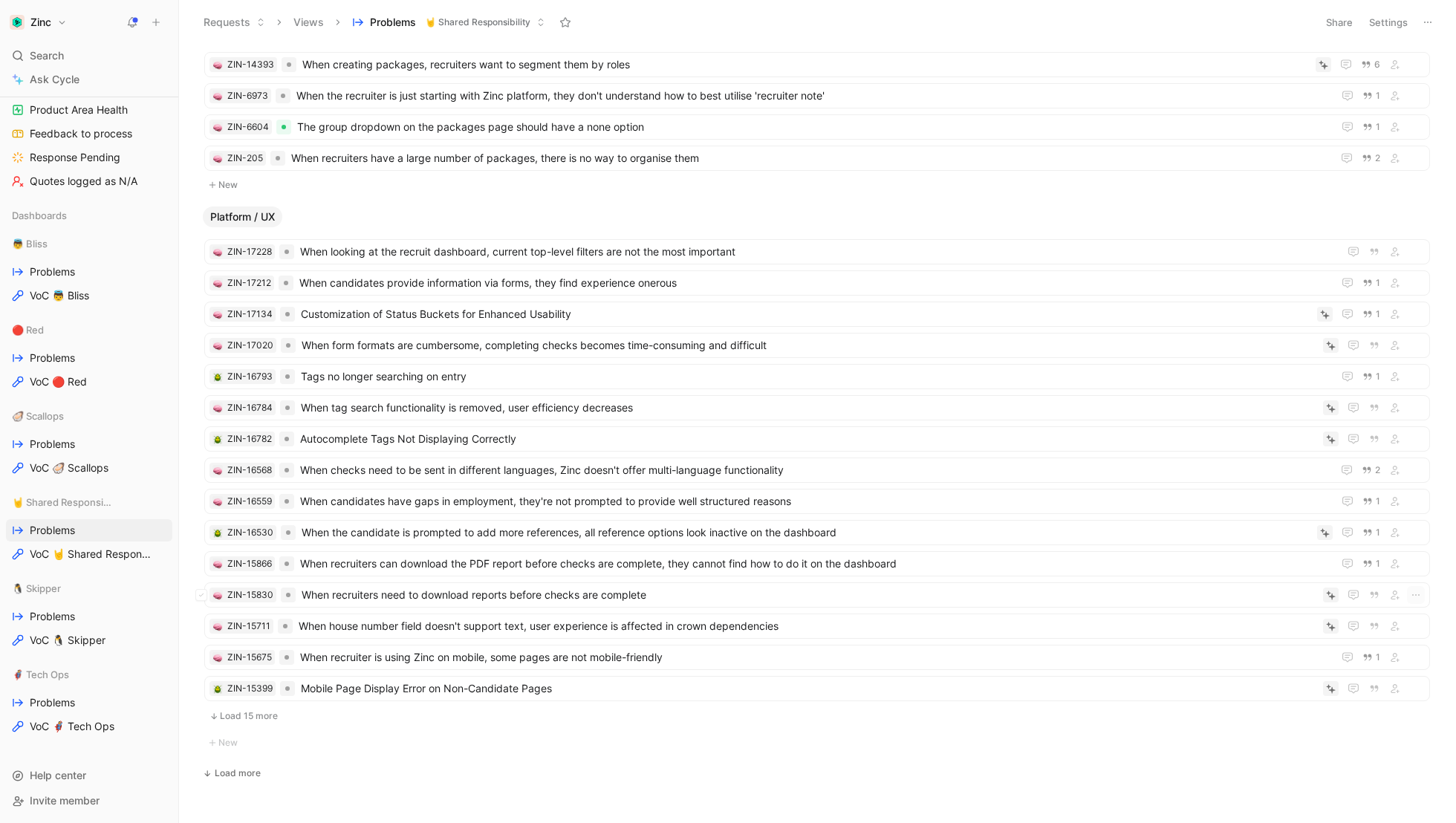
scroll to position [4237, 0]
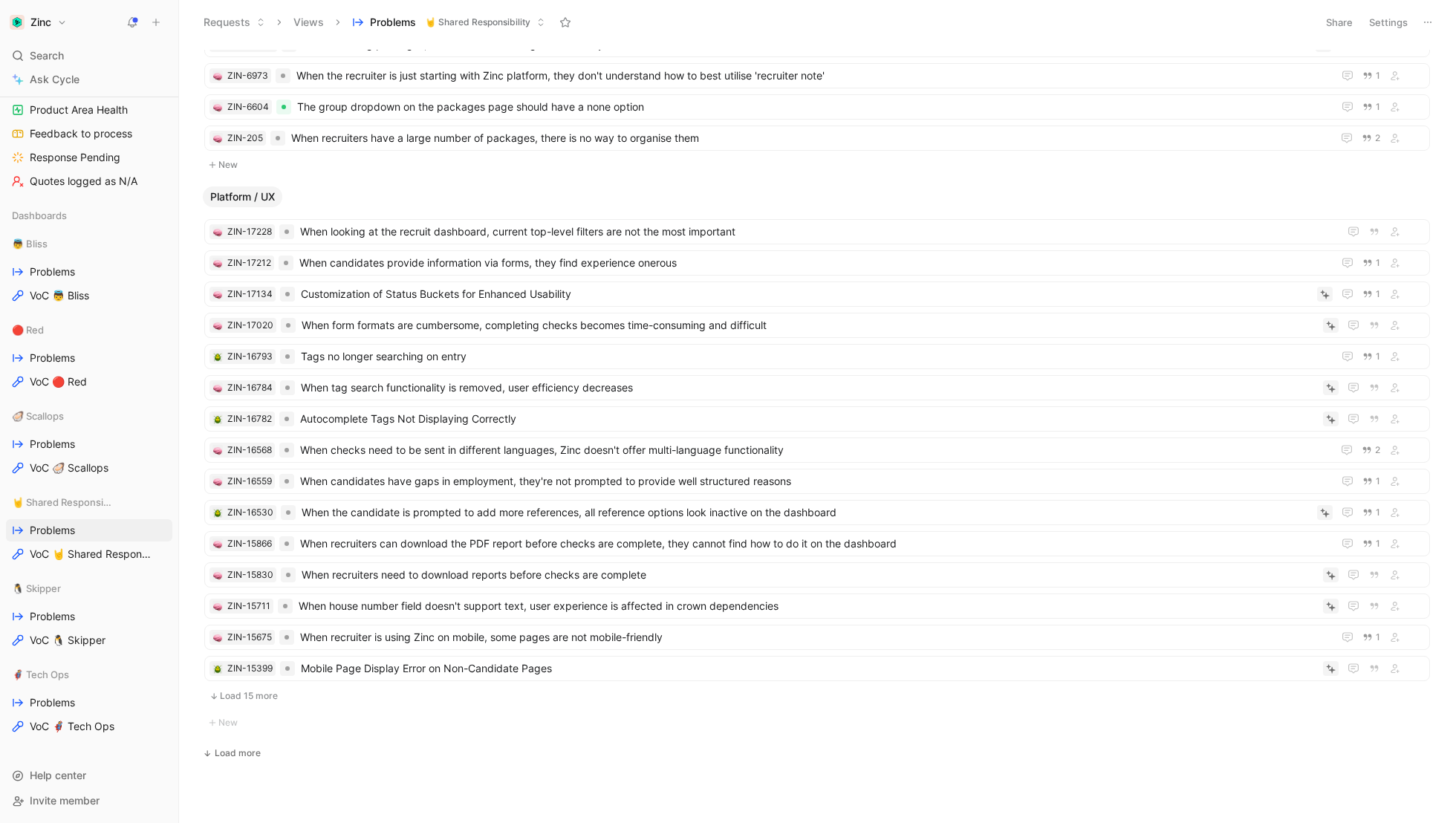
click at [256, 687] on button "Load 15 more" at bounding box center [817, 696] width 1226 height 18
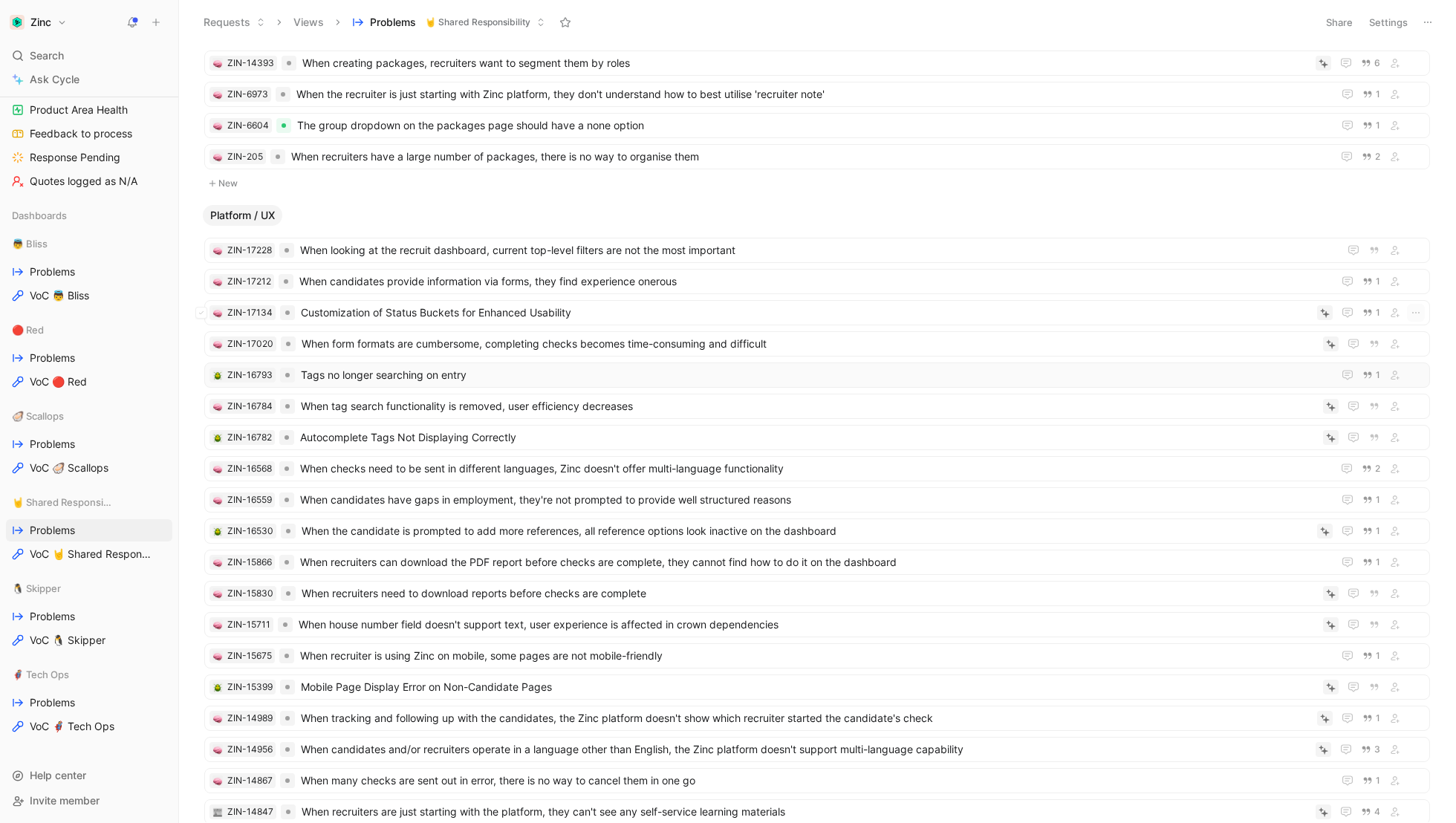
scroll to position [4218, 0]
click at [343, 306] on span "Customization of Status Buckets for Enhanced Usability" at bounding box center [805, 314] width 1011 height 18
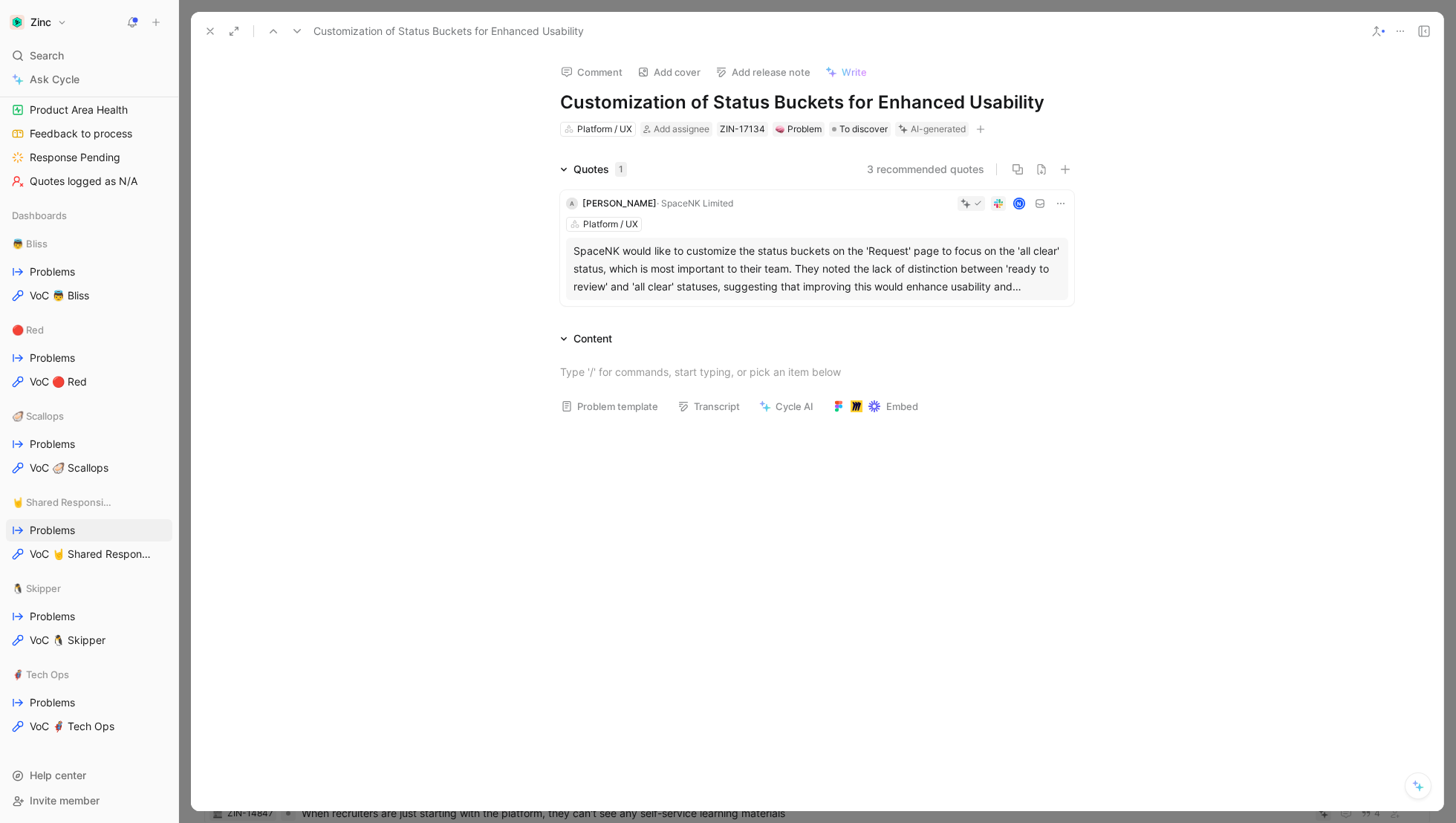
click at [1405, 32] on icon at bounding box center [1400, 31] width 12 height 12
click at [211, 34] on icon at bounding box center [210, 31] width 12 height 12
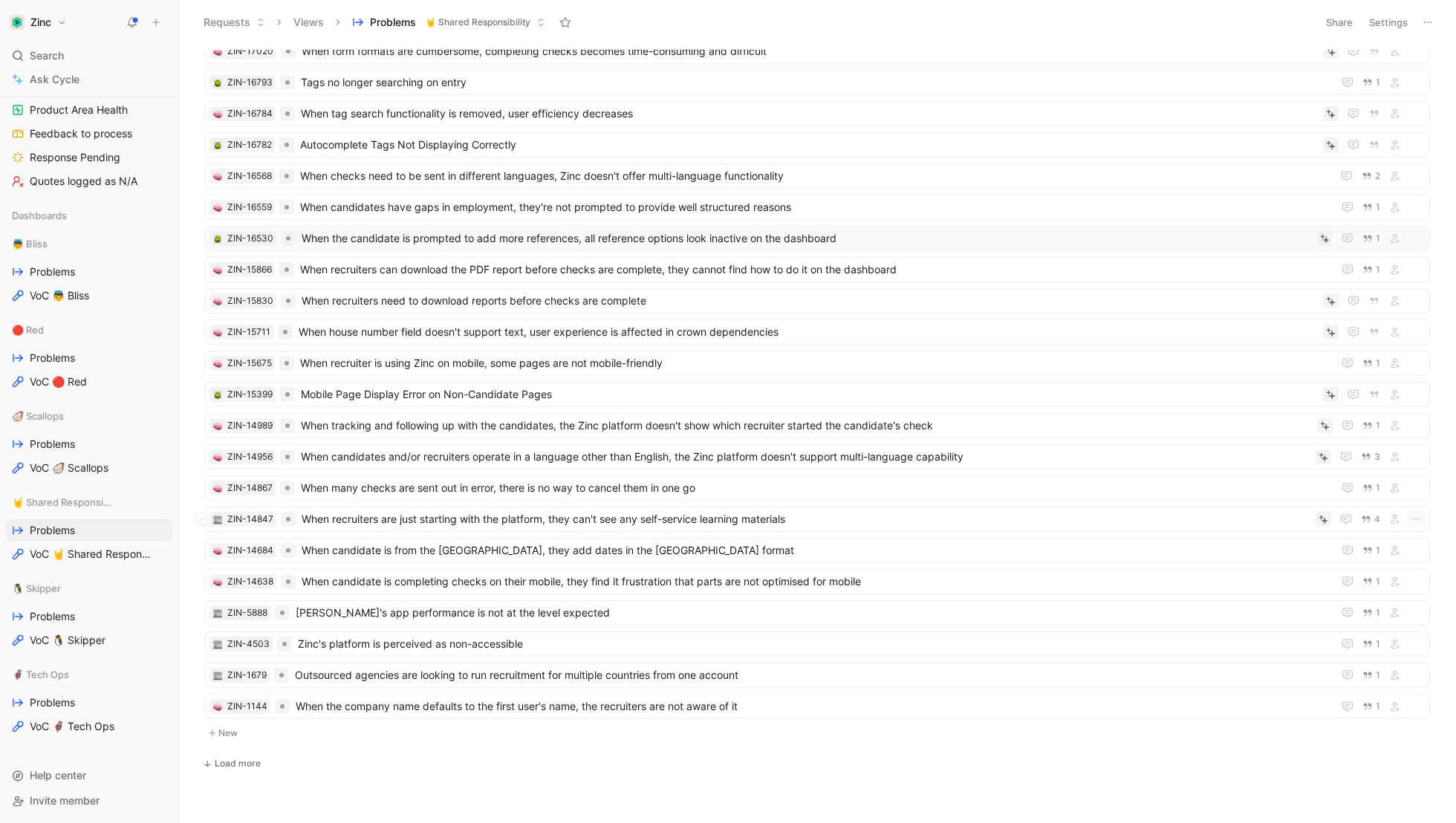
scroll to position [4517, 0]
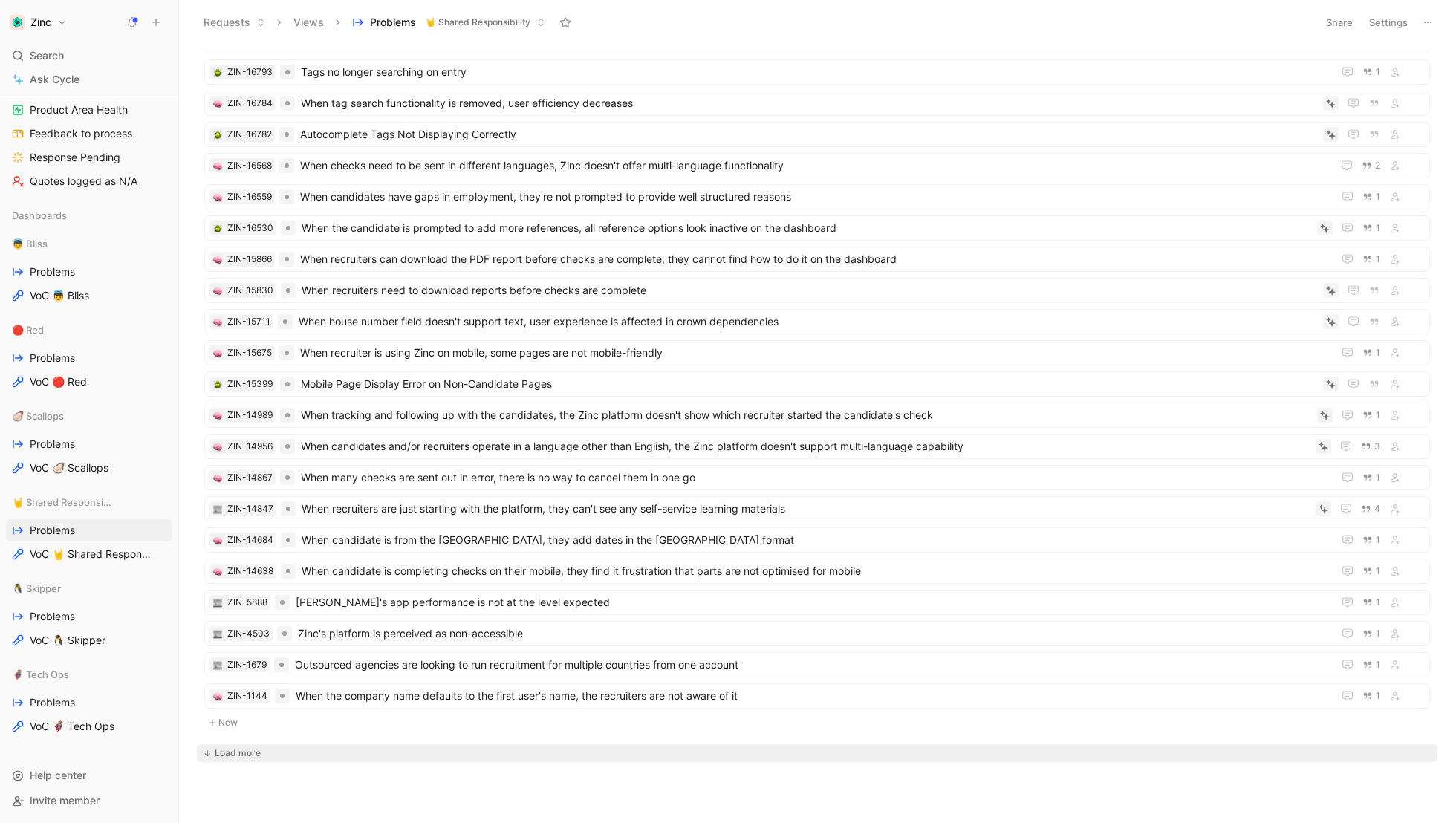
click at [231, 746] on div "Load more" at bounding box center [238, 753] width 46 height 15
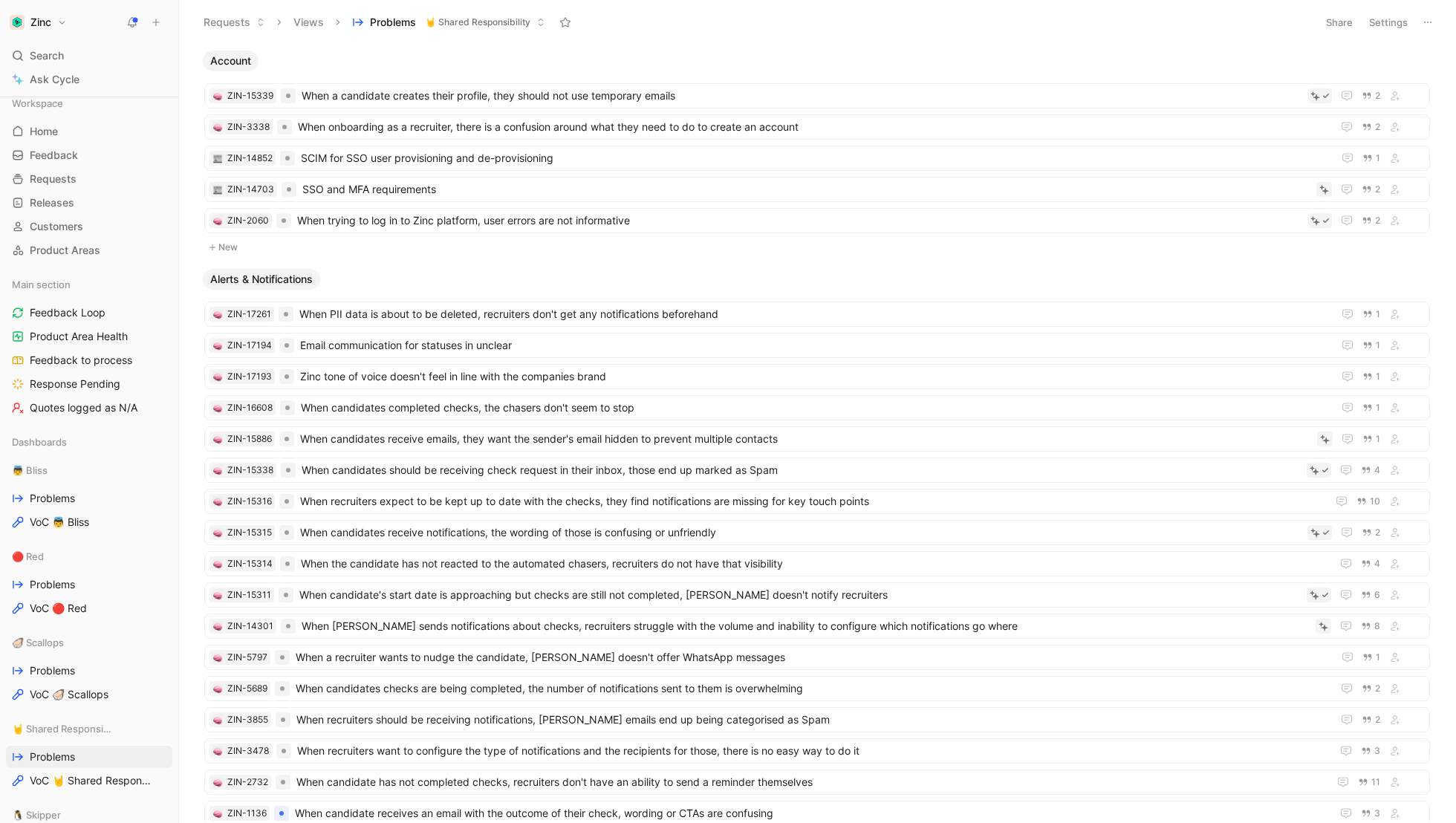
scroll to position [0, 0]
click at [65, 58] on div "Search ⌘ K" at bounding box center [89, 56] width 166 height 22
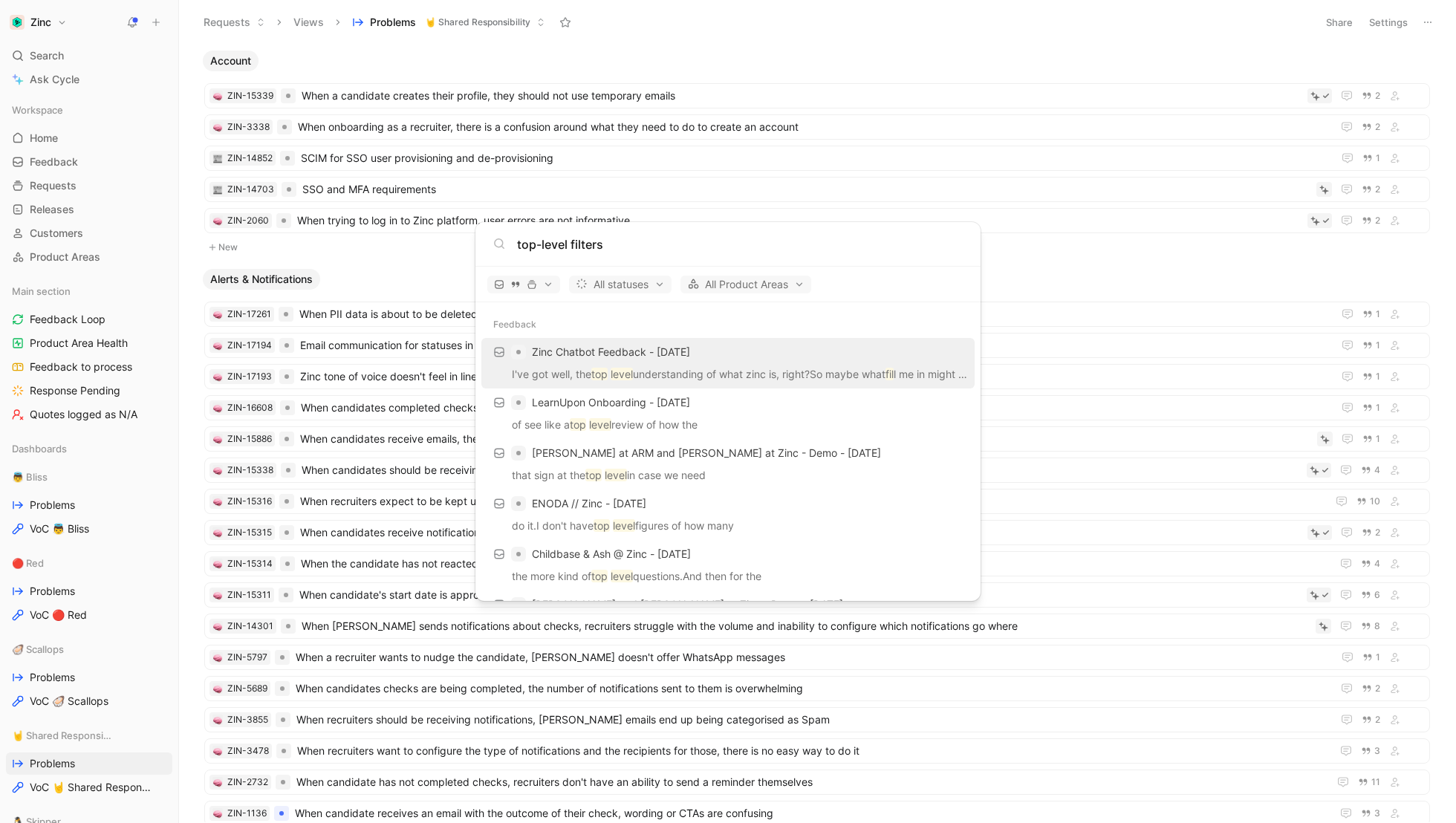
type input "top-level filters"
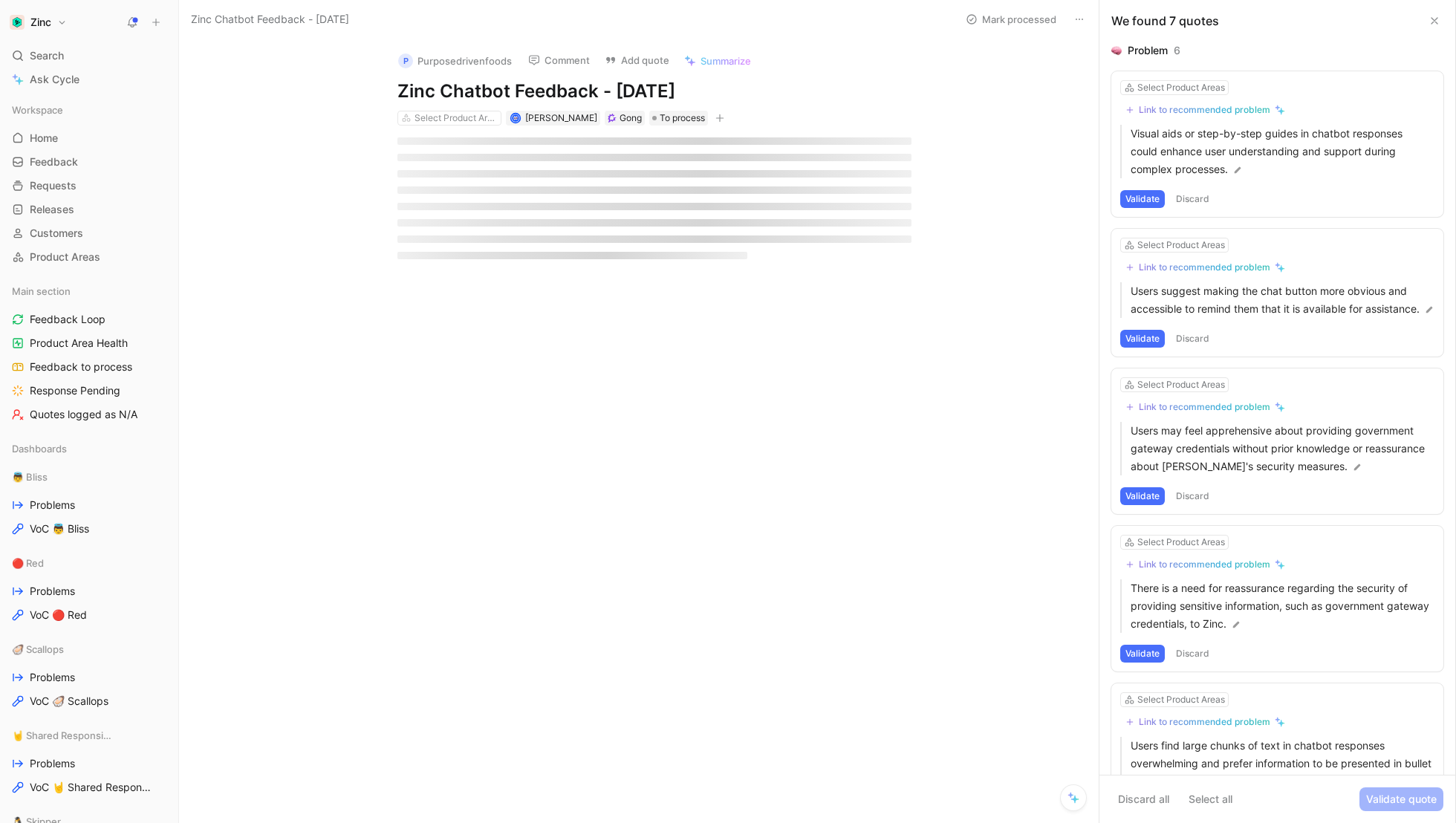
click at [1436, 21] on icon at bounding box center [1434, 21] width 12 height 12
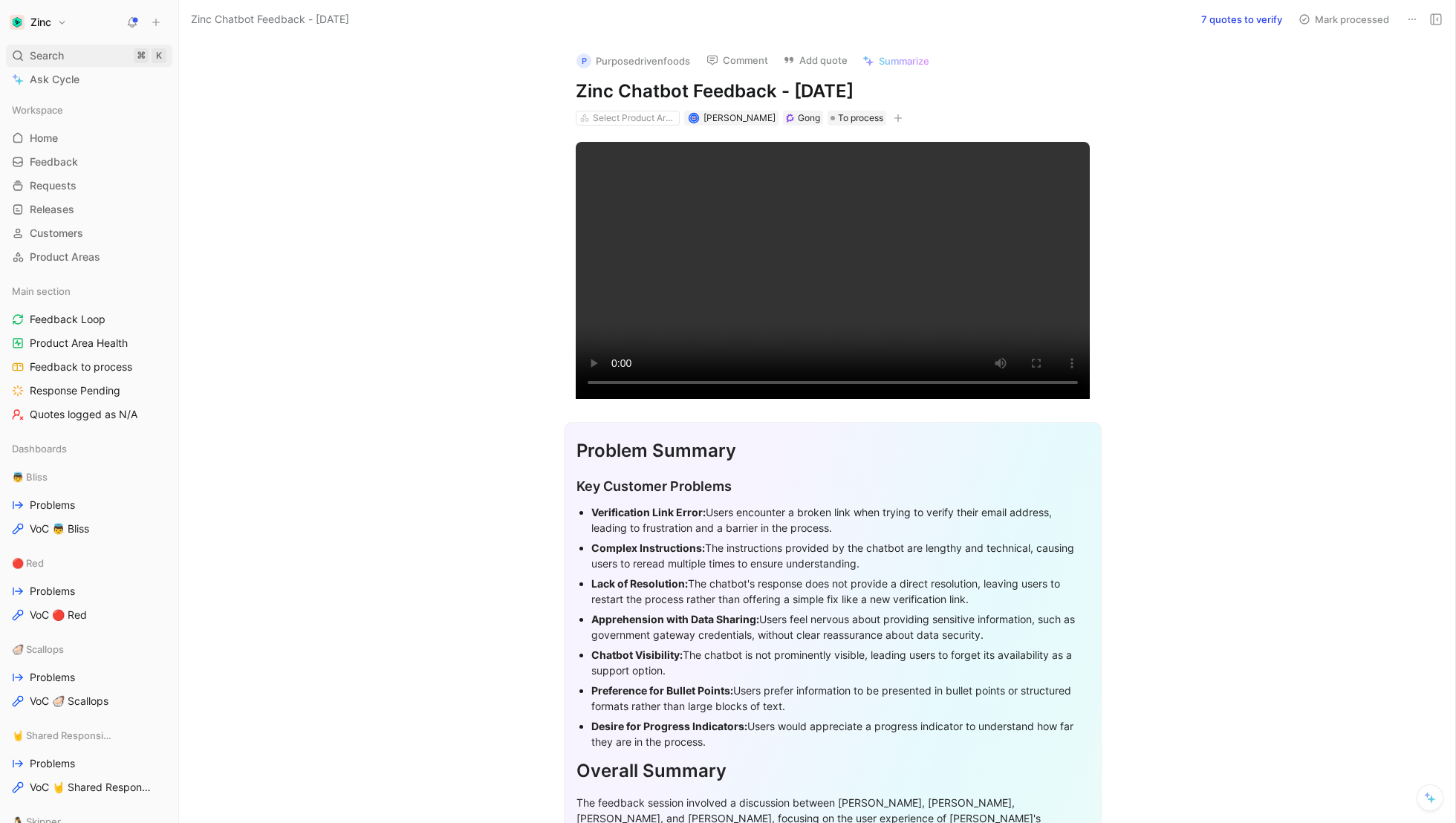
click at [49, 55] on span "Search" at bounding box center [47, 56] width 34 height 18
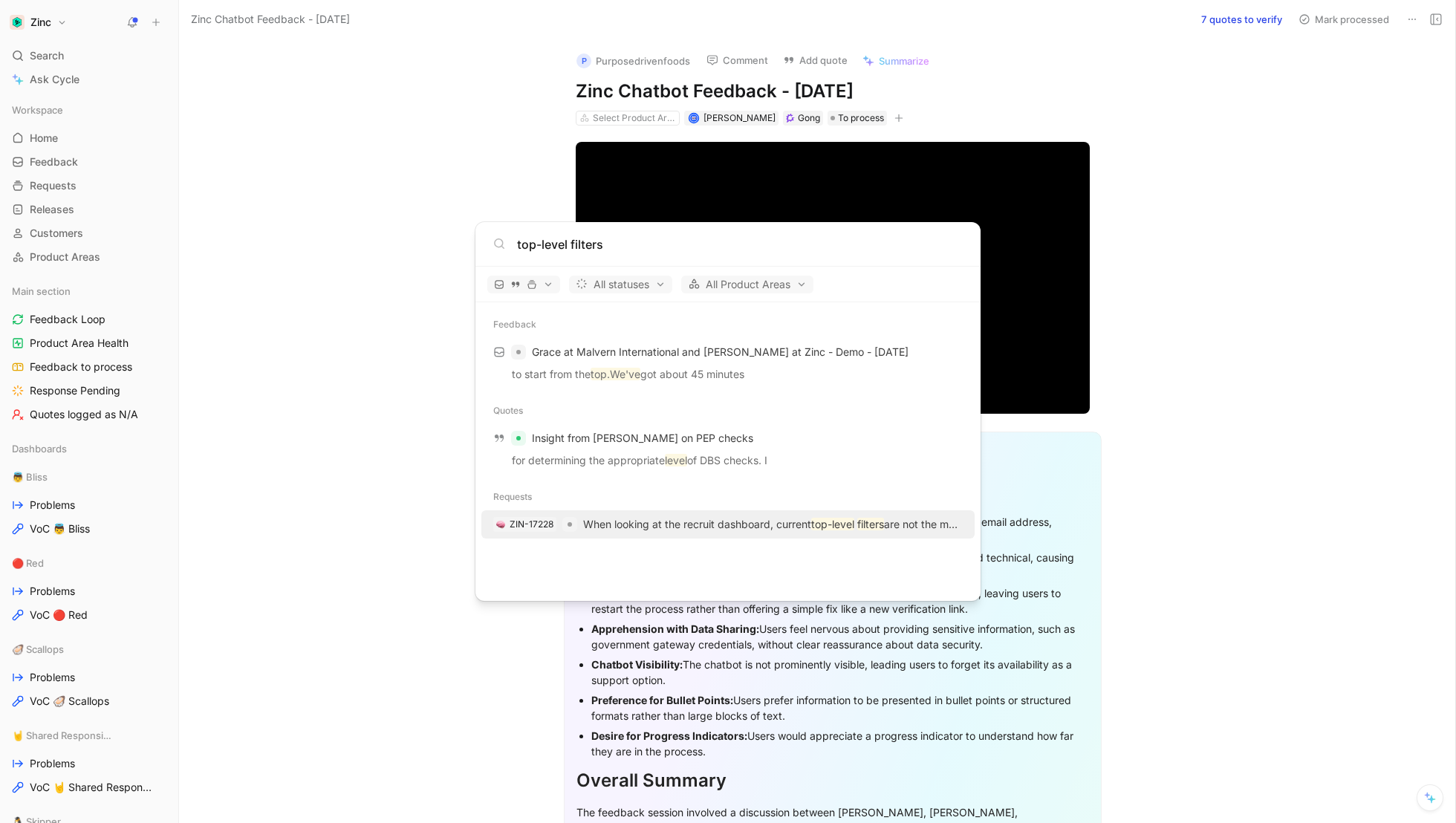
type input "top-level filters"
click at [661, 520] on p "When looking at the recruit dashboard, current top-level filters are not the mo…" at bounding box center [773, 524] width 380 height 18
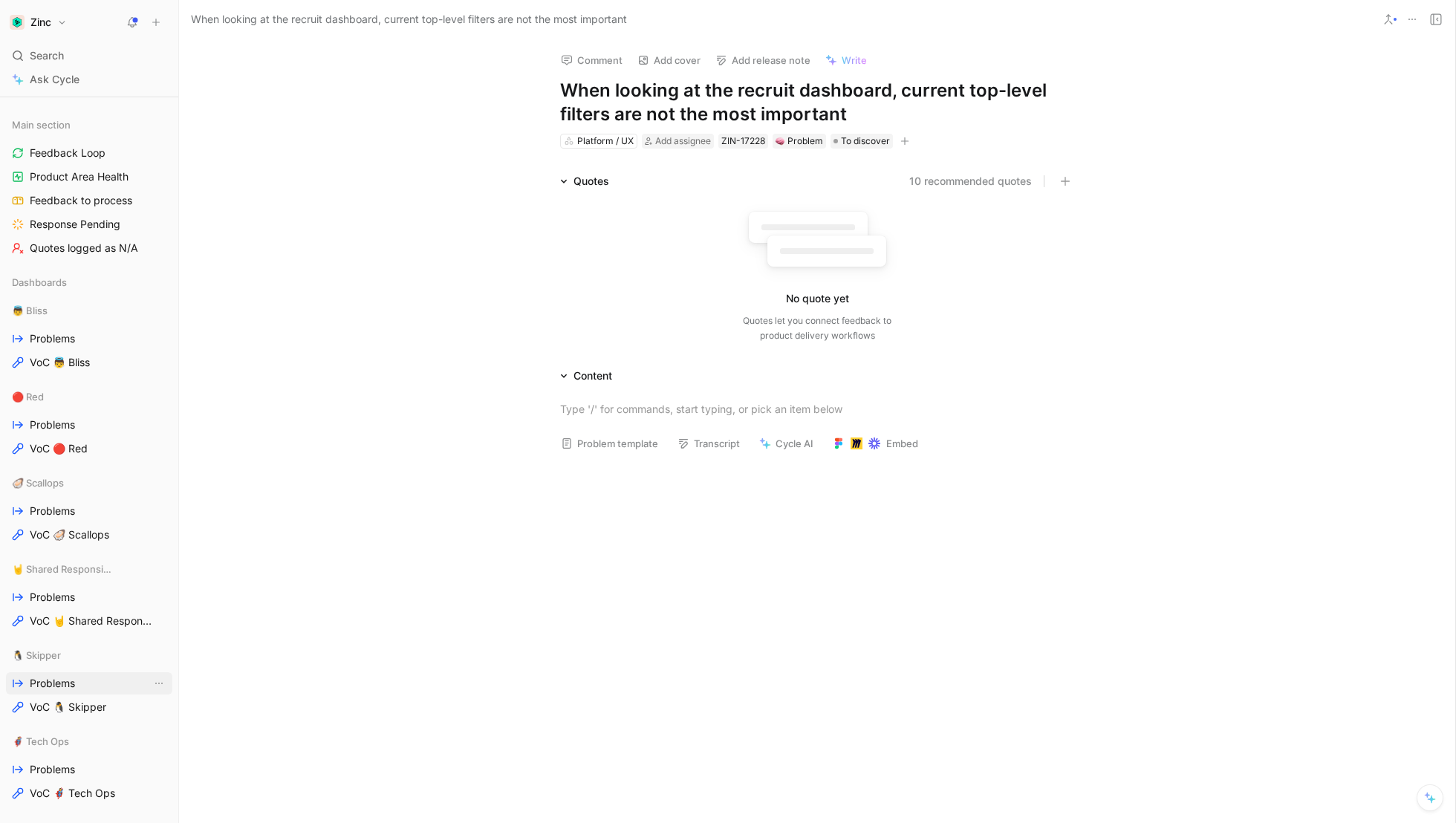
scroll to position [169, 0]
click at [45, 588] on span "Problems" at bounding box center [52, 594] width 45 height 15
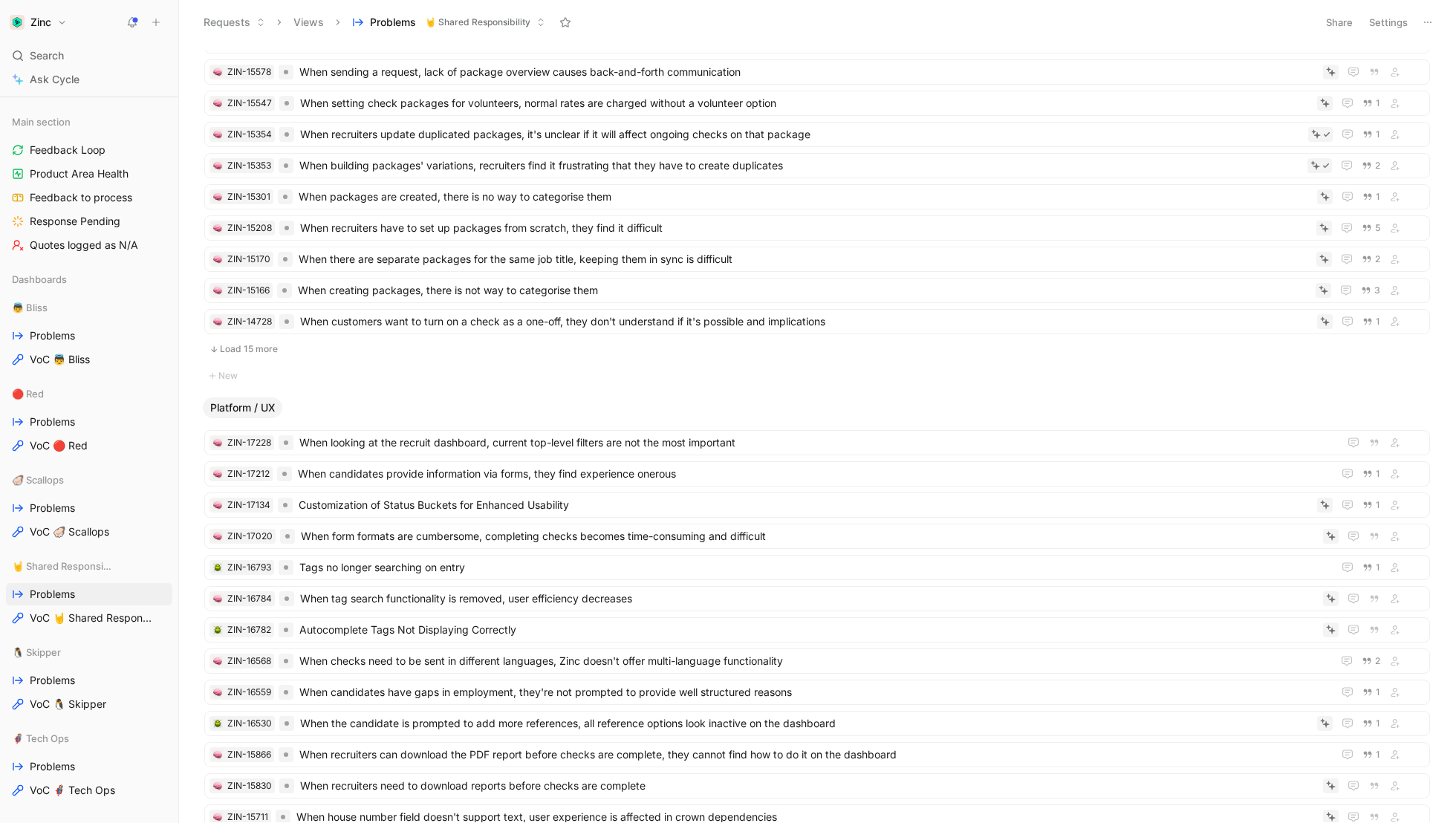
scroll to position [4035, 0]
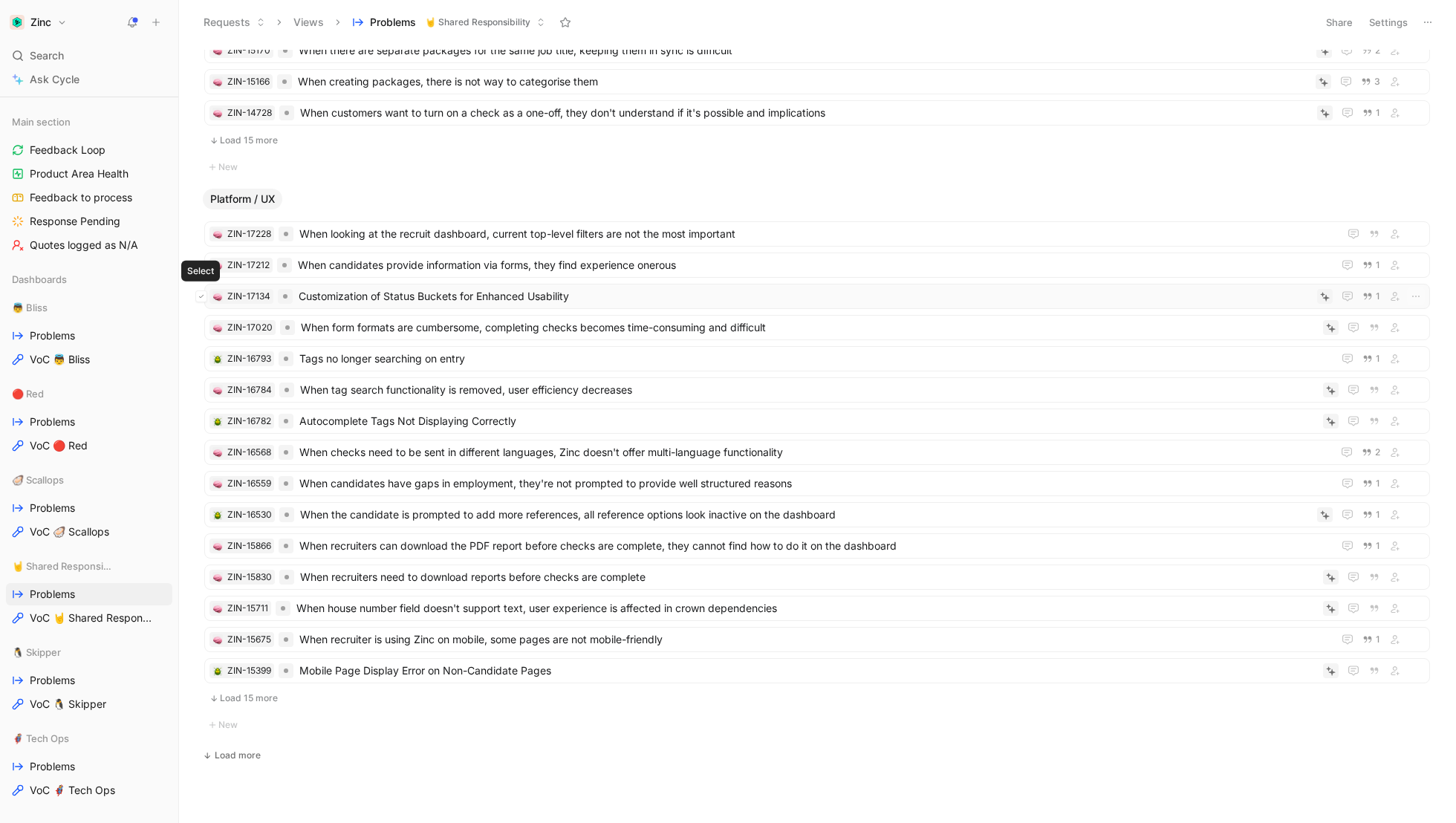
click at [198, 293] on icon at bounding box center [201, 296] width 6 height 6
click at [921, 781] on div "1 problem selected" at bounding box center [817, 790] width 253 height 39
click at [922, 788] on icon "button" at bounding box center [922, 790] width 12 height 12
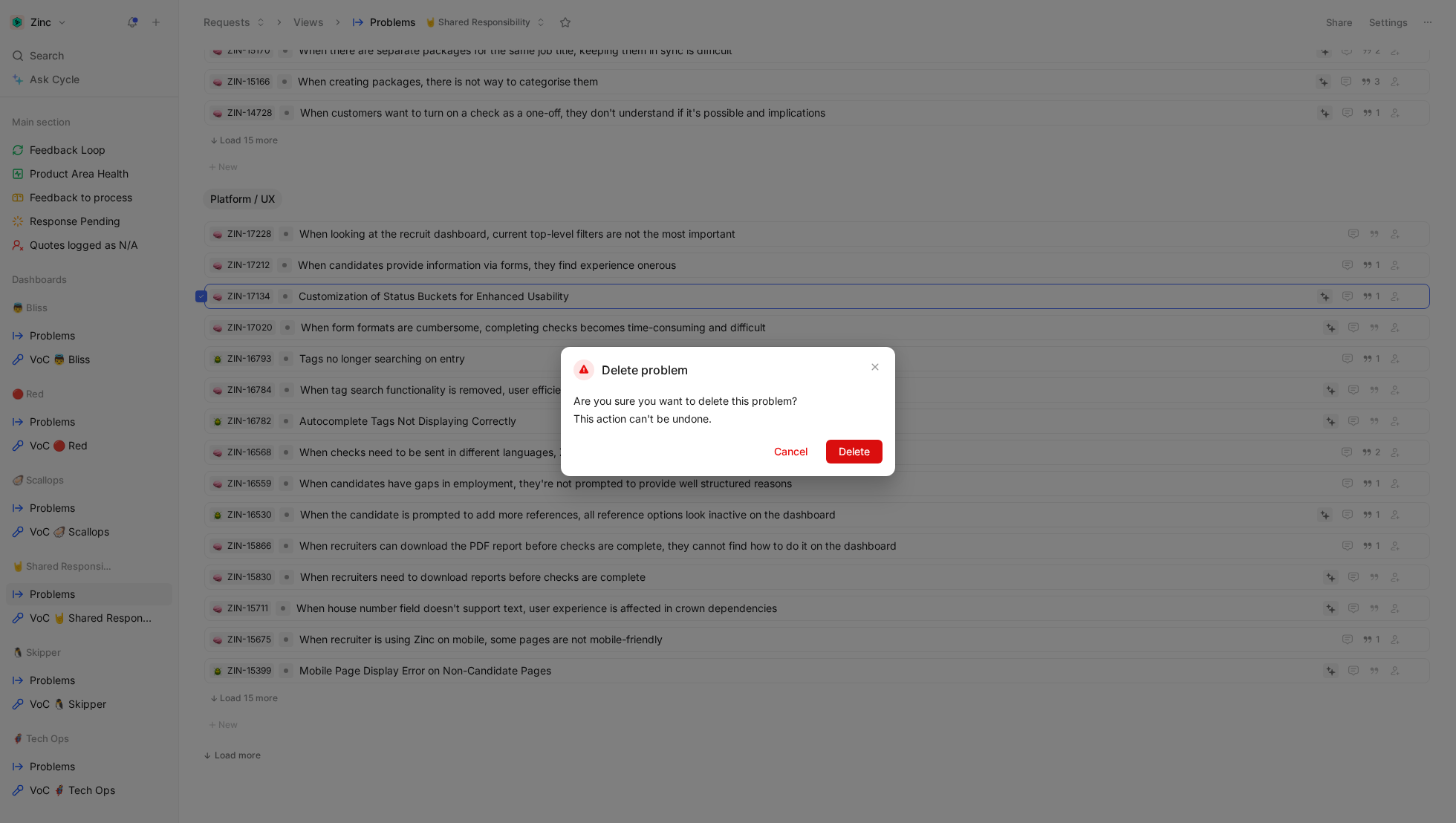
click at [858, 454] on span "Delete" at bounding box center [854, 452] width 31 height 18
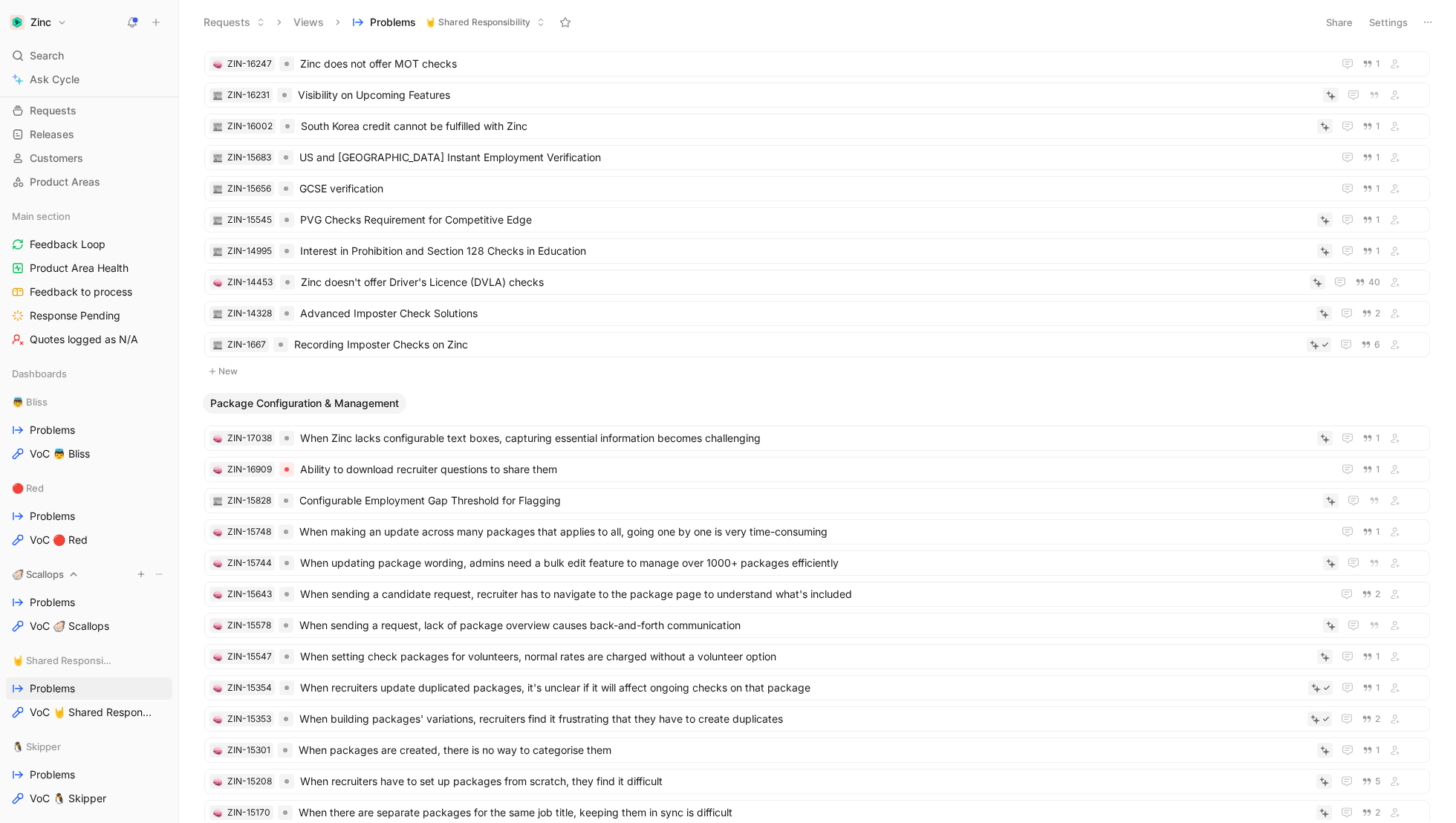
scroll to position [77, 0]
click at [50, 594] on span "Problems" at bounding box center [52, 600] width 45 height 15
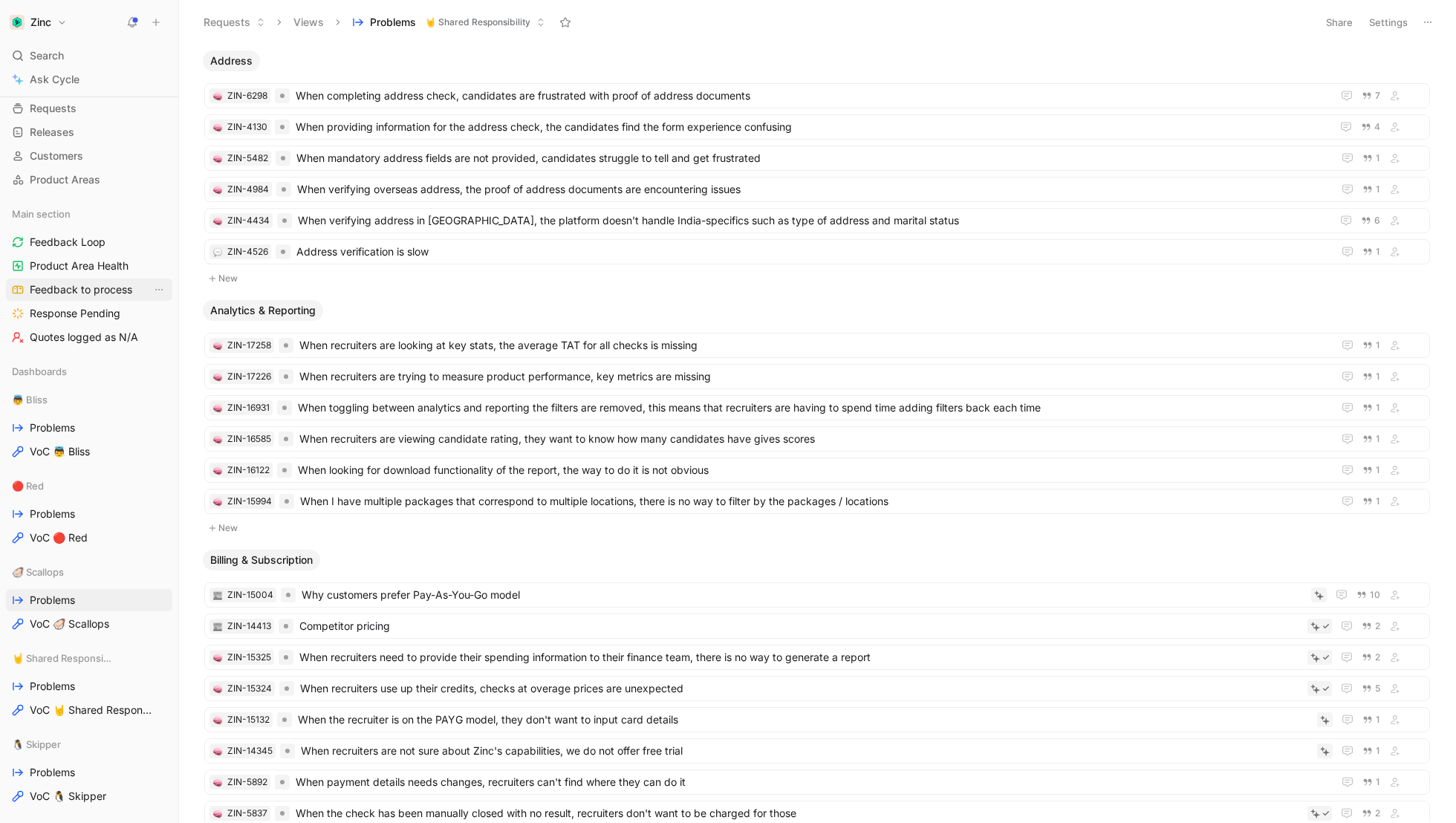
click at [70, 296] on span "Feedback to process" at bounding box center [81, 290] width 103 height 15
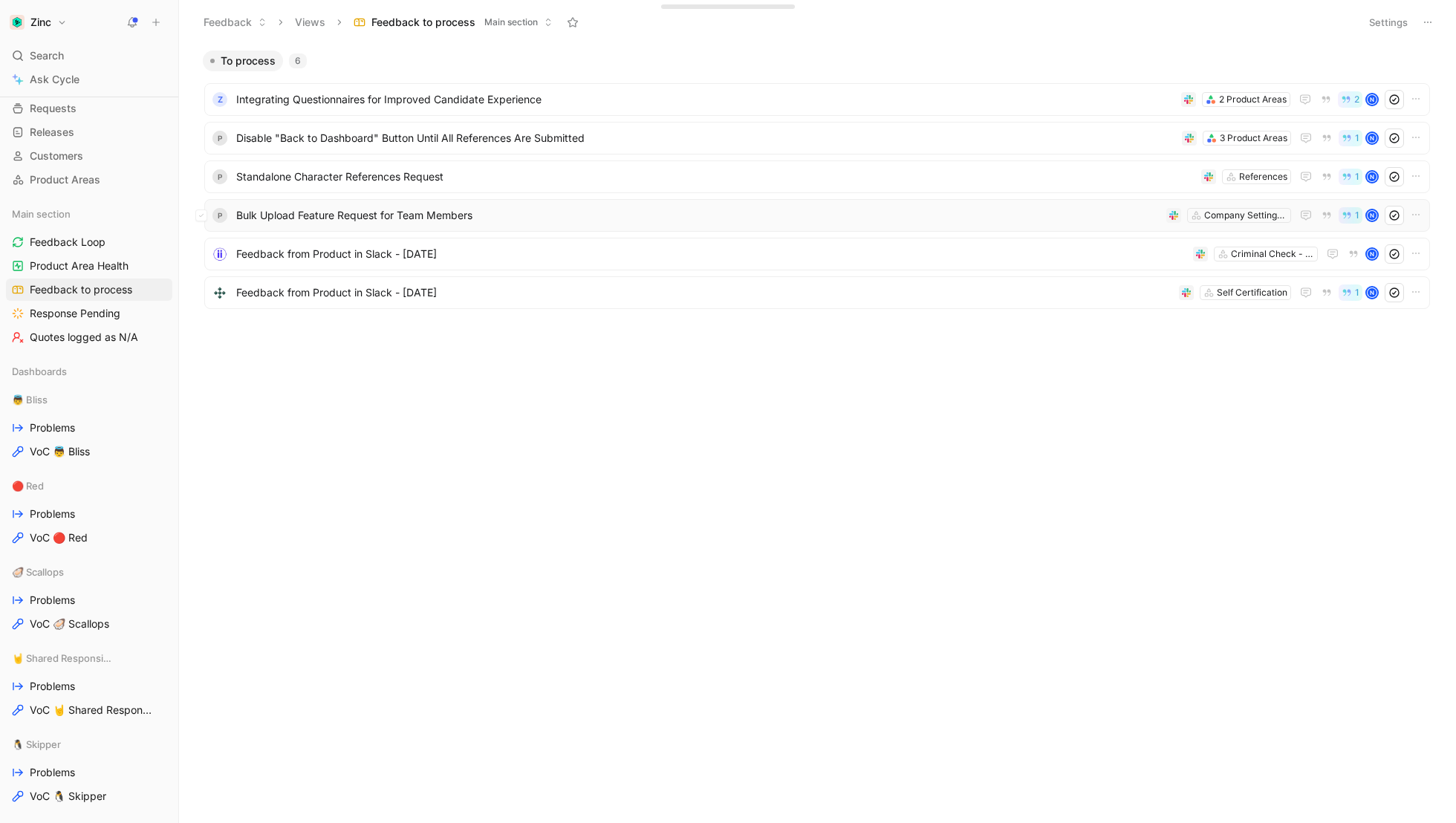
click at [287, 203] on div "P Bulk Upload Feature Request for Team Members Company Settings & User Manageme…" at bounding box center [817, 215] width 1226 height 32
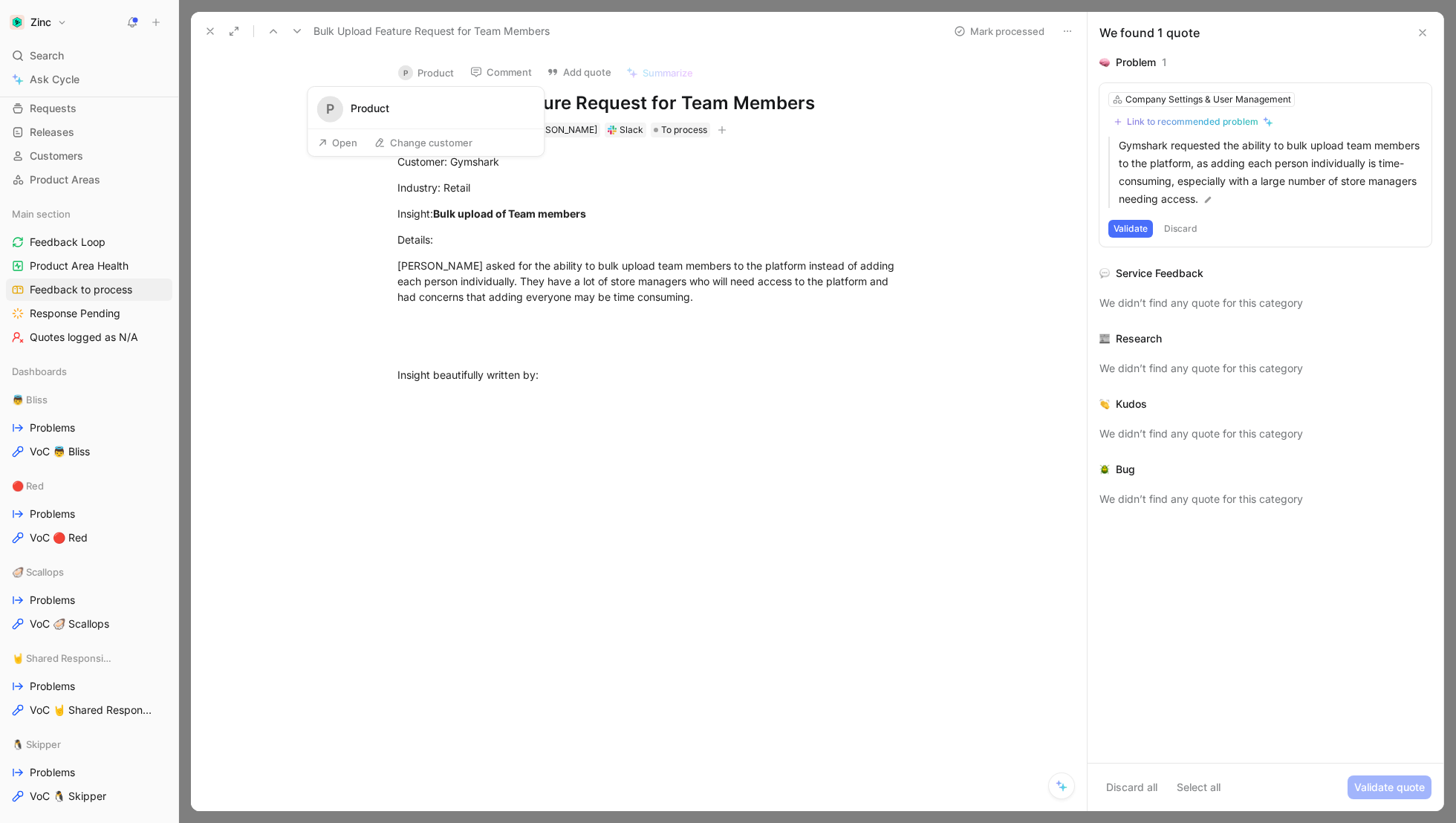
click at [424, 79] on button "P Product" at bounding box center [426, 73] width 69 height 22
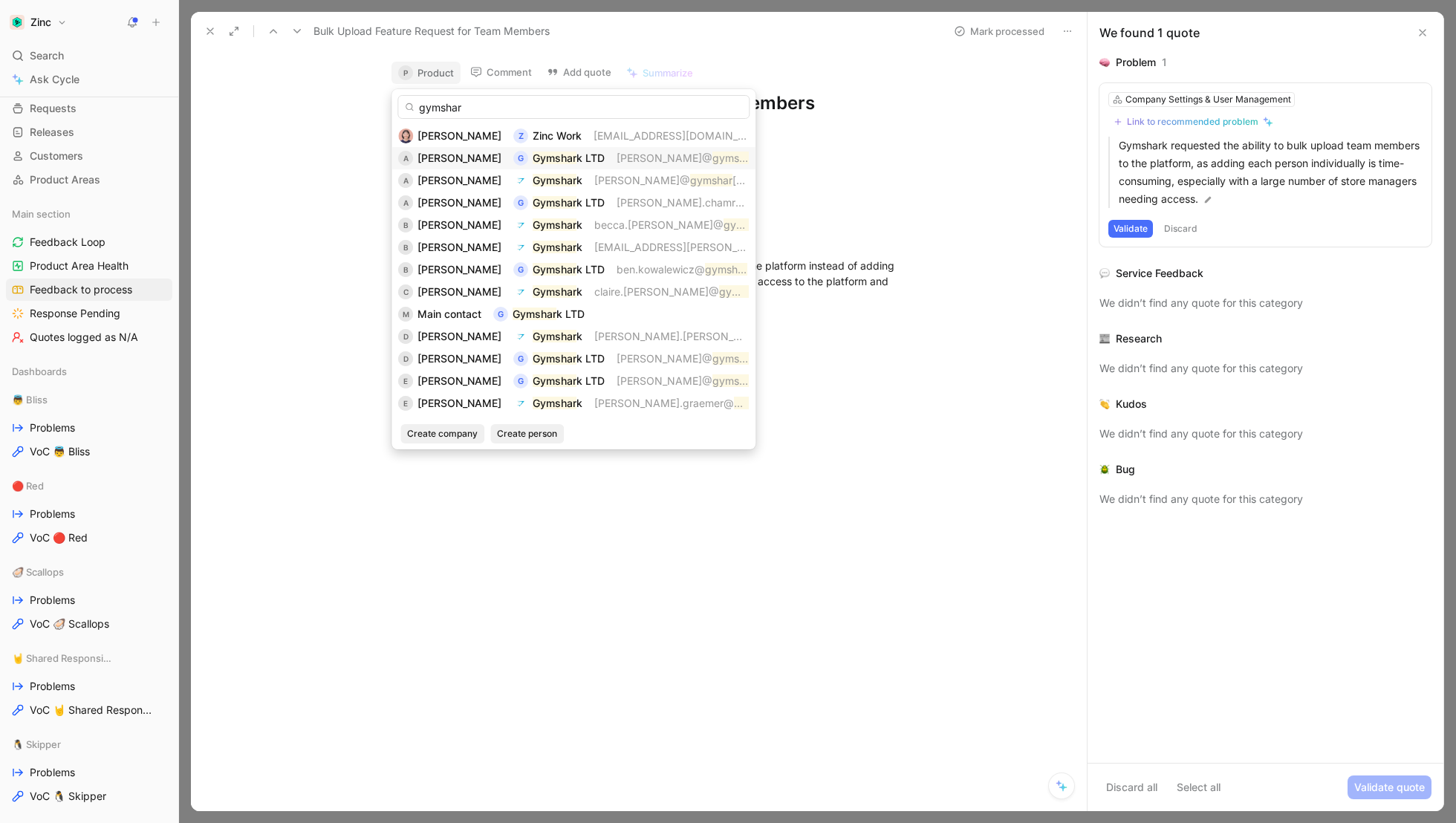
type input "gymshar"
click at [616, 151] on span "[PERSON_NAME]@" at bounding box center [664, 157] width 96 height 13
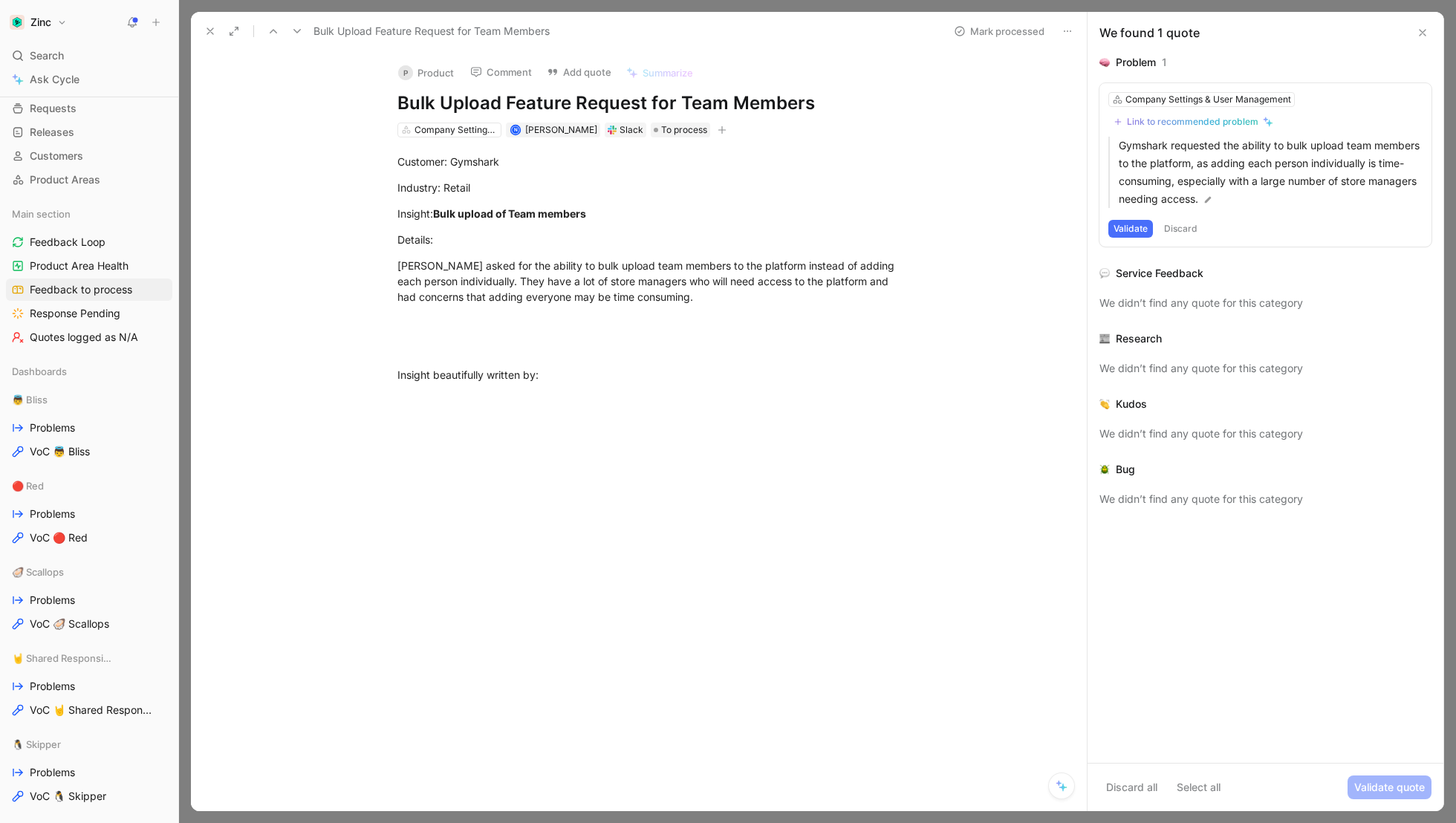
click at [433, 71] on button "P Product" at bounding box center [426, 73] width 69 height 22
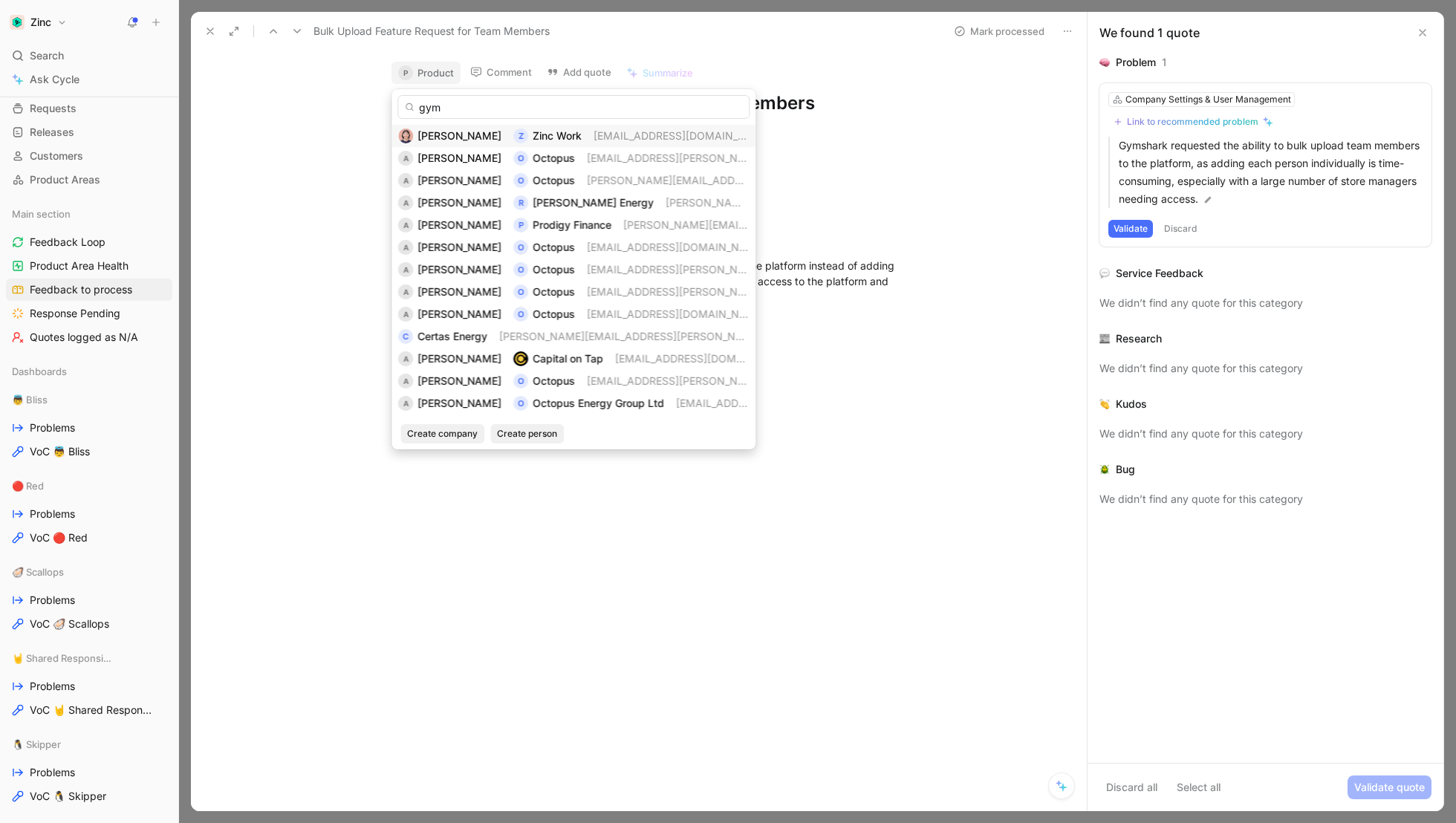
type input "gyms"
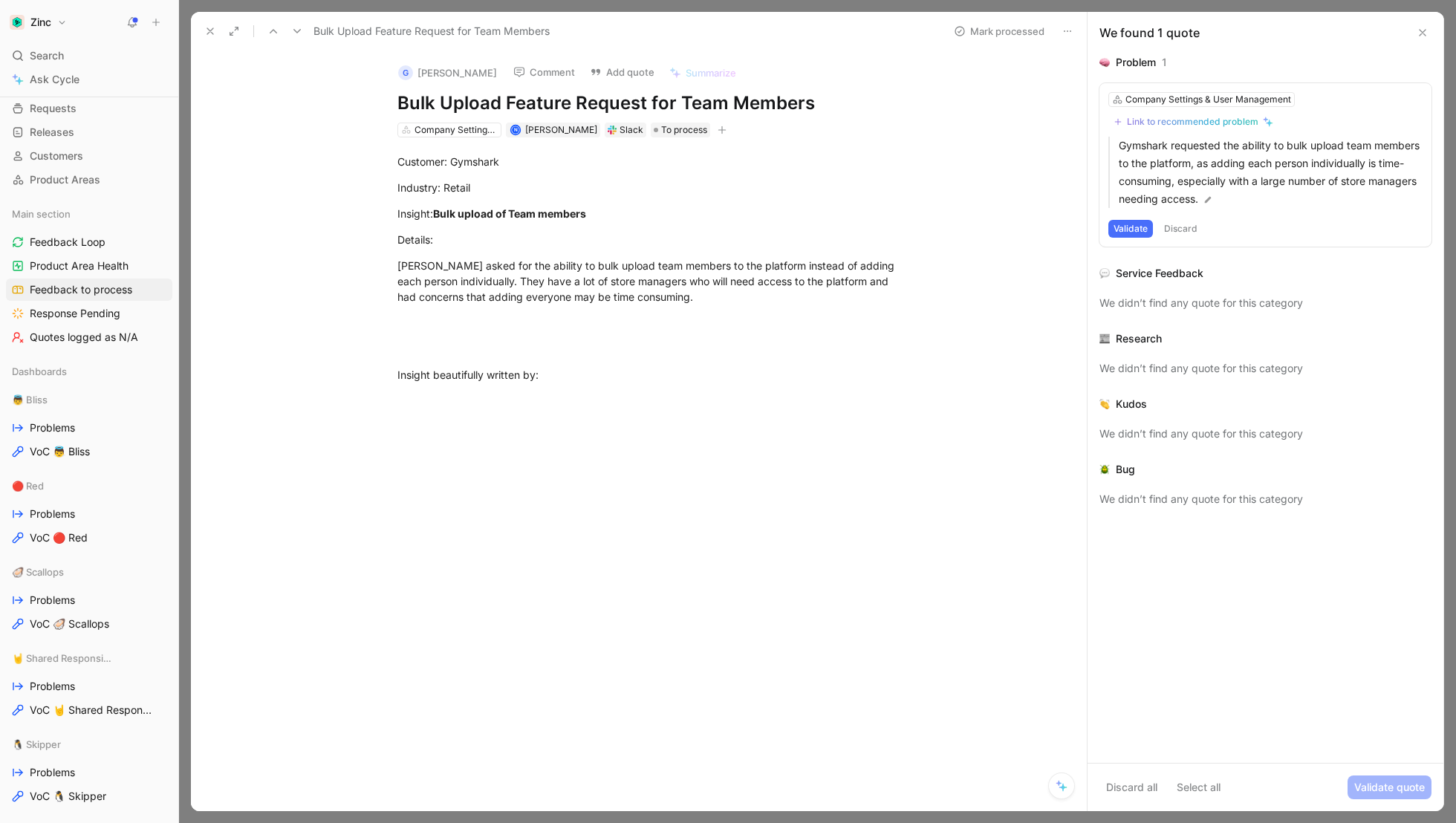
click at [317, 41] on div "Bulk Upload Feature Request for Team Members" at bounding box center [570, 31] width 743 height 23
click at [206, 37] on button at bounding box center [210, 31] width 21 height 21
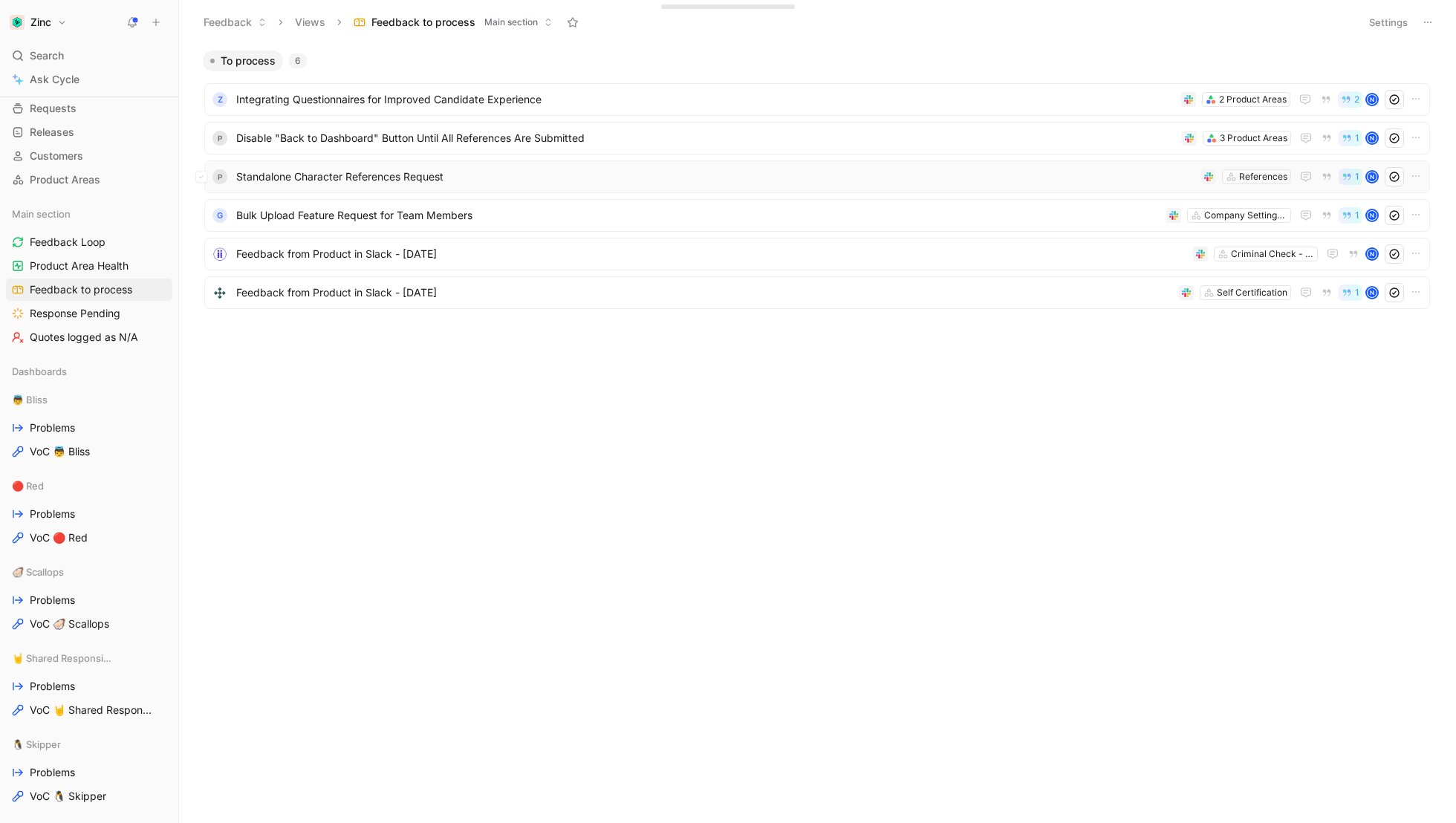
click at [296, 177] on span "Standalone Character References Request" at bounding box center [716, 177] width 959 height 18
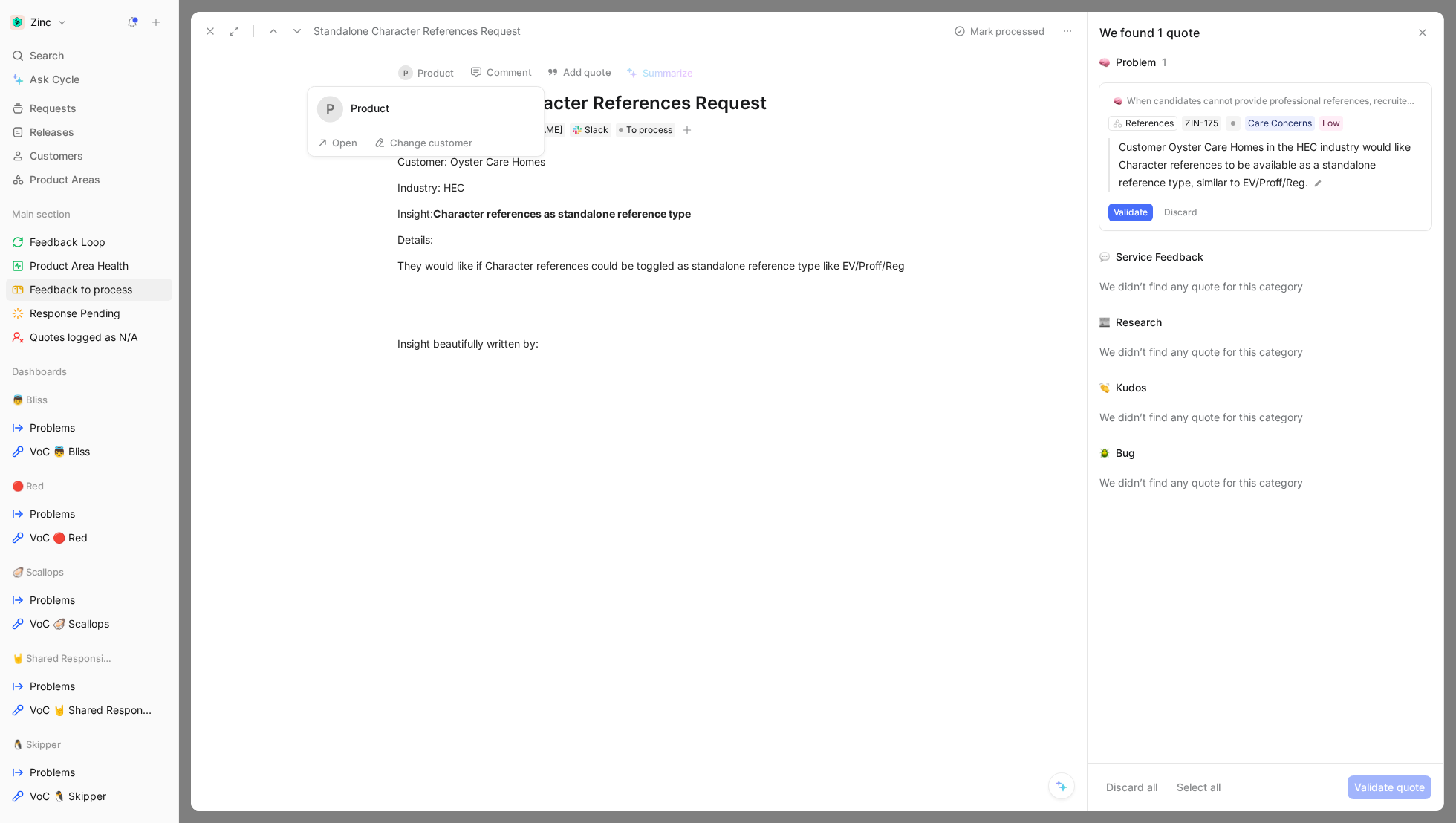
click at [441, 72] on button "P Product" at bounding box center [426, 73] width 69 height 22
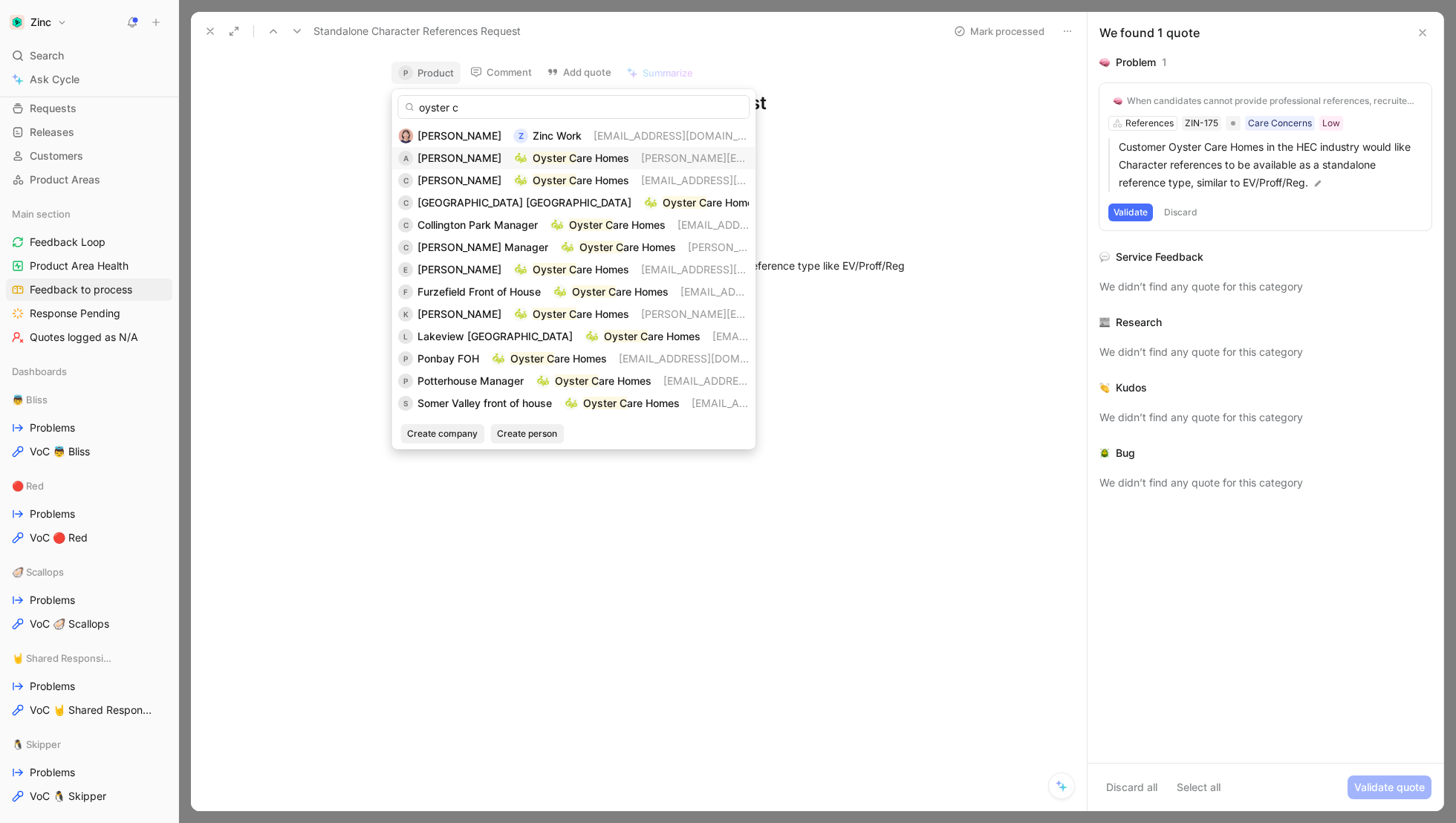
type input "oyster c"
click at [546, 153] on mark "Oyster C" at bounding box center [554, 157] width 44 height 13
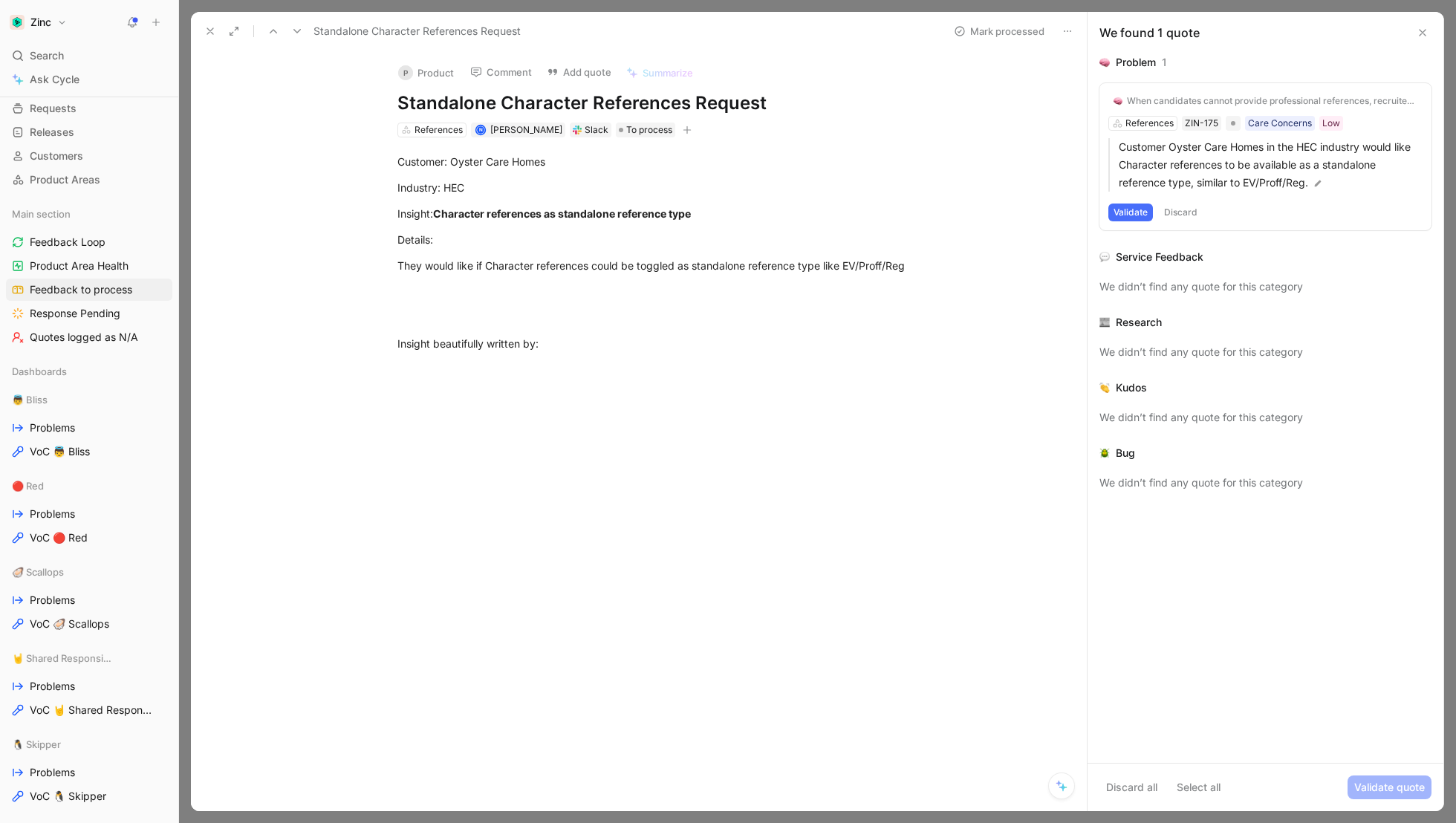
click at [453, 70] on button "P Product" at bounding box center [426, 73] width 69 height 22
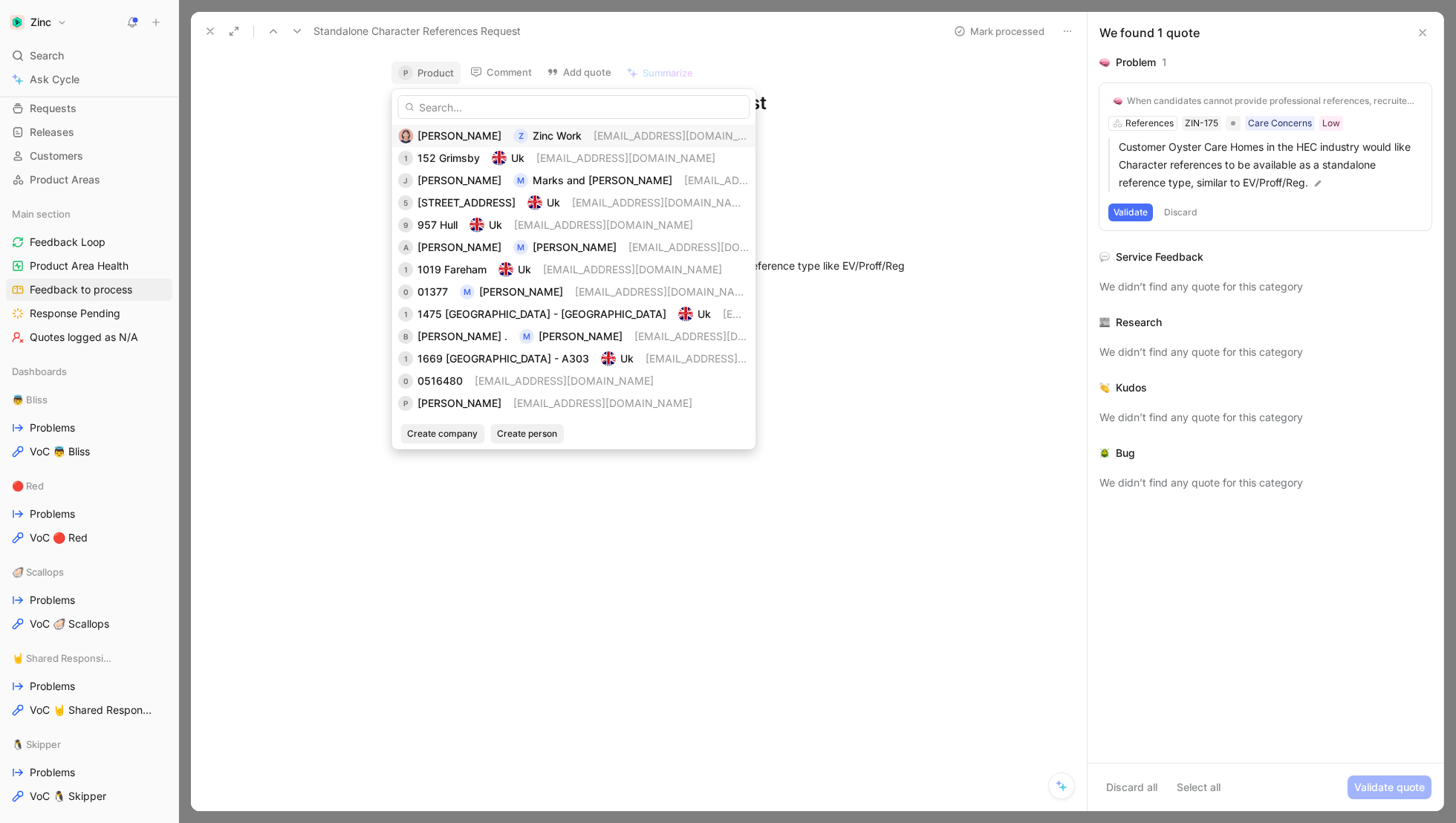
type input "o"
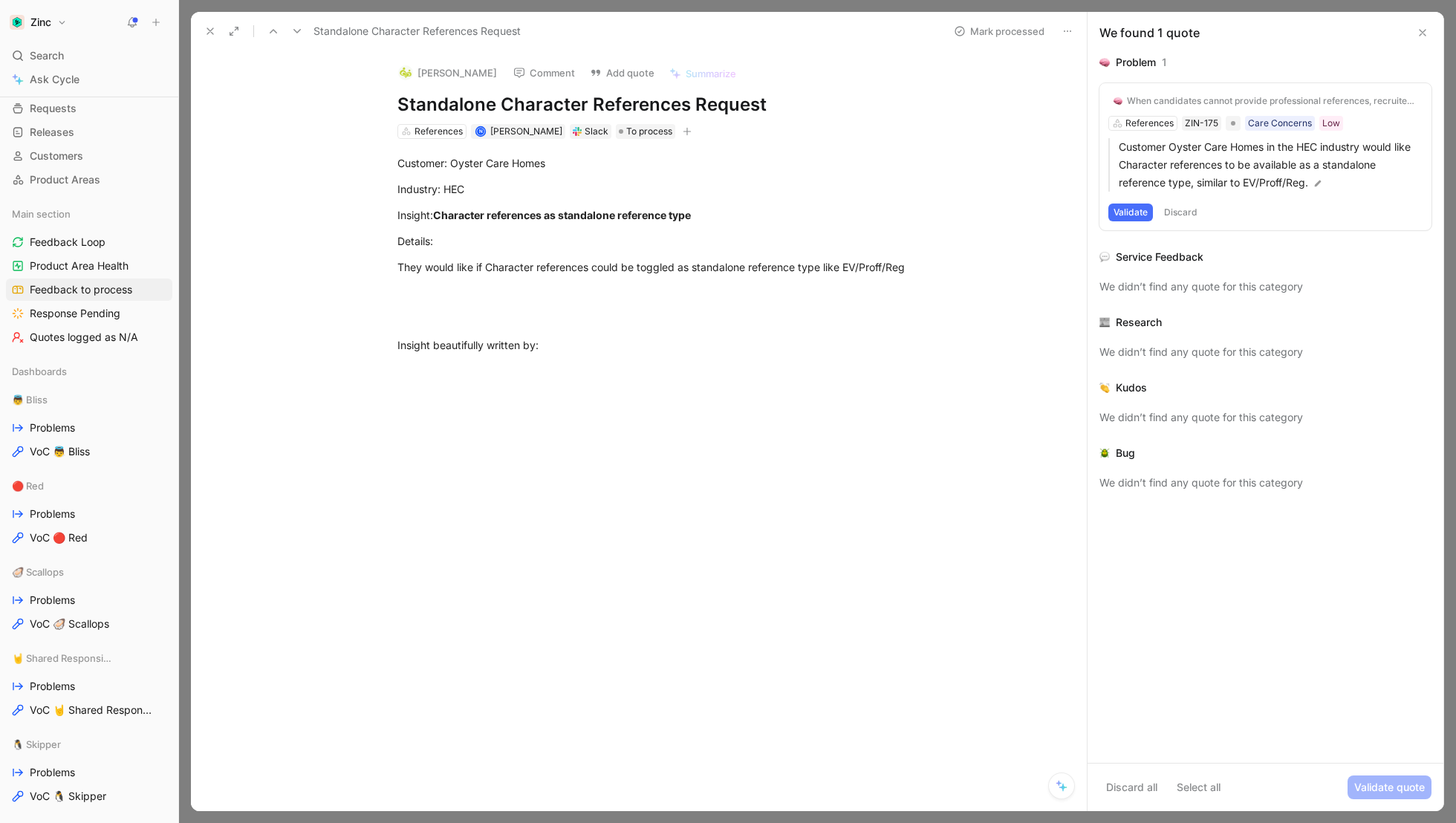
click at [338, 246] on div "Customer: Oyster Care Homes Industry: HEC Insight: Character references as stan…" at bounding box center [654, 266] width 865 height 256
click at [211, 29] on use at bounding box center [210, 31] width 6 height 6
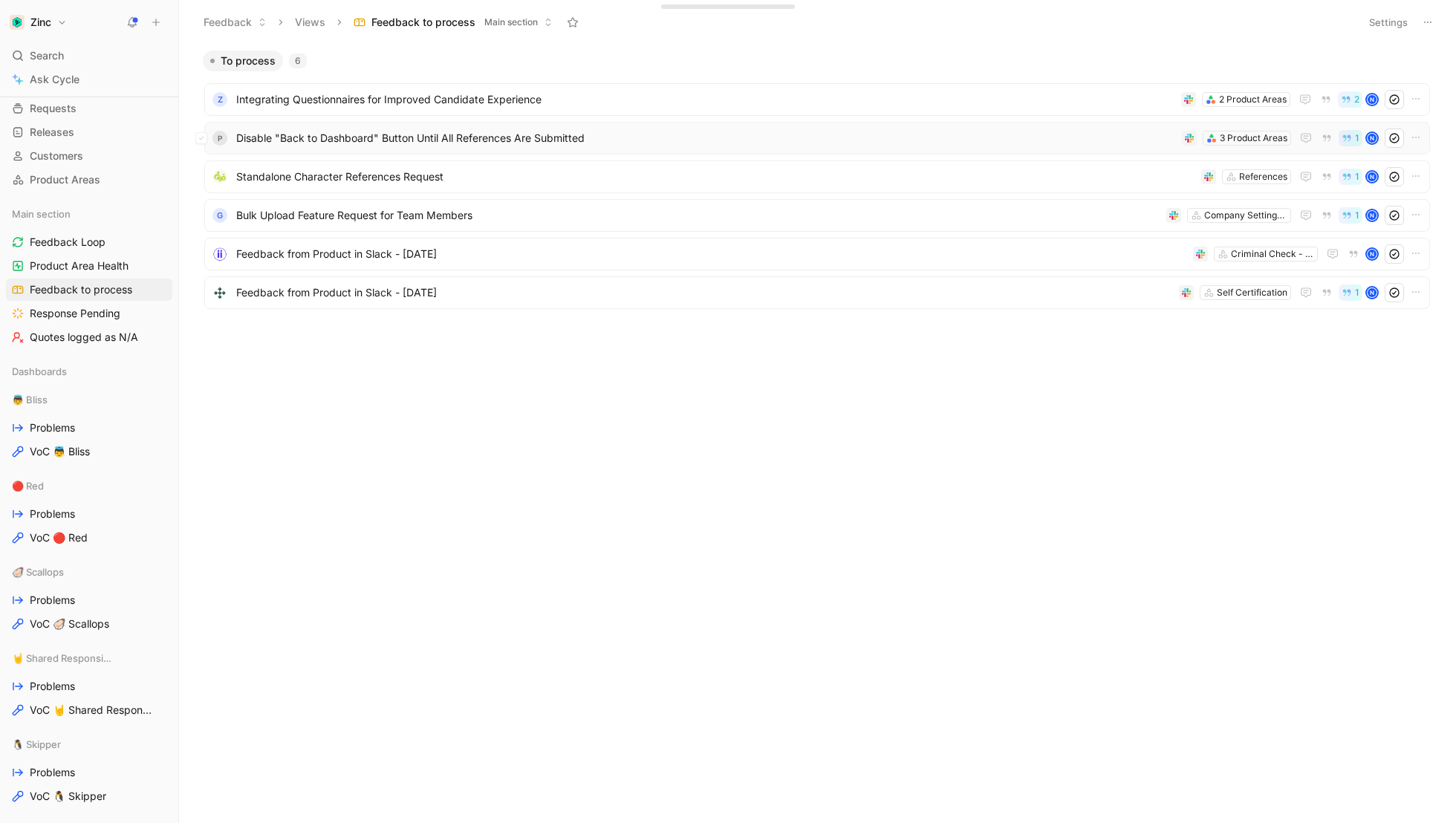
click at [355, 139] on span "Disable "Back to Dashboard" Button Until All References Are Submitted" at bounding box center [706, 139] width 939 height 18
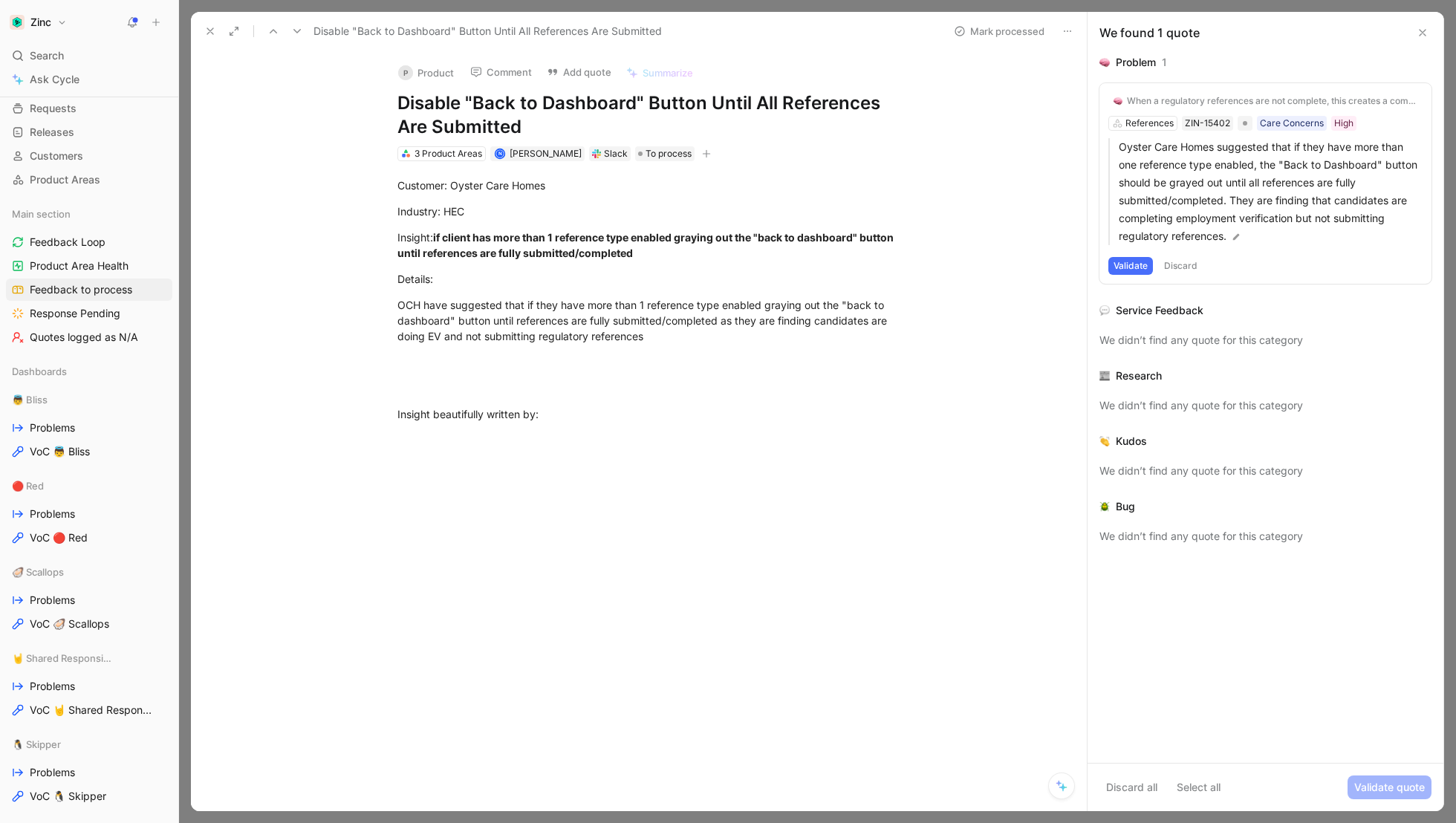
click at [415, 81] on button "P Product" at bounding box center [426, 73] width 69 height 22
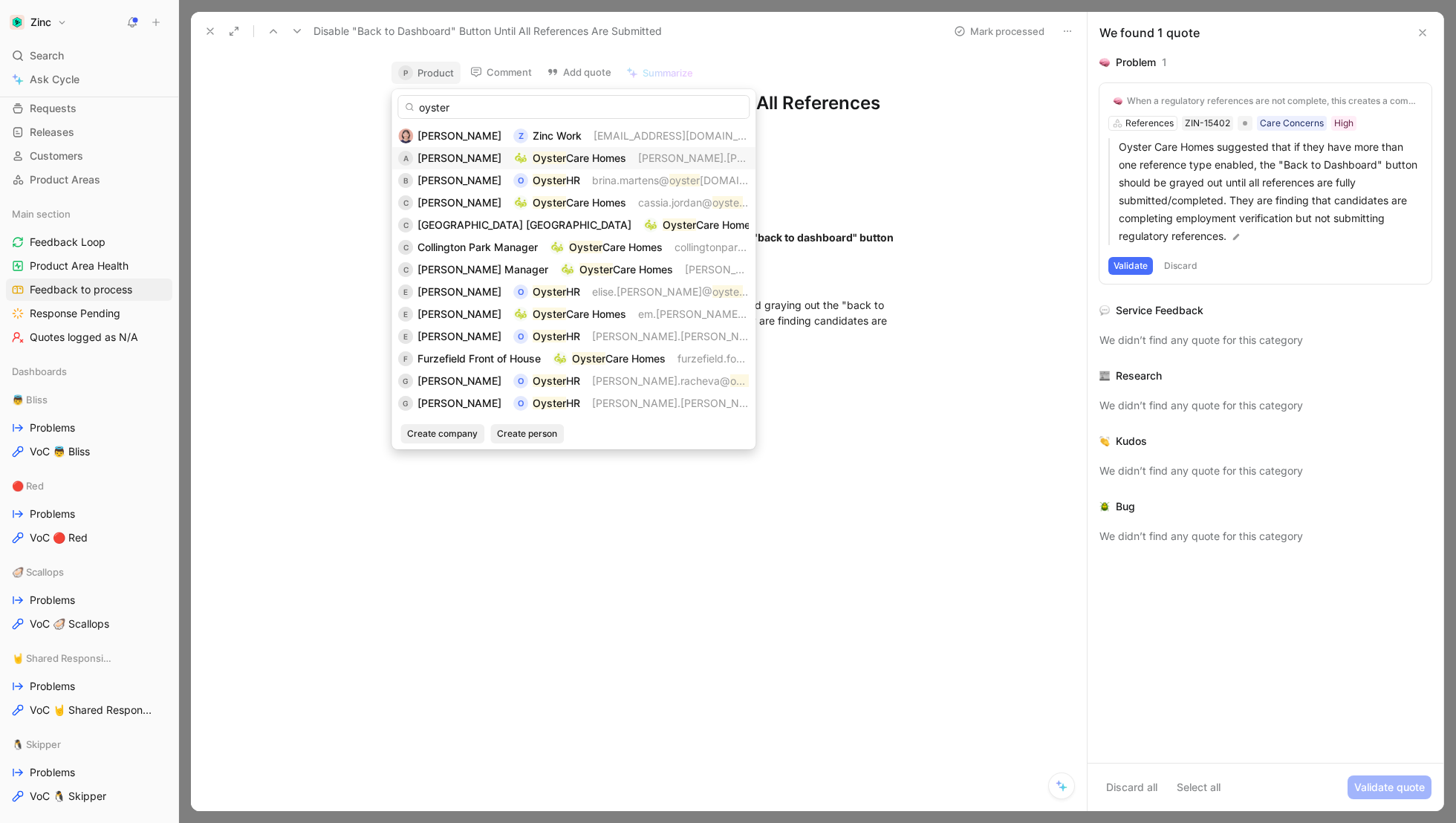
type input "oyster"
click at [566, 162] on span "Care Homes" at bounding box center [596, 157] width 60 height 13
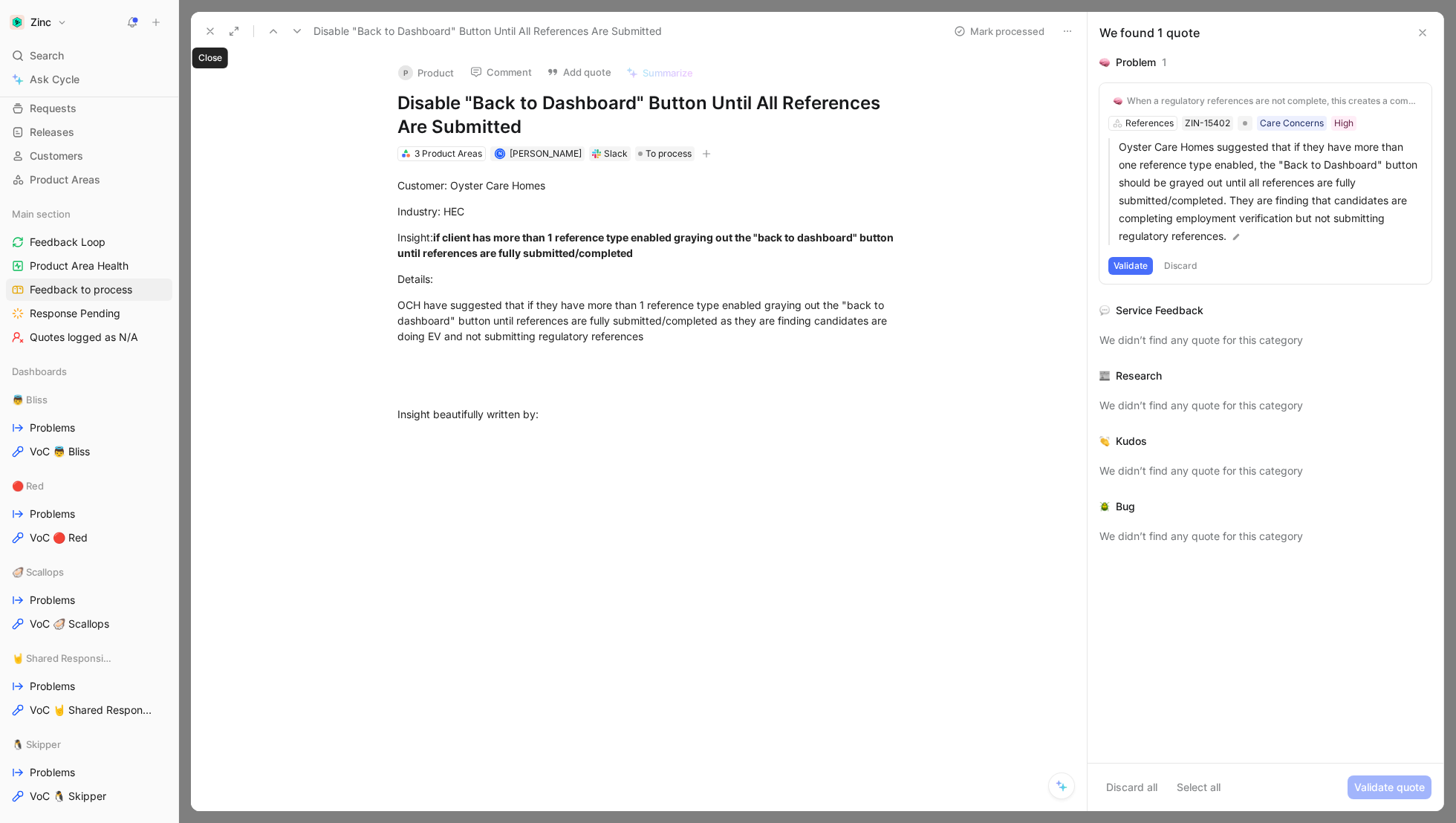
click at [206, 26] on icon at bounding box center [210, 31] width 12 height 12
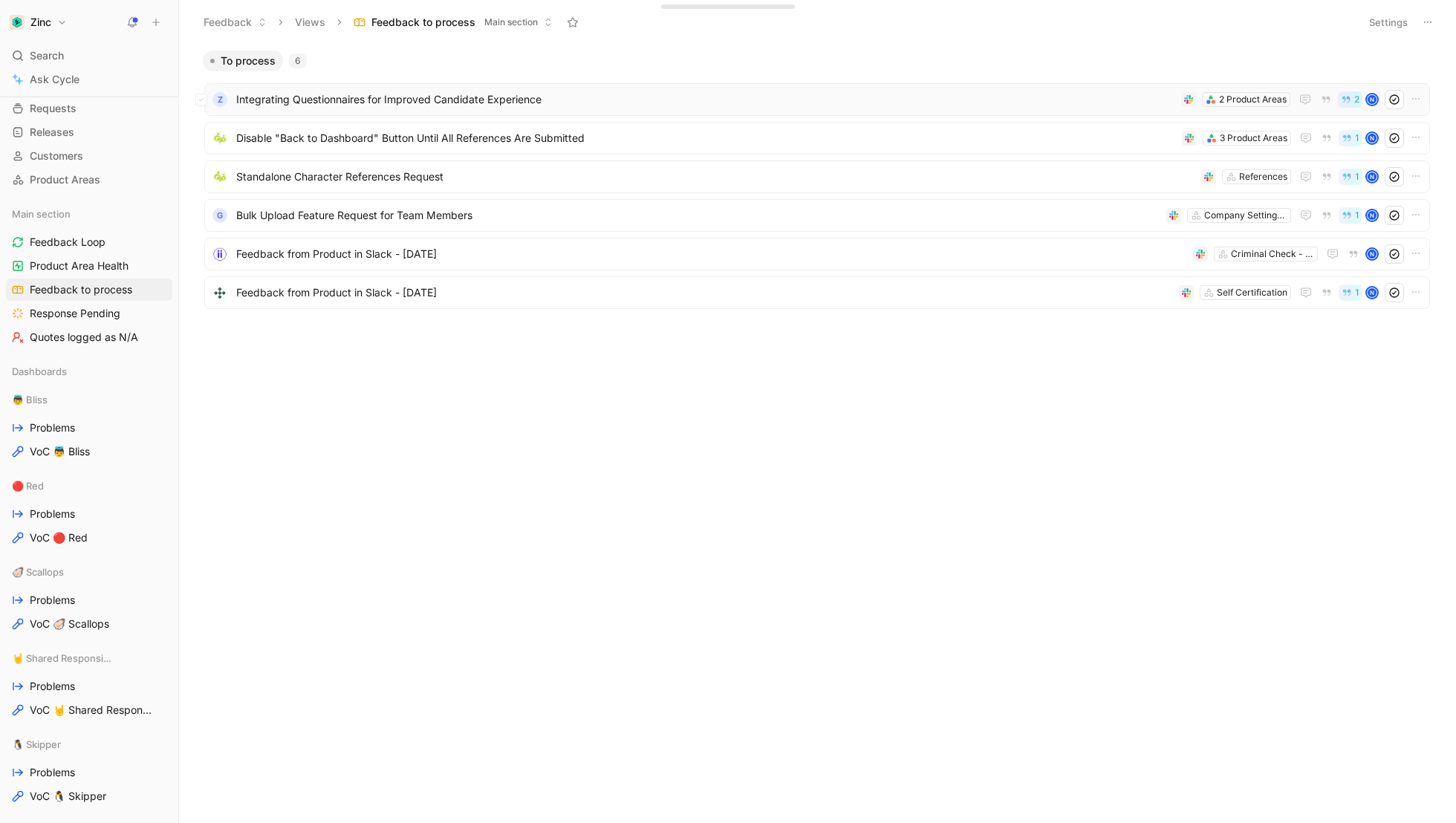
click at [362, 104] on span "Integrating Questionnaires for Improved Candidate Experience" at bounding box center [706, 100] width 939 height 18
